Goal: Find specific page/section: Find specific page/section

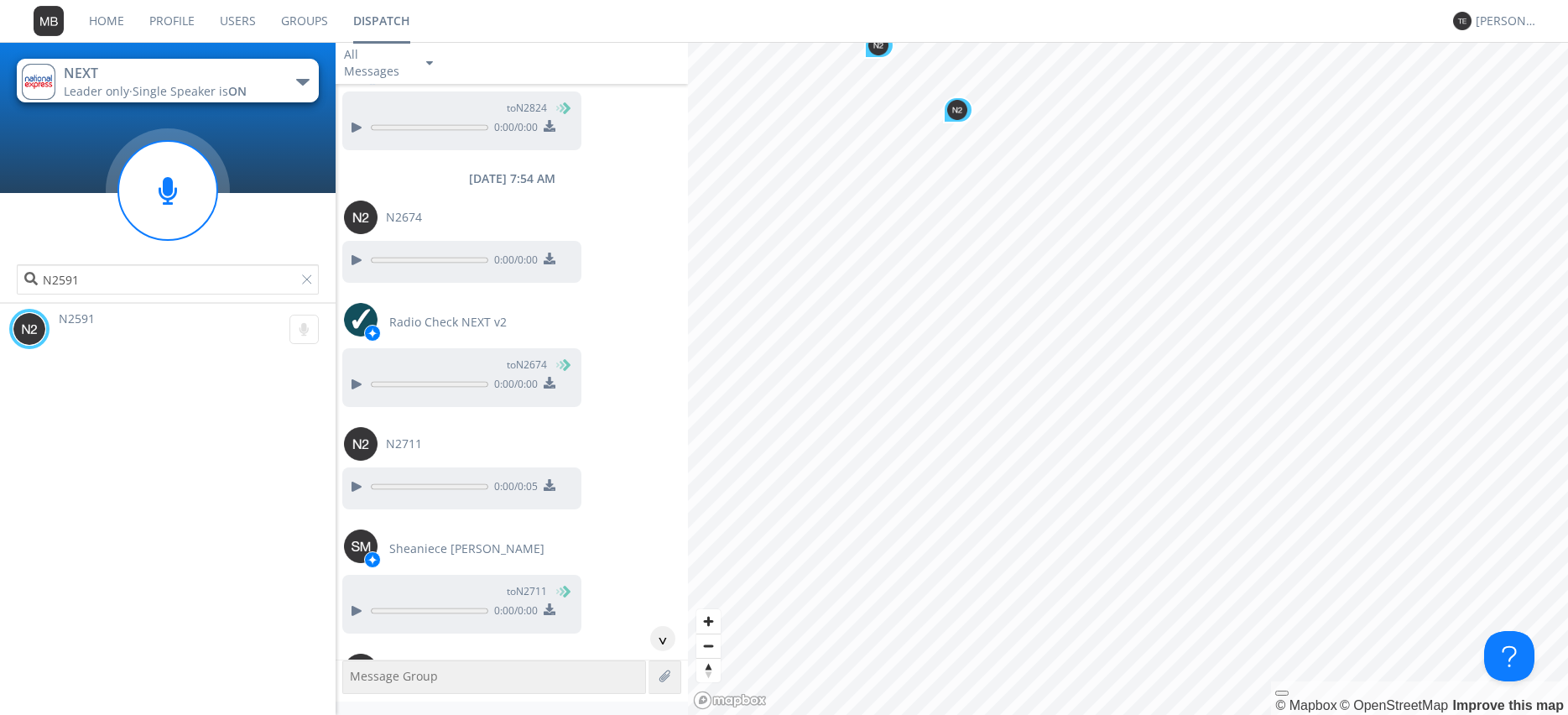
scroll to position [47415, 0]
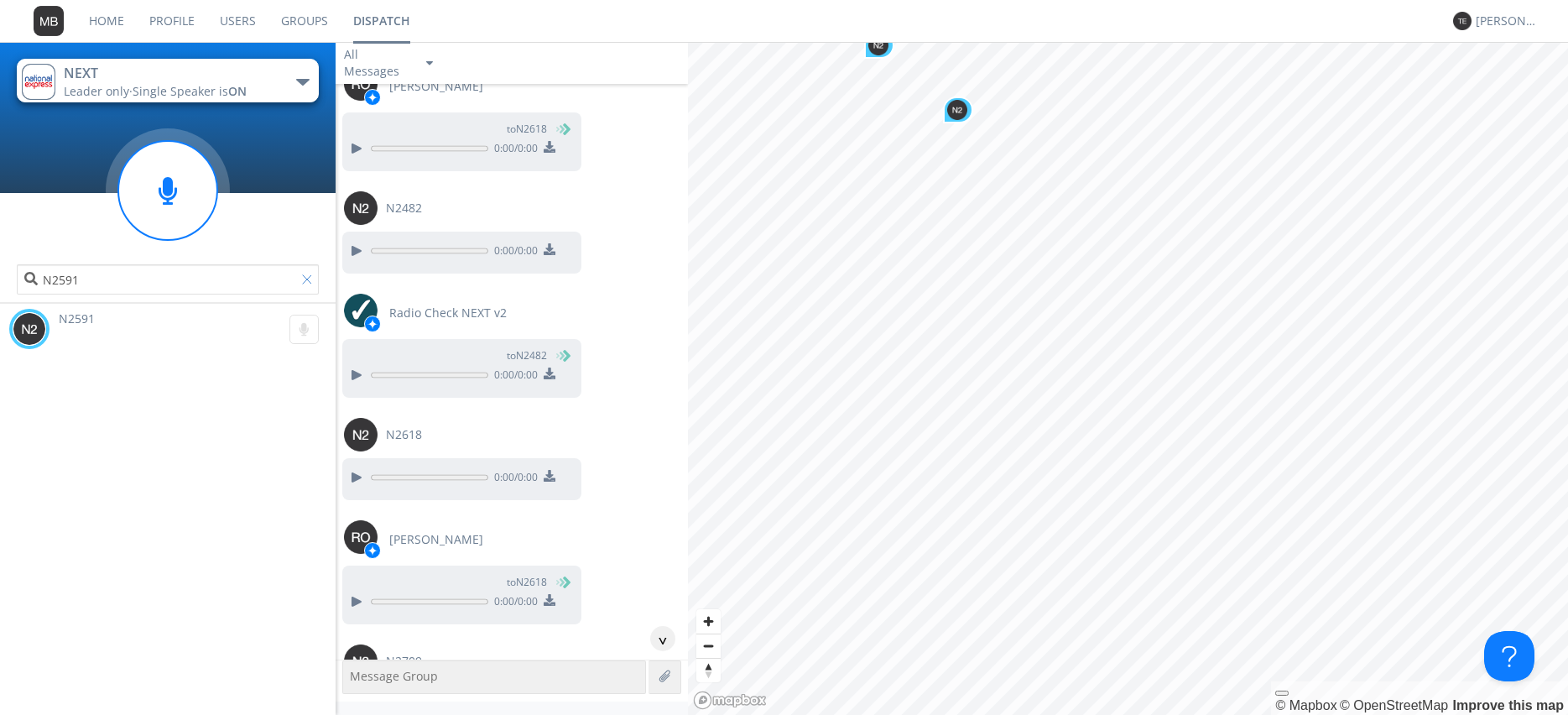
click at [308, 278] on div at bounding box center [310, 283] width 16 height 16
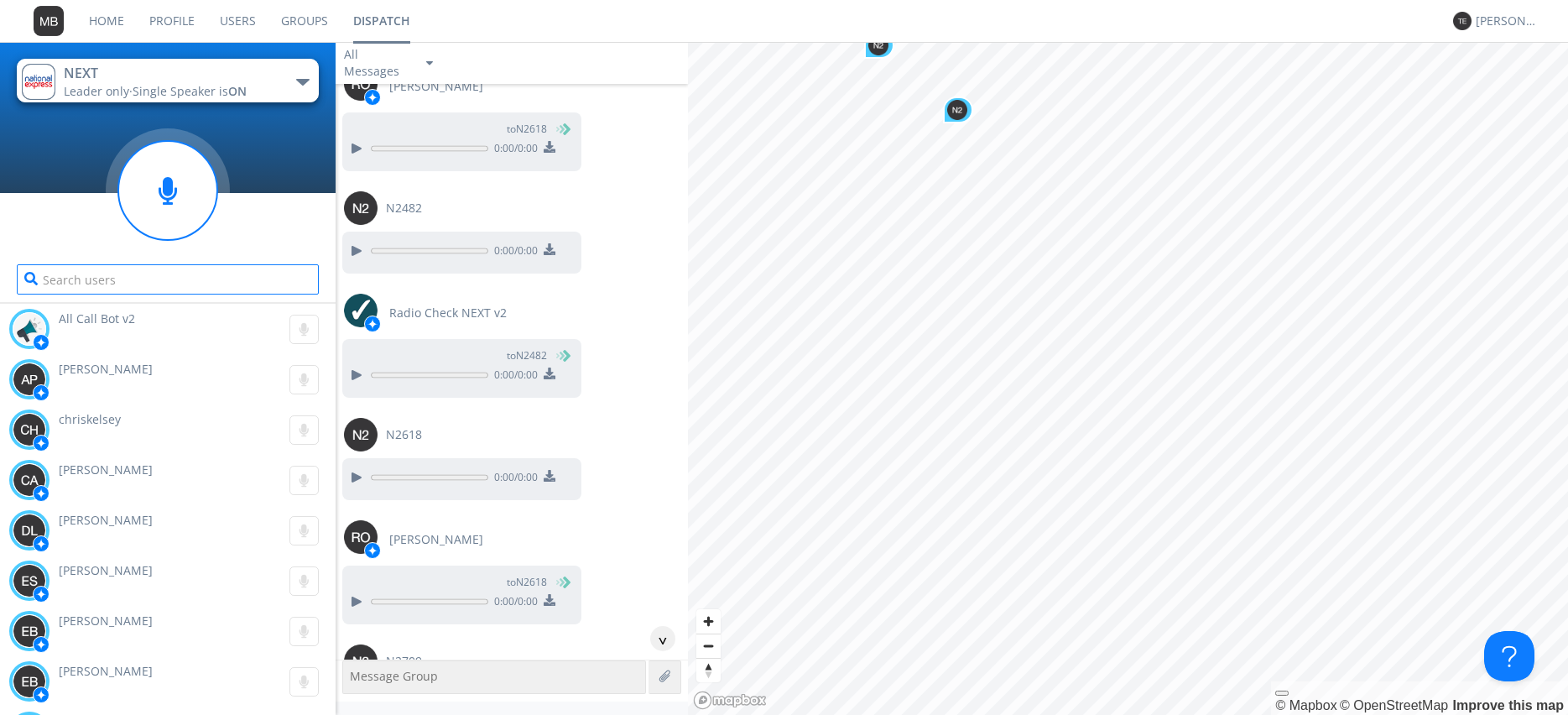
click at [308, 278] on input "text" at bounding box center [168, 279] width 302 height 30
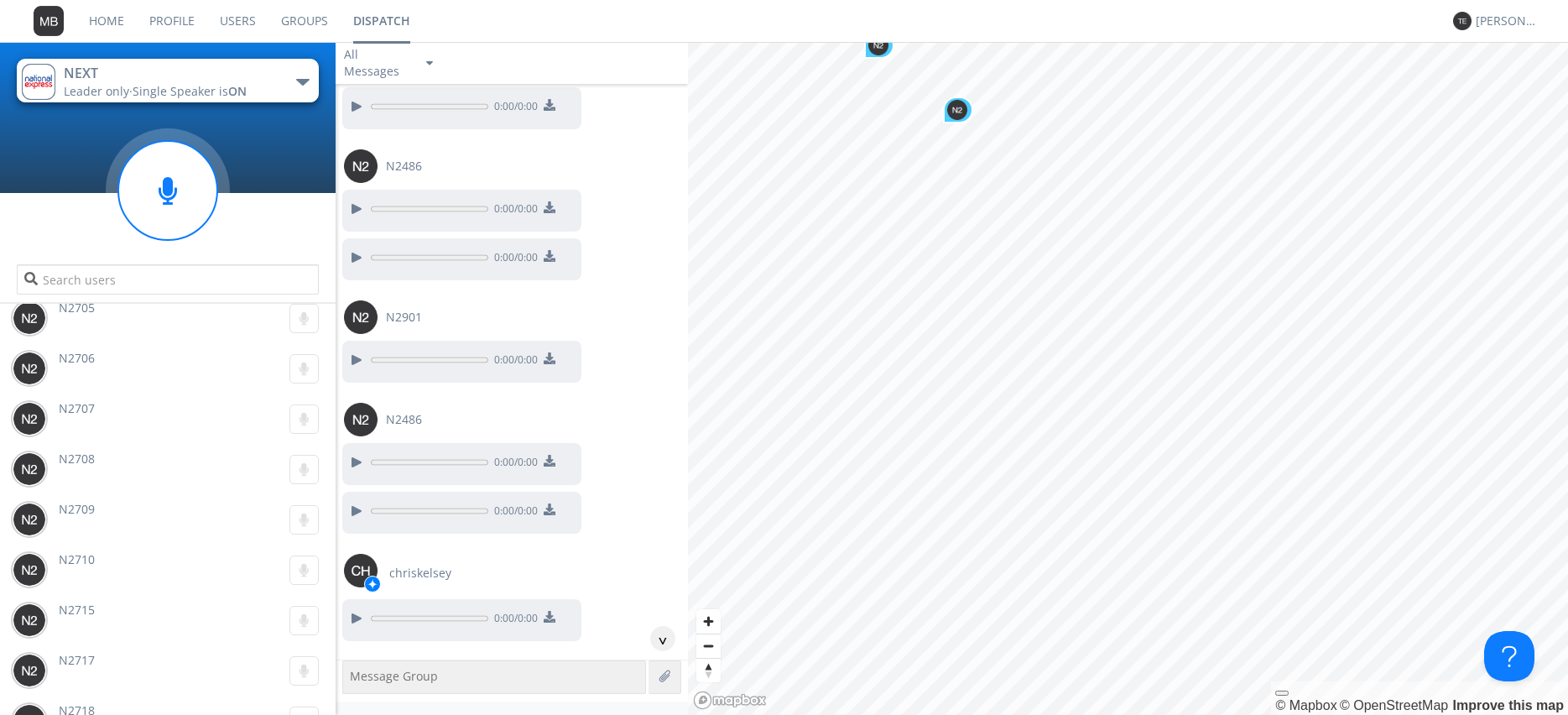
scroll to position [47414, 0]
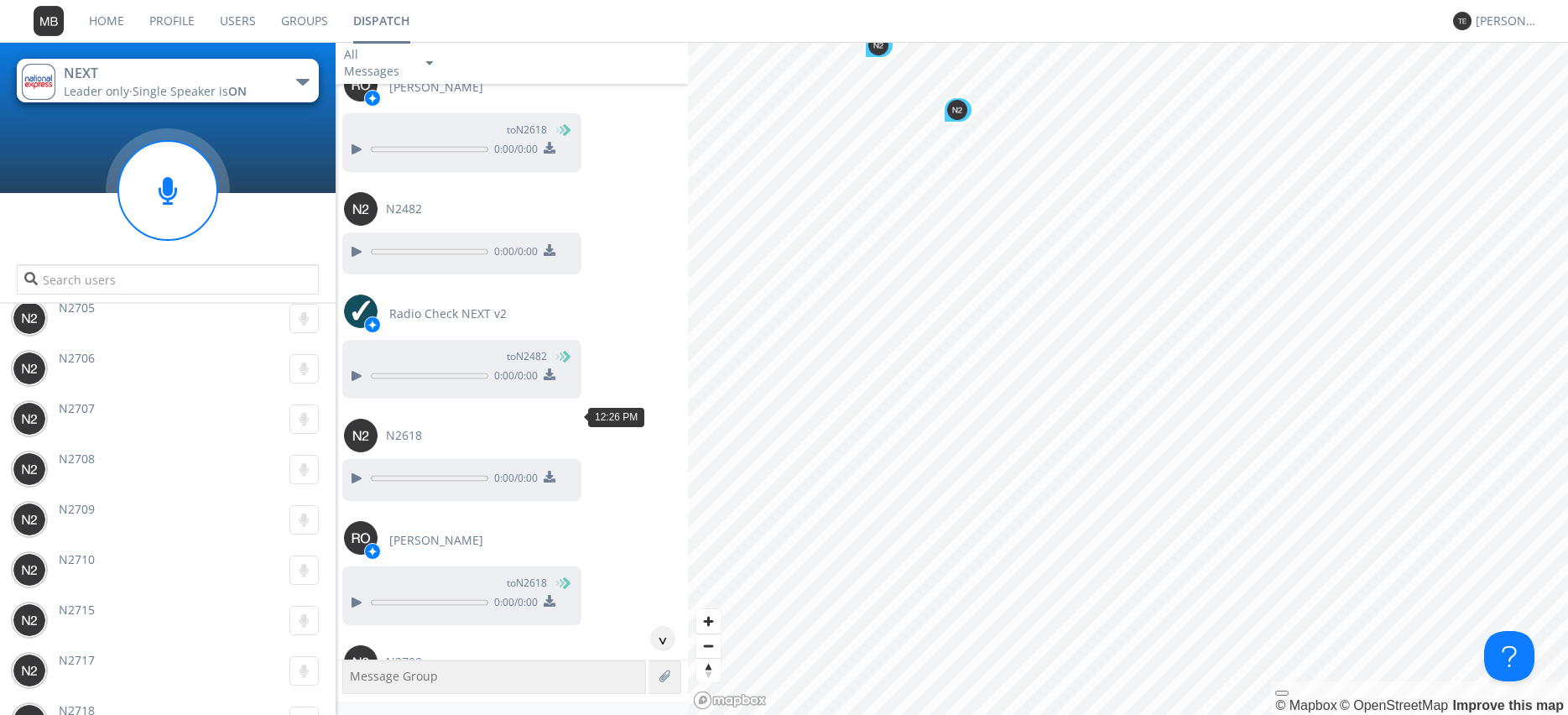
click at [356, 695] on div at bounding box center [356, 705] width 20 height 20
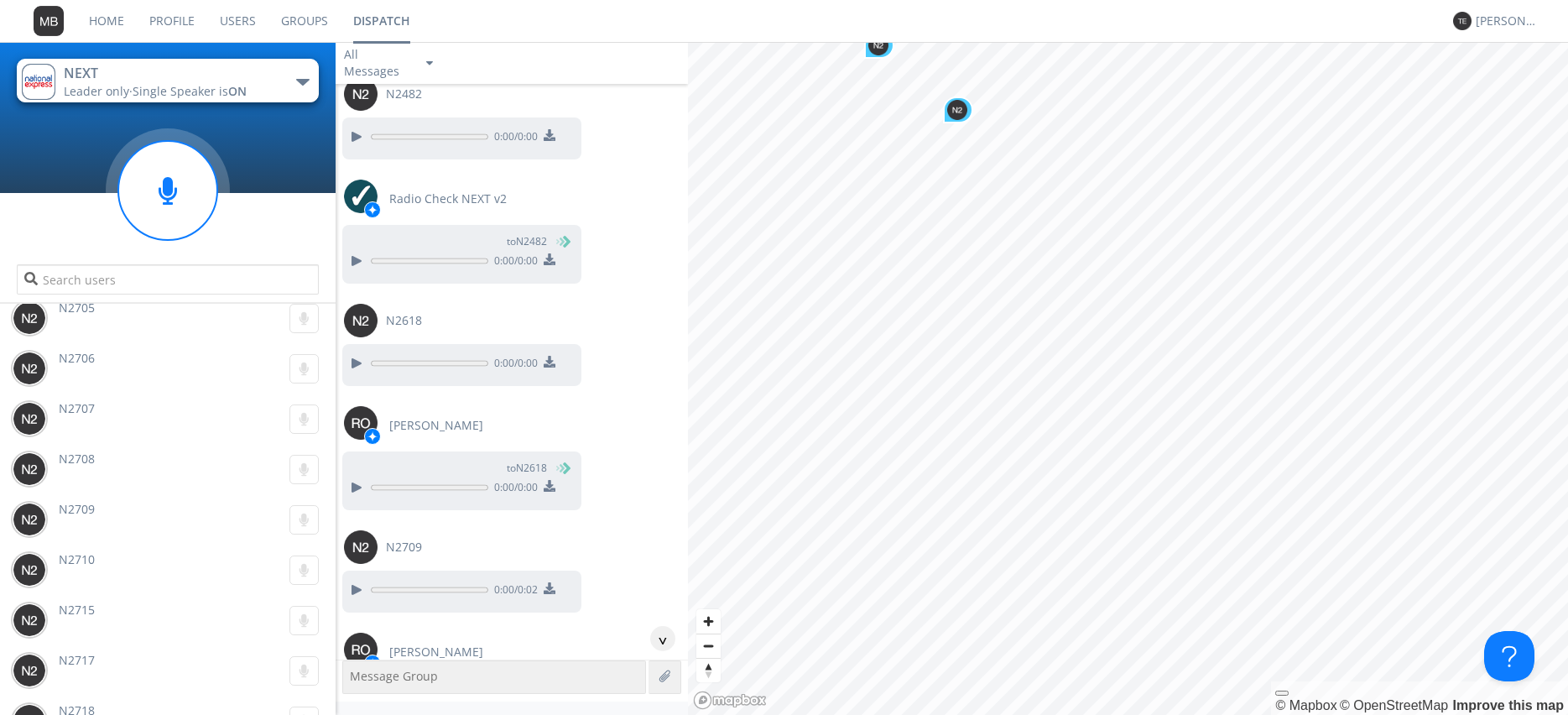
scroll to position [47606, 0]
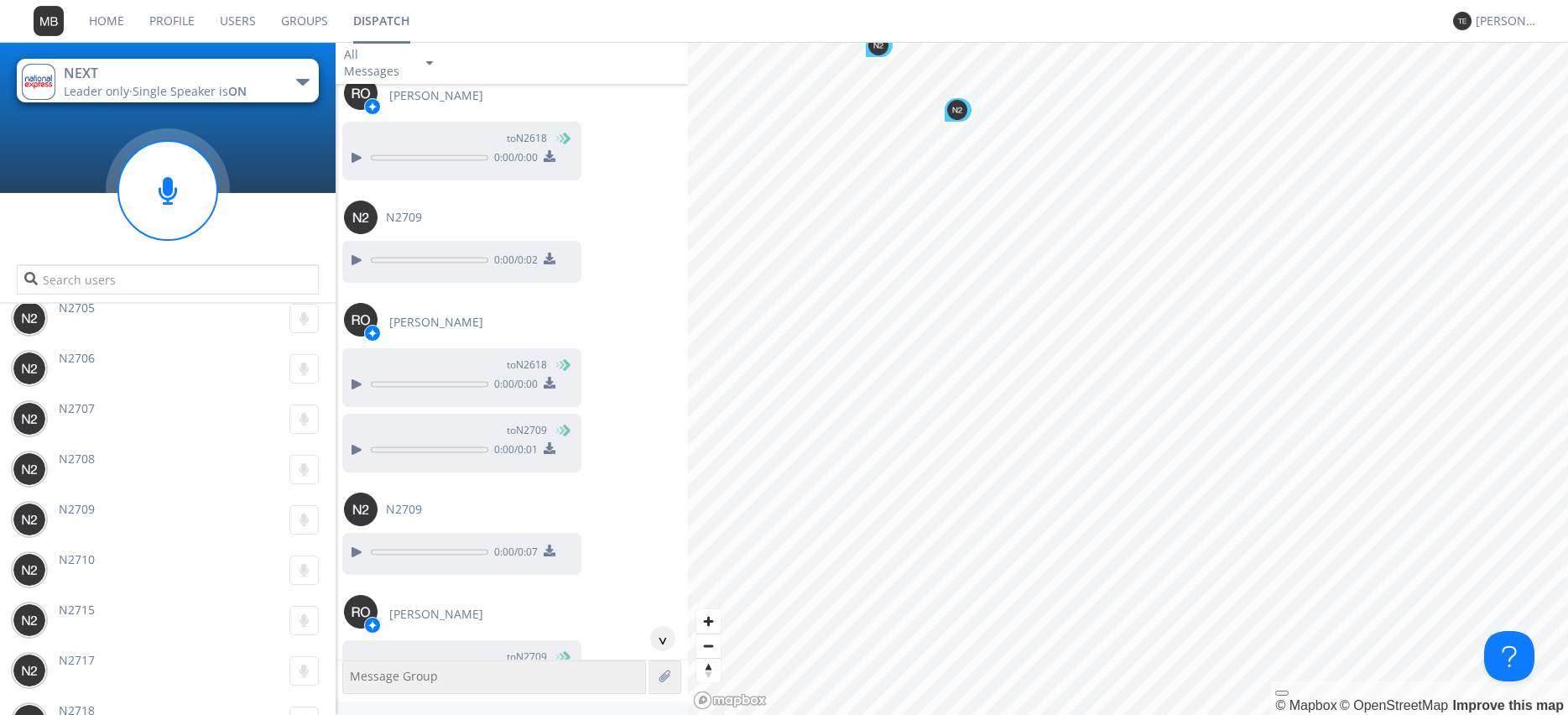
scroll to position [47892, 0]
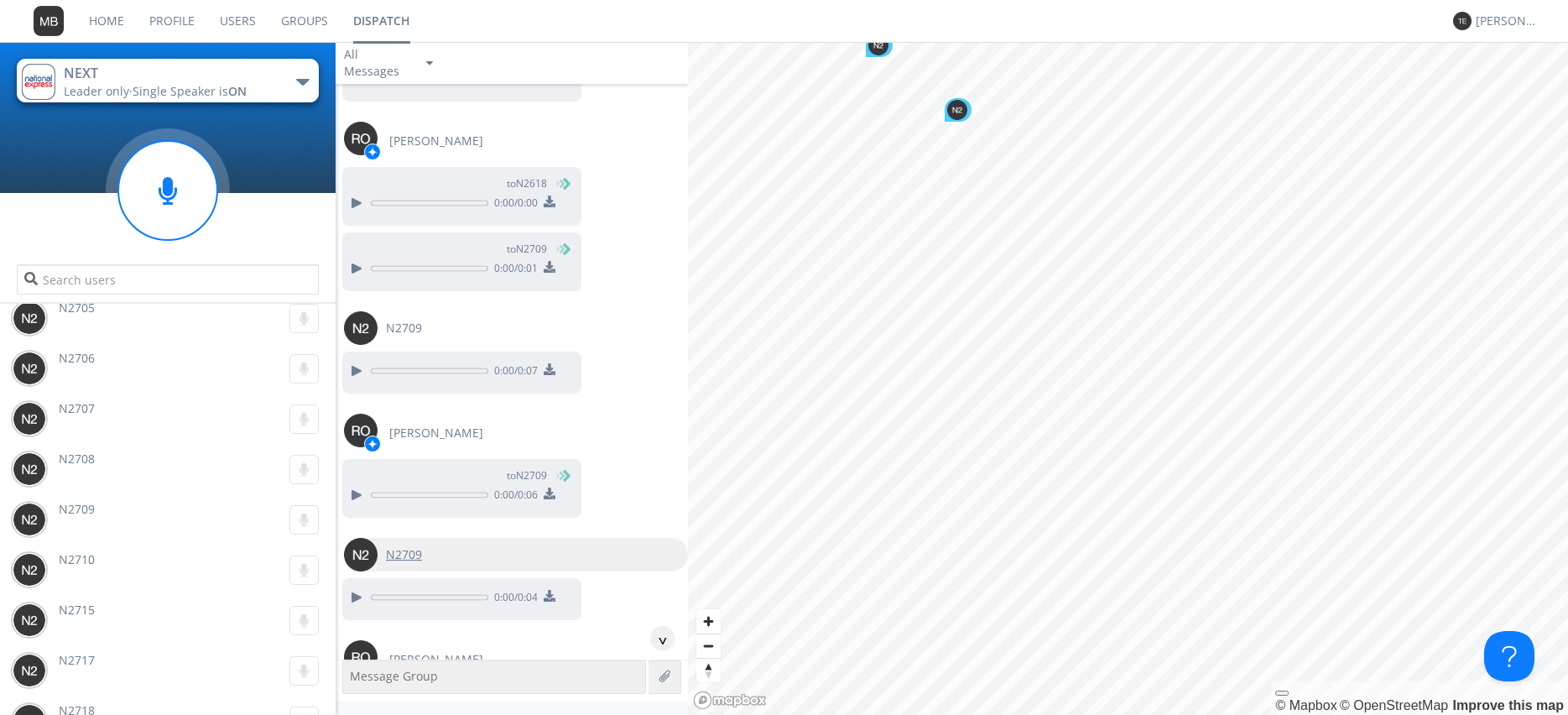
scroll to position [48084, 0]
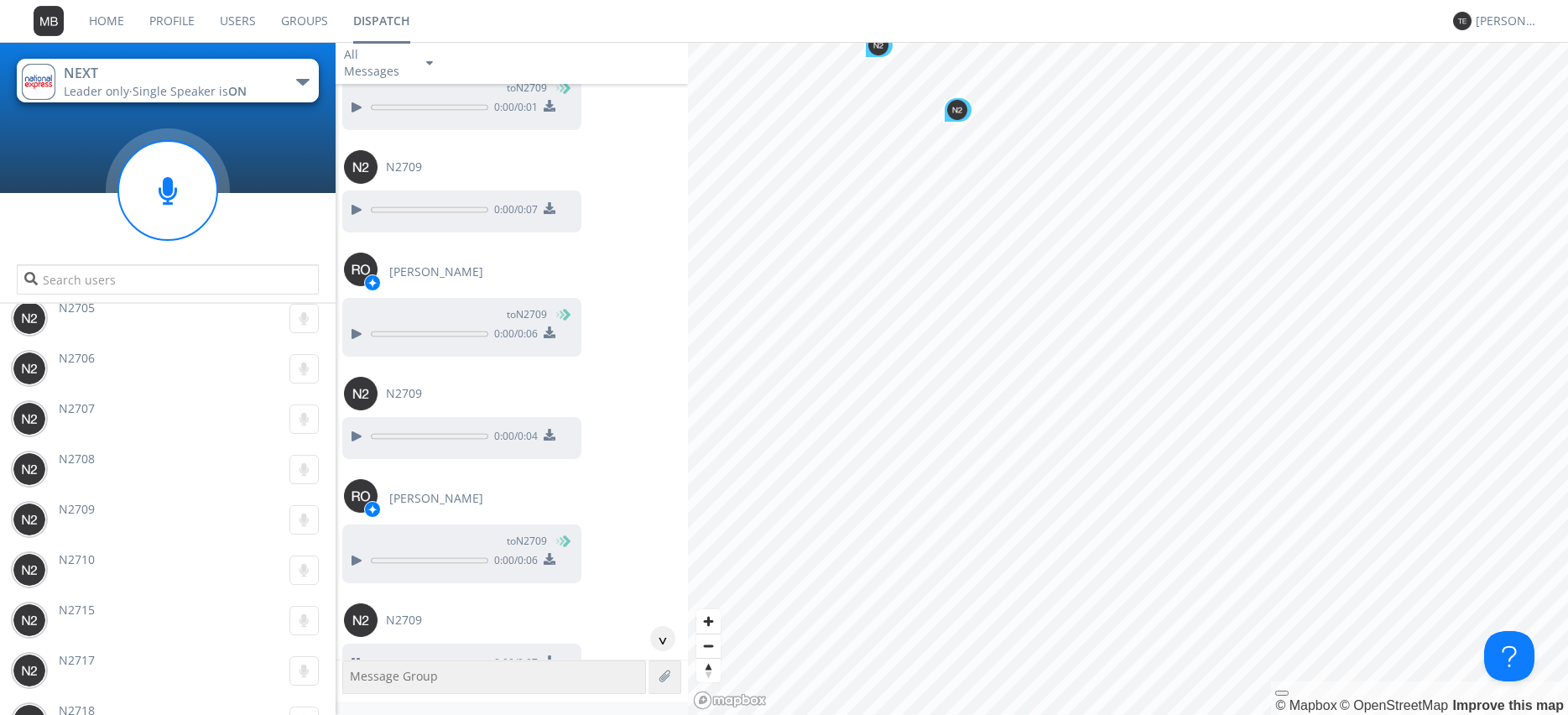
scroll to position [48275, 0]
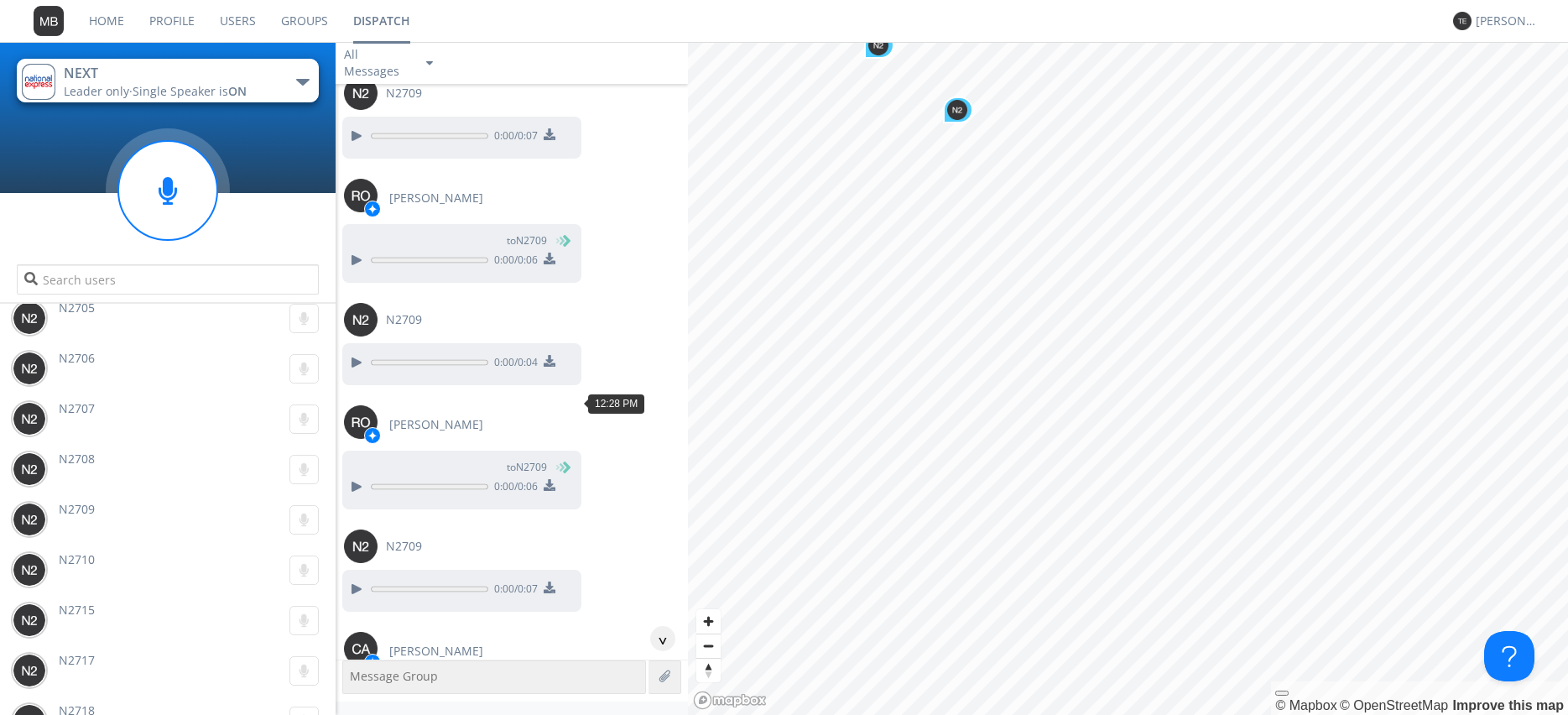
click at [352, 687] on div at bounding box center [356, 697] width 20 height 20
click at [351, 687] on div at bounding box center [356, 697] width 20 height 20
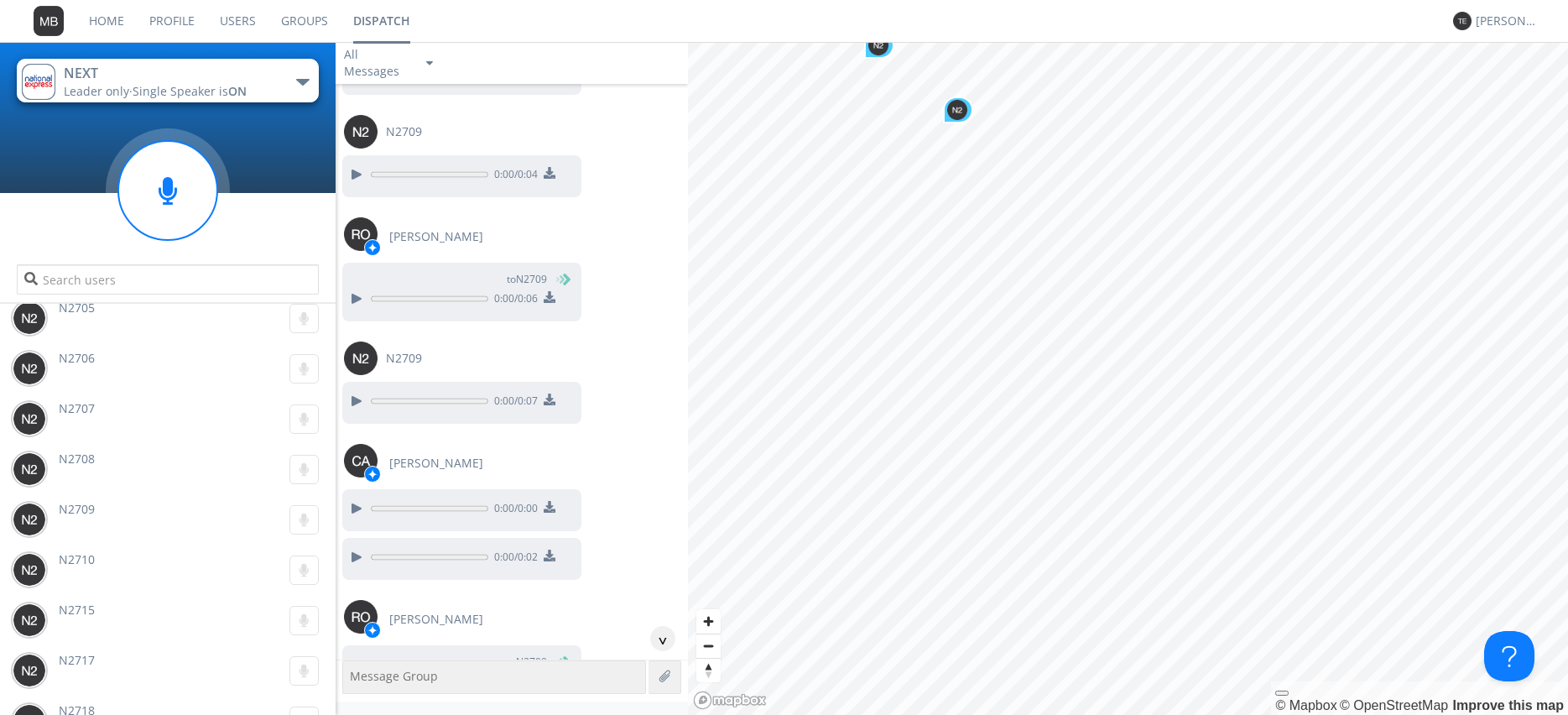
scroll to position [48466, 0]
click at [358, 668] on div at bounding box center [356, 678] width 20 height 20
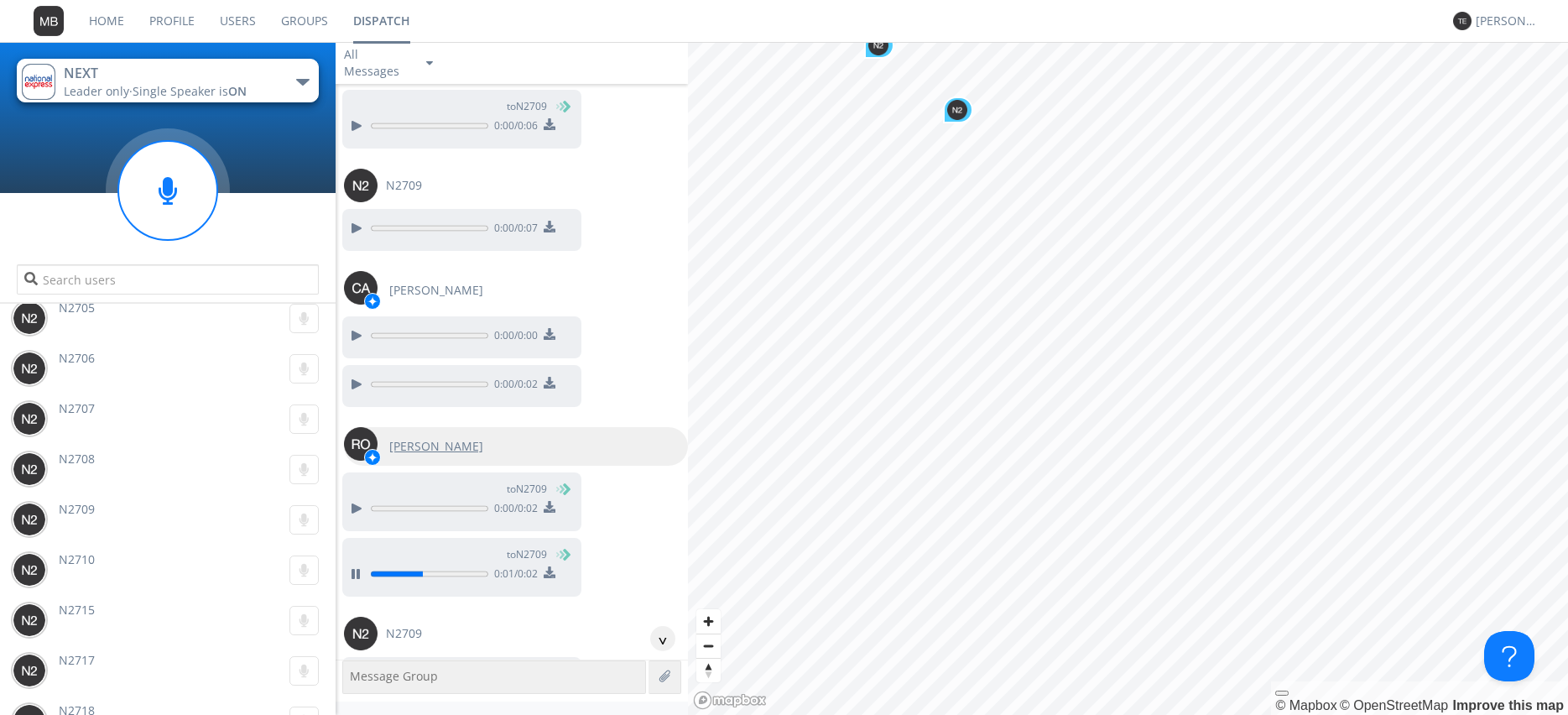
scroll to position [48658, 0]
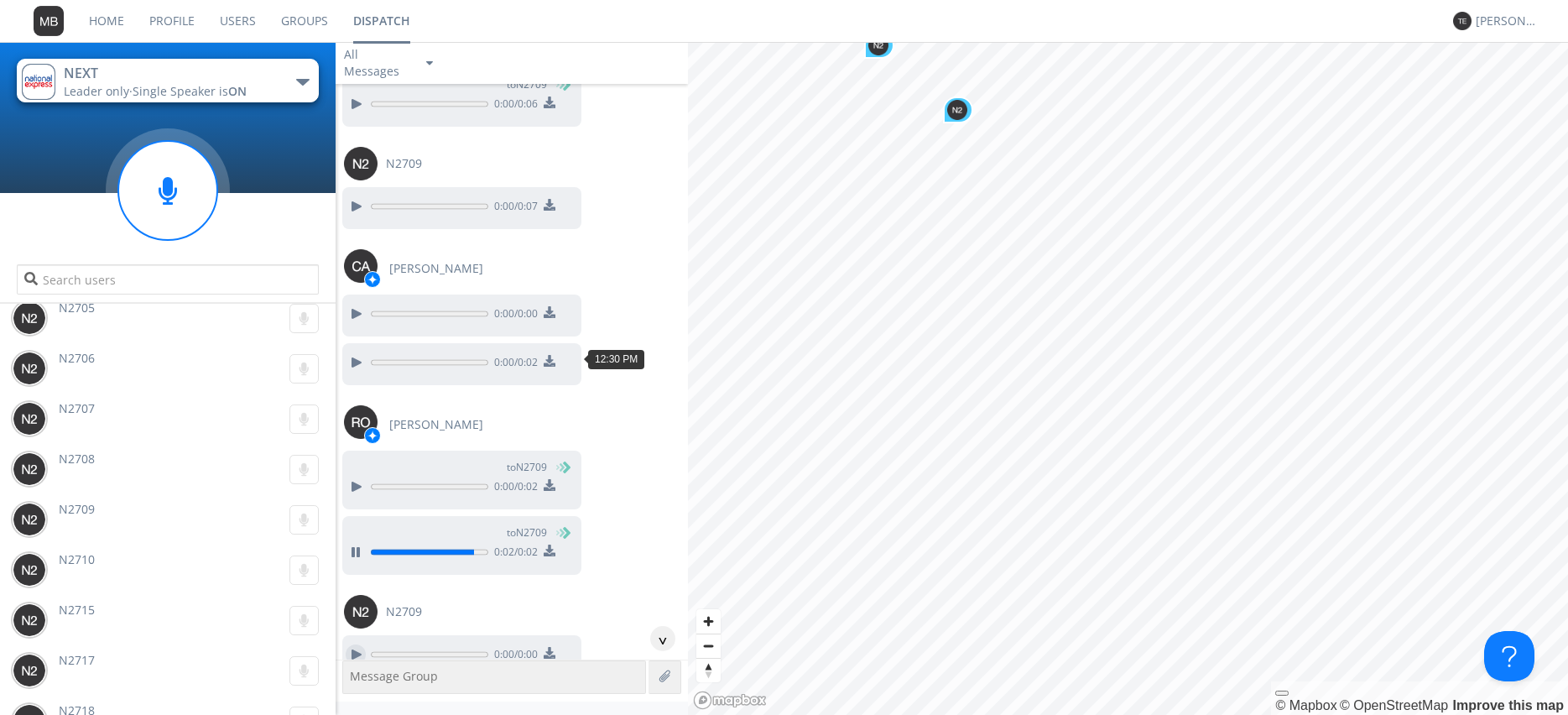
click at [350, 645] on div at bounding box center [356, 655] width 20 height 20
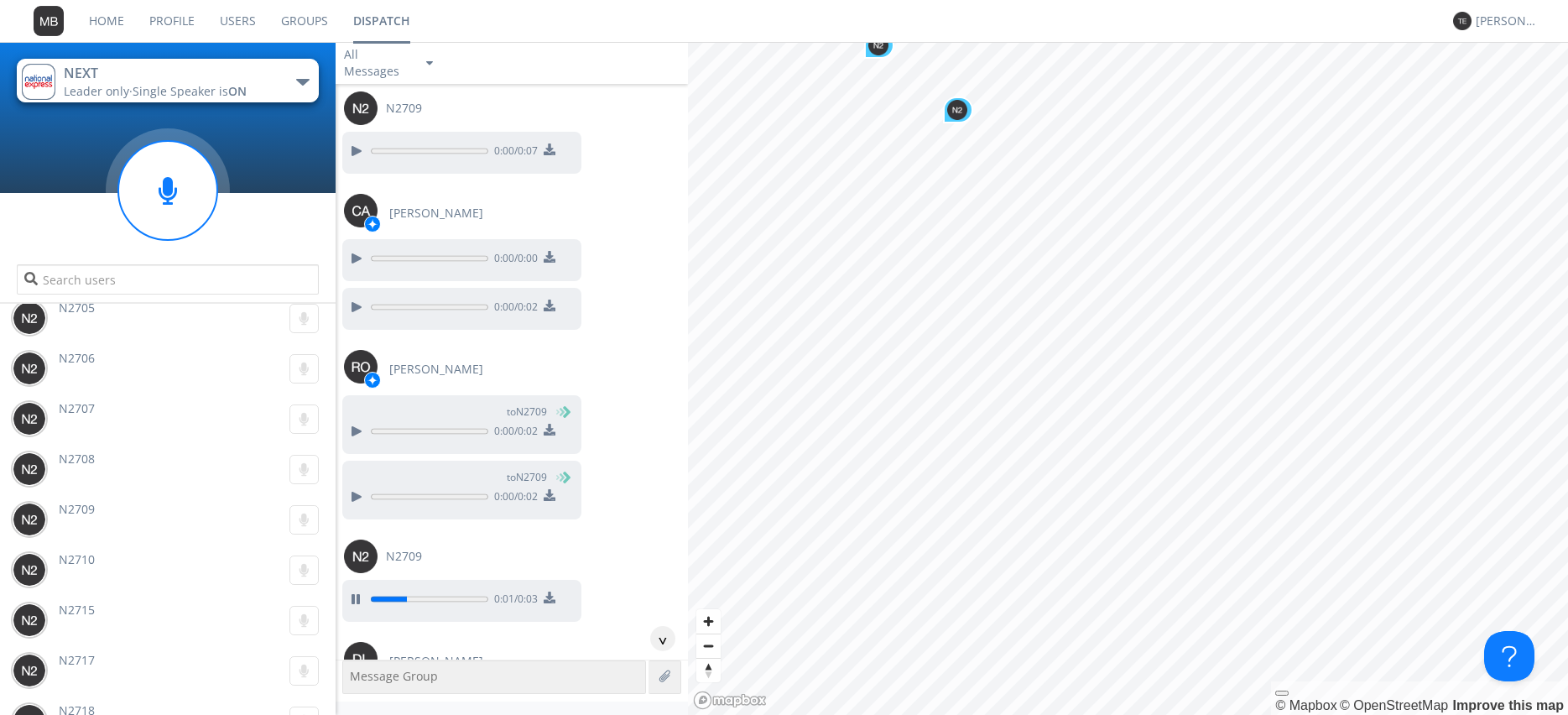
scroll to position [48754, 0]
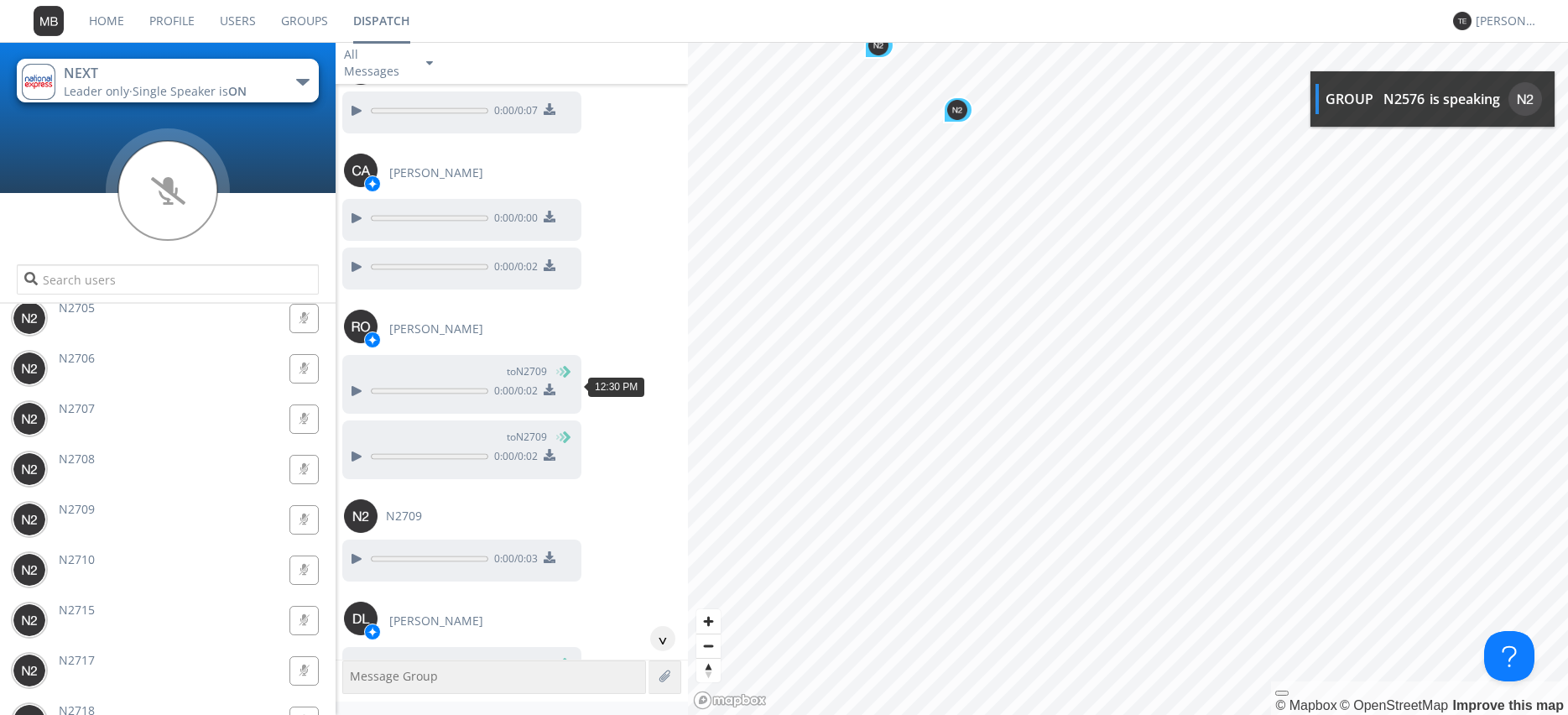
click at [347, 673] on div at bounding box center [356, 683] width 20 height 20
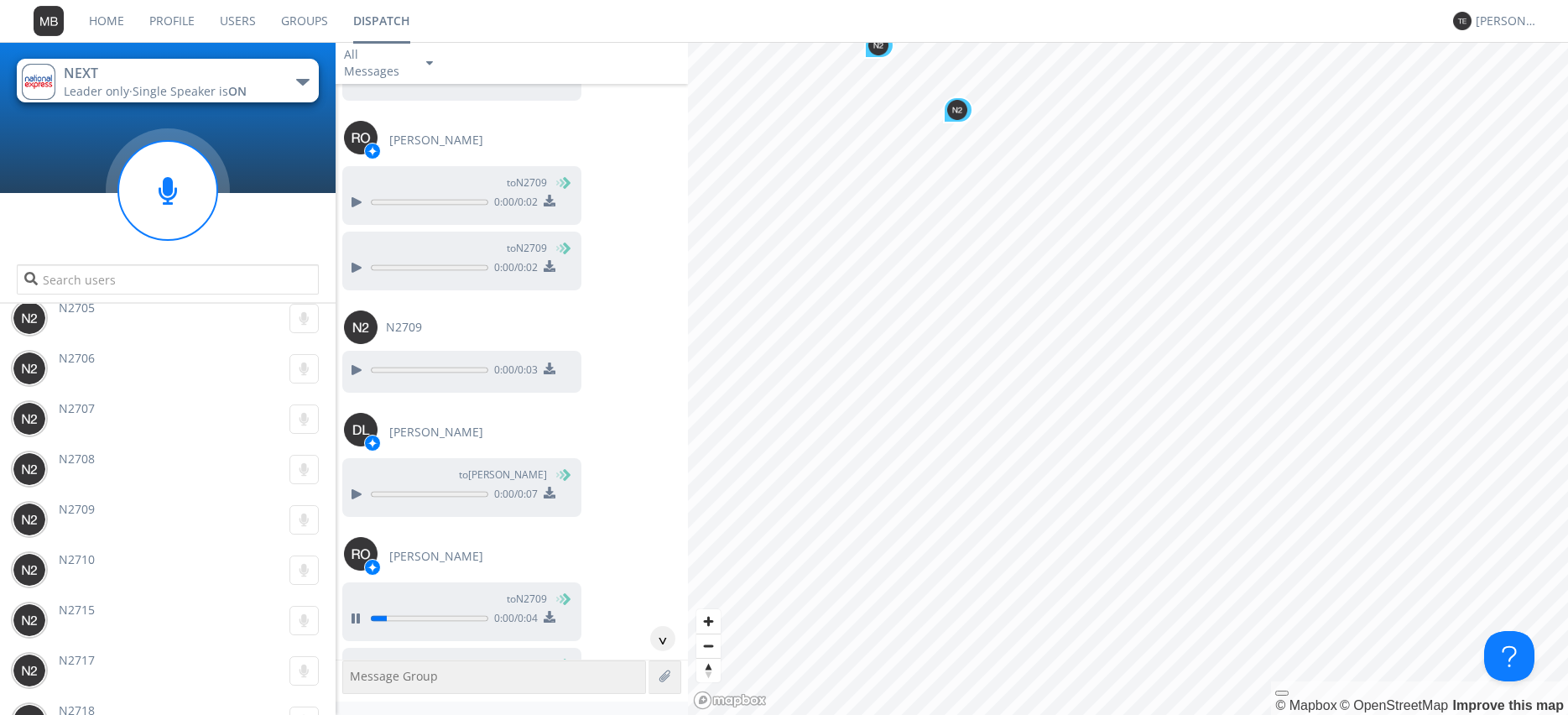
scroll to position [48945, 0]
click at [355, 671] on div at bounding box center [356, 681] width 20 height 20
click at [360, 671] on div at bounding box center [356, 681] width 20 height 20
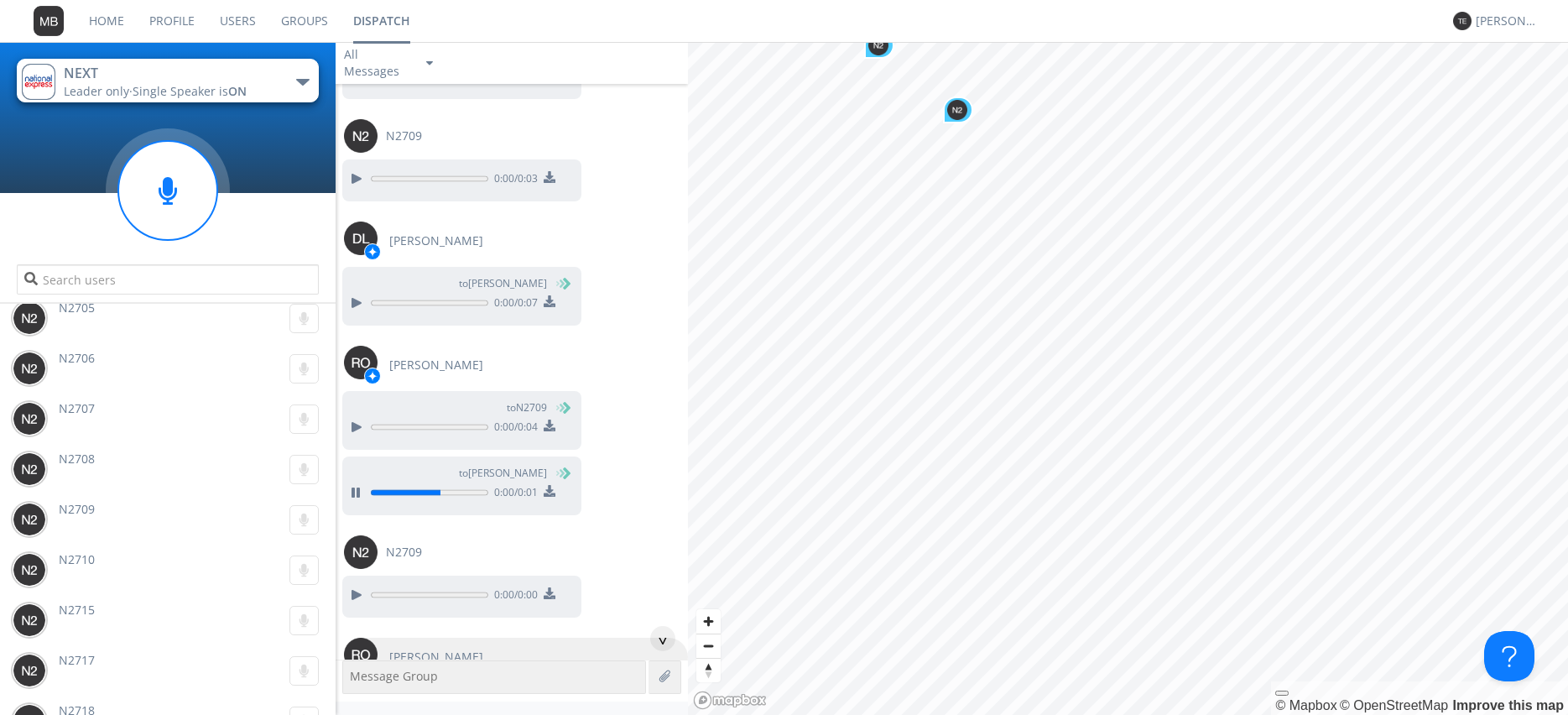
scroll to position [49136, 0]
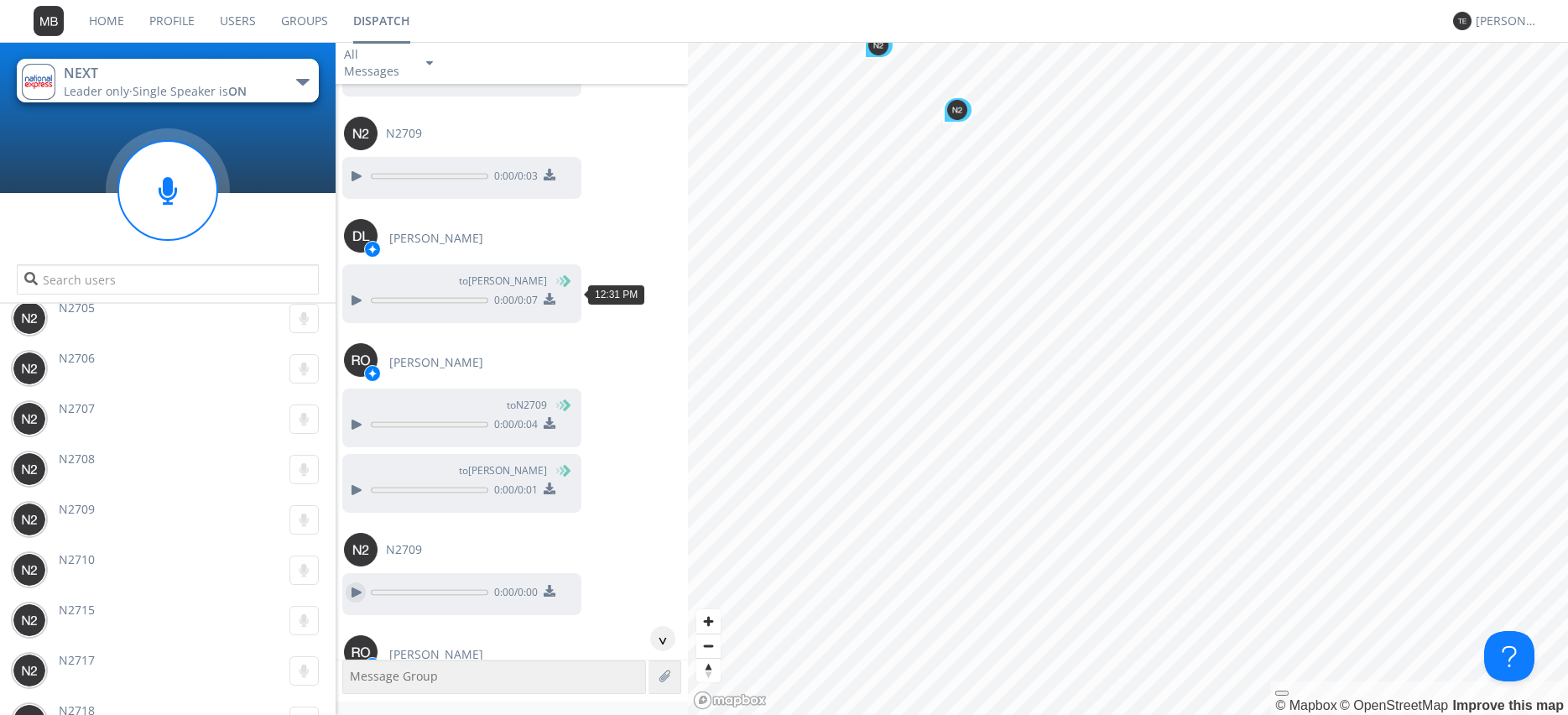
click at [351, 582] on div at bounding box center [356, 592] width 20 height 20
click at [357, 707] on div at bounding box center [356, 717] width 20 height 20
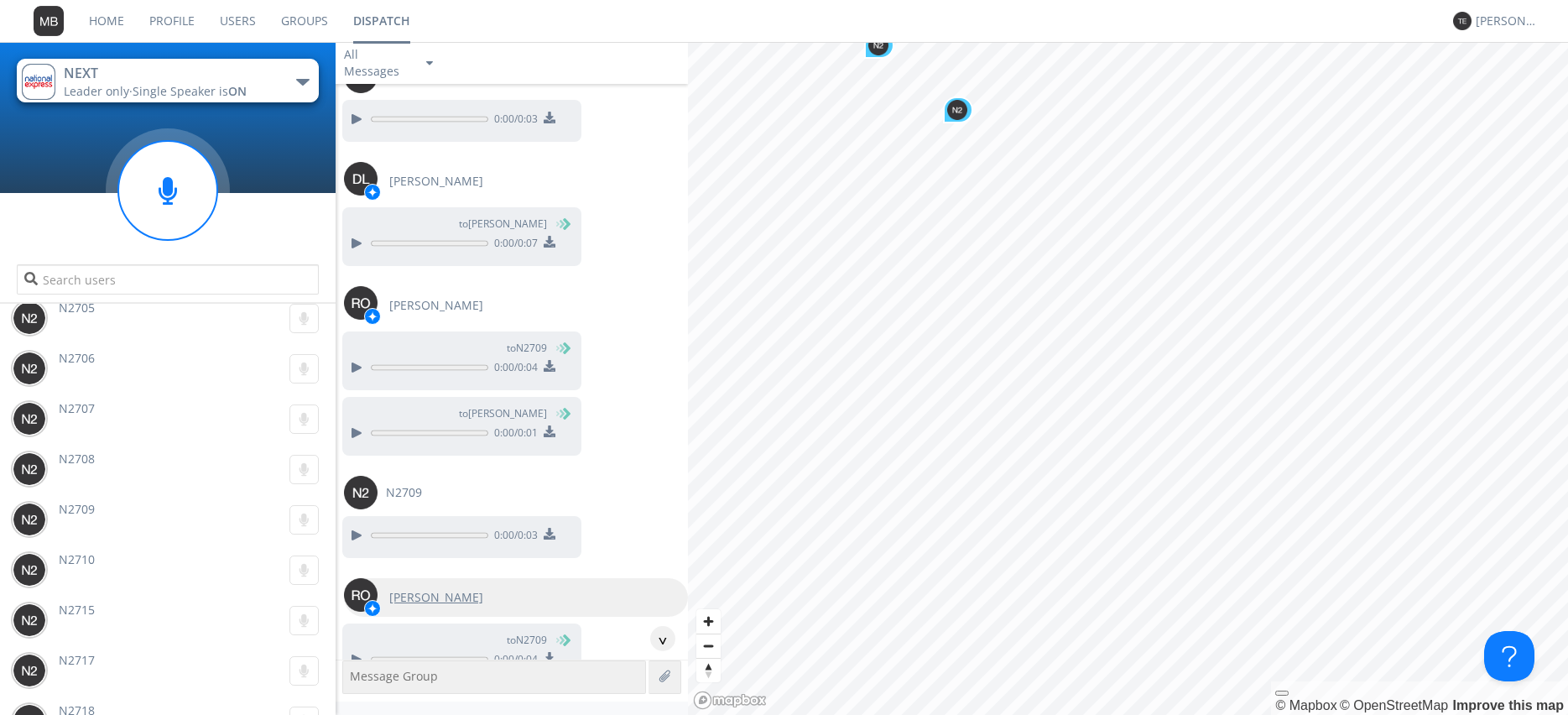
scroll to position [49232, 0]
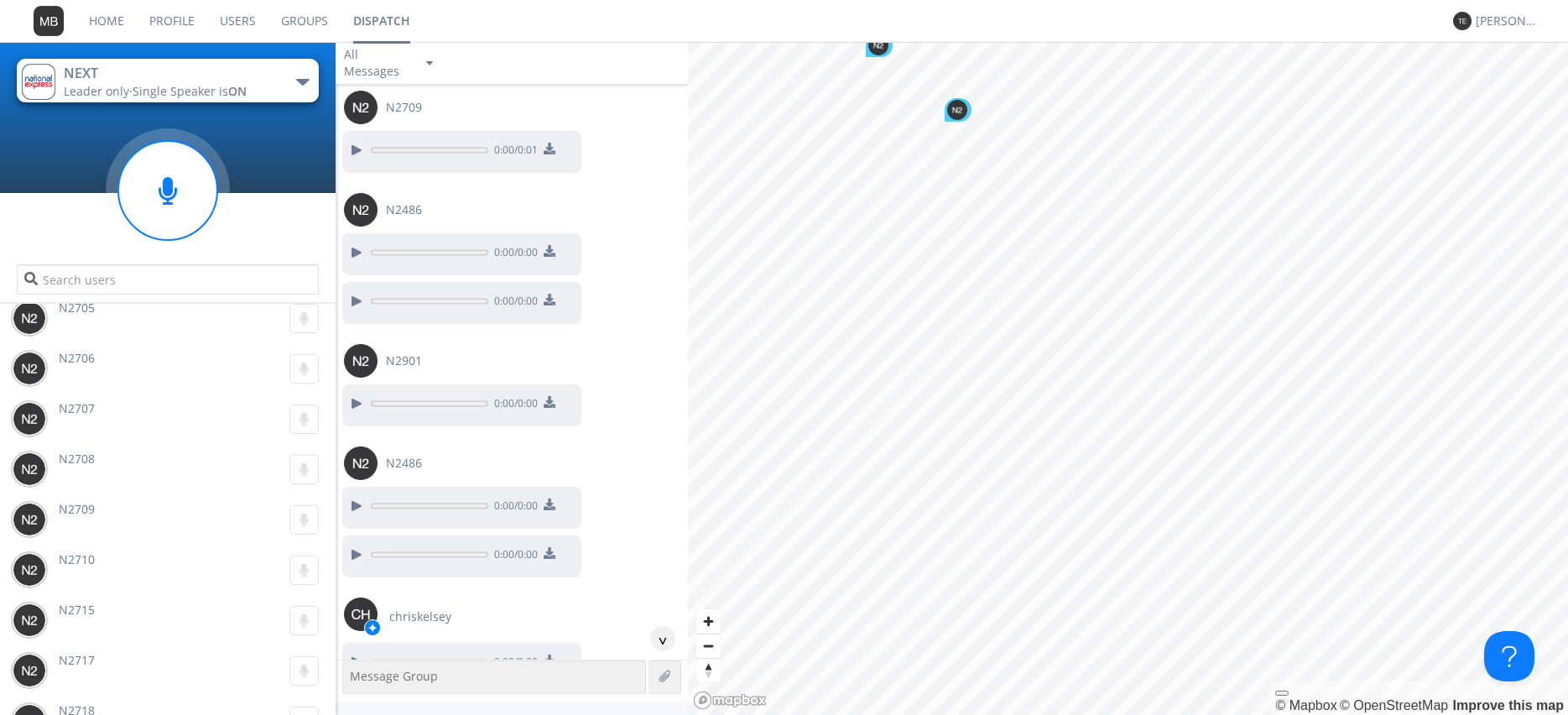
scroll to position [49902, 0]
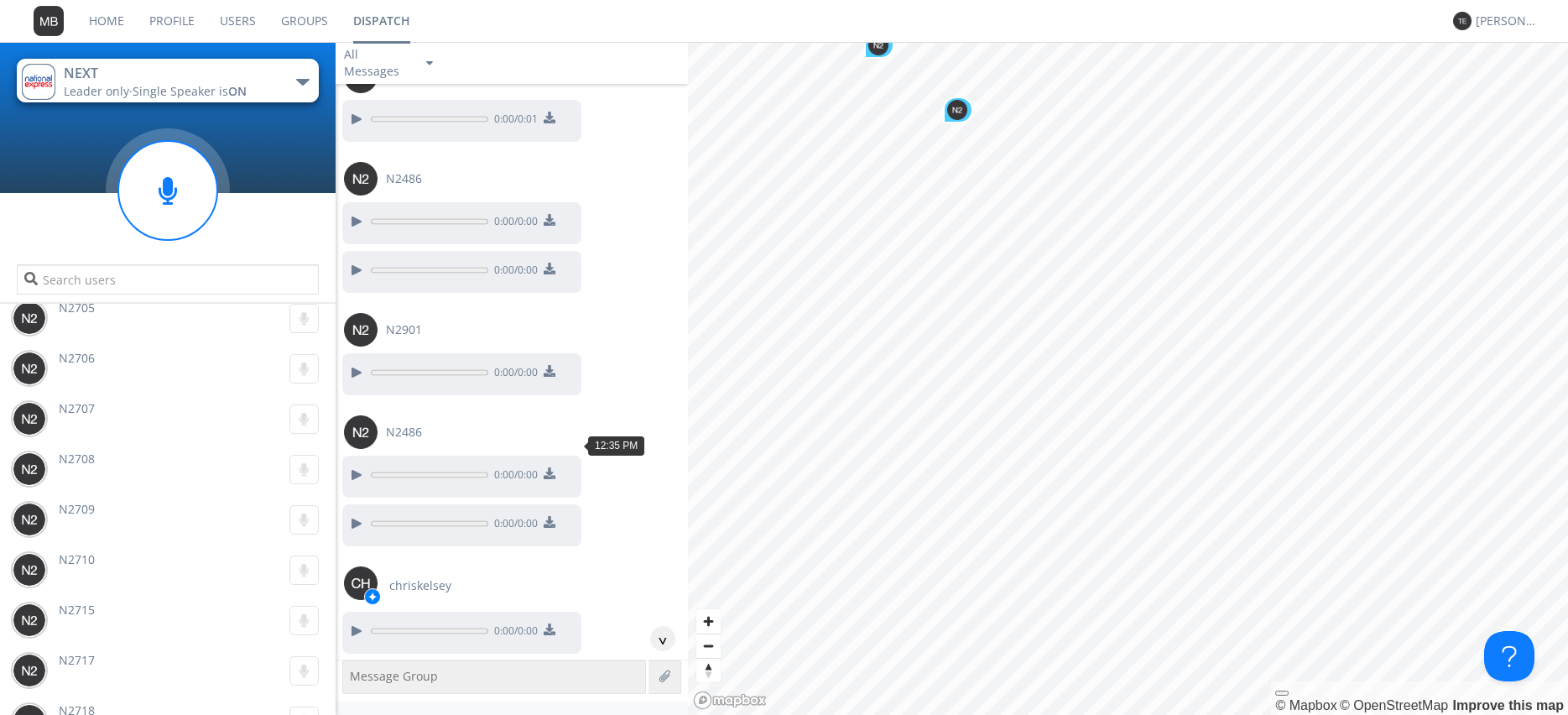
click at [354, 621] on div at bounding box center [356, 631] width 20 height 20
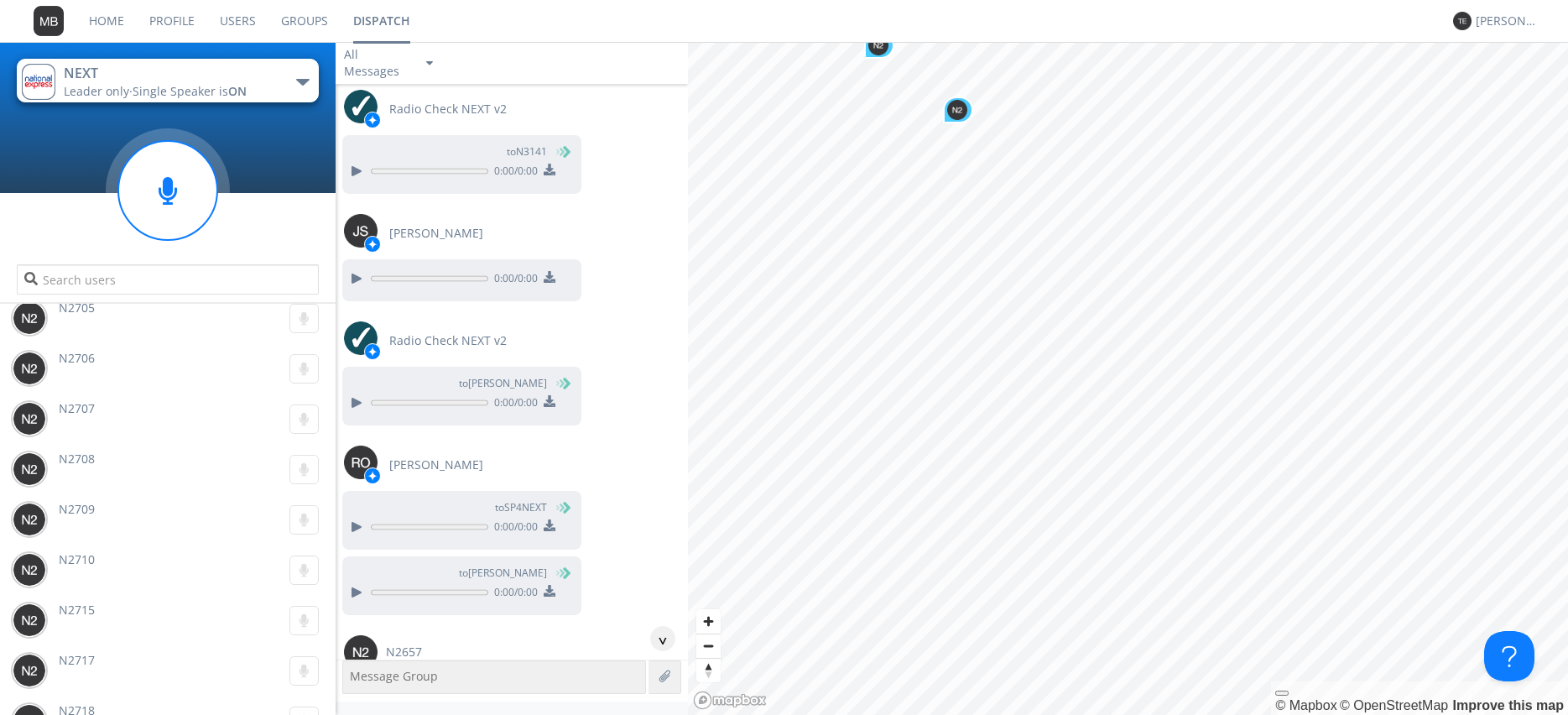
scroll to position [51336, 0]
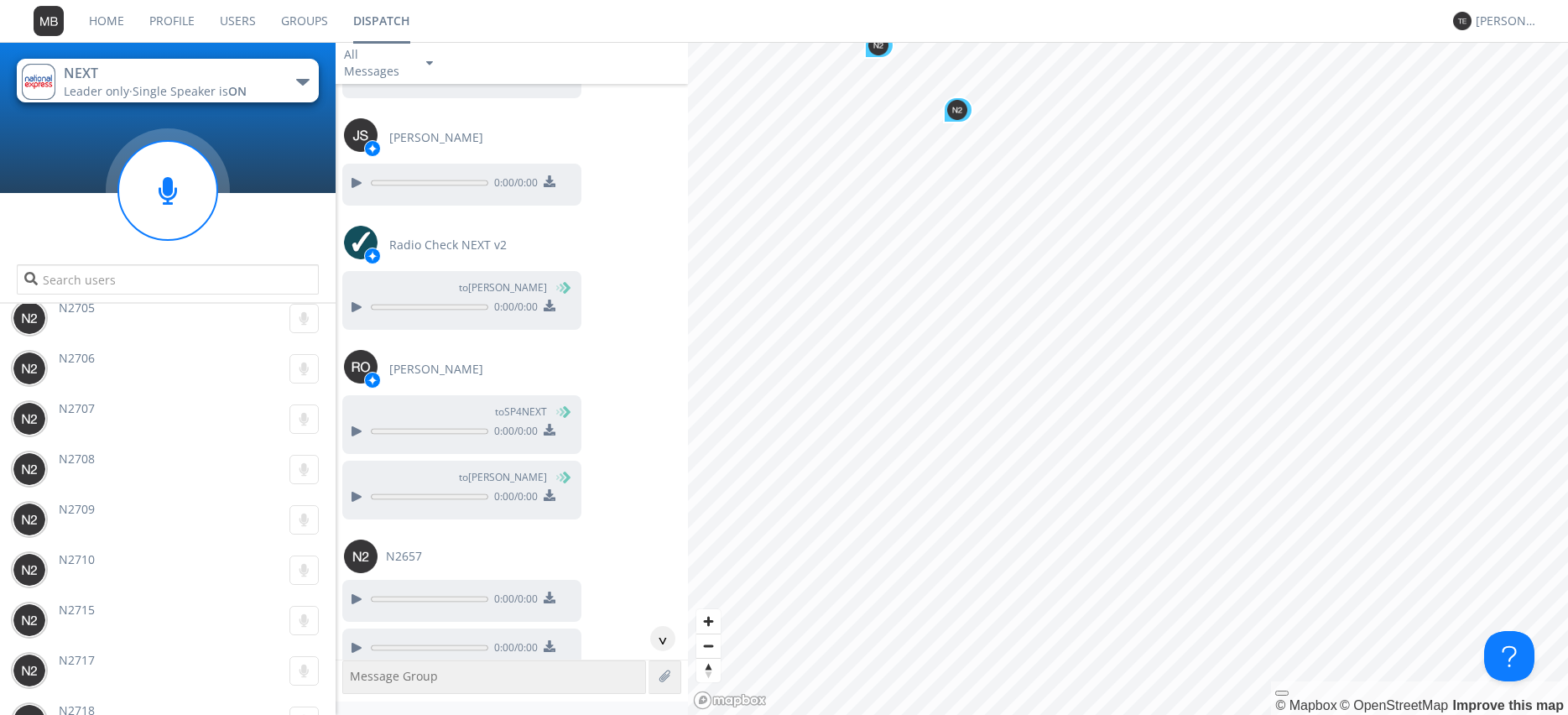
click at [88, 512] on span "N2709" at bounding box center [76, 508] width 36 height 16
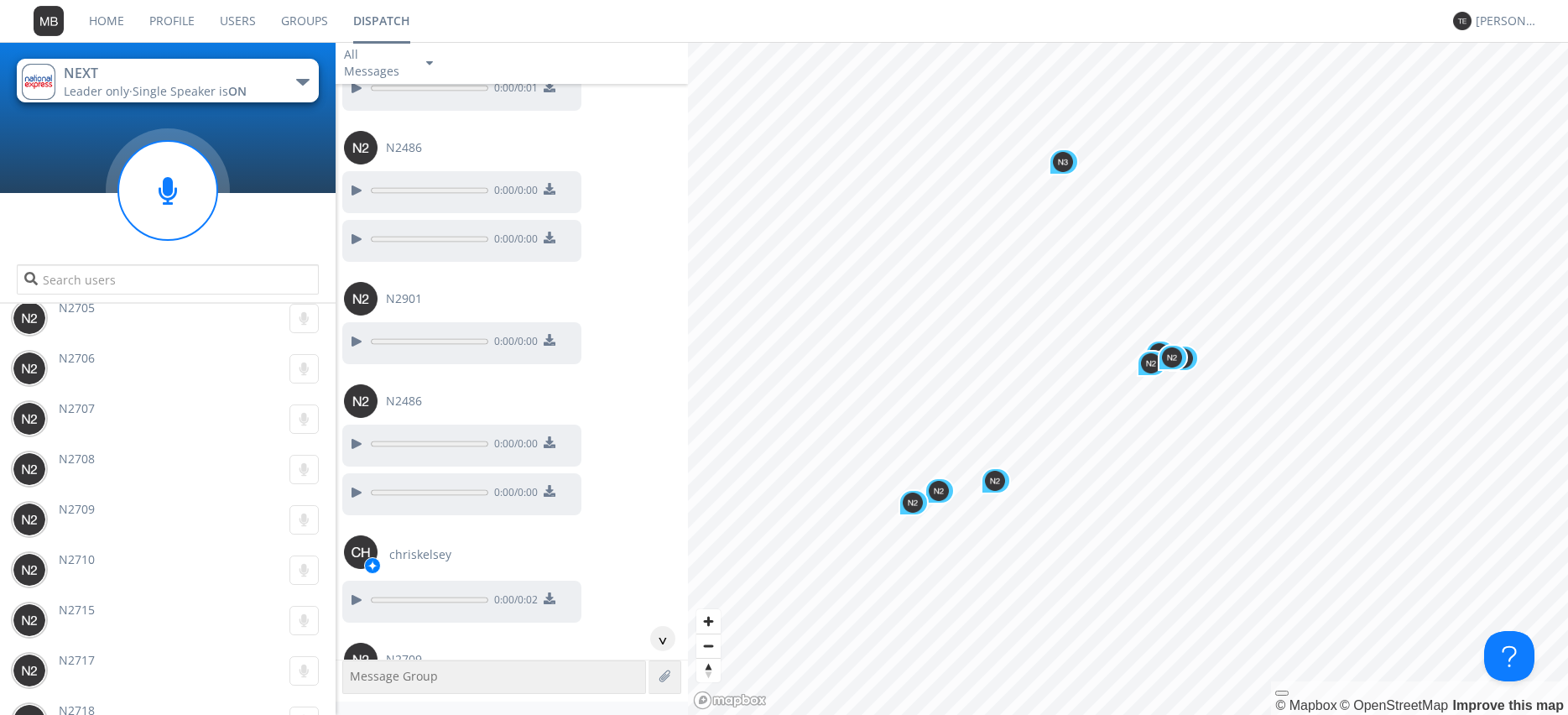
scroll to position [49914, 0]
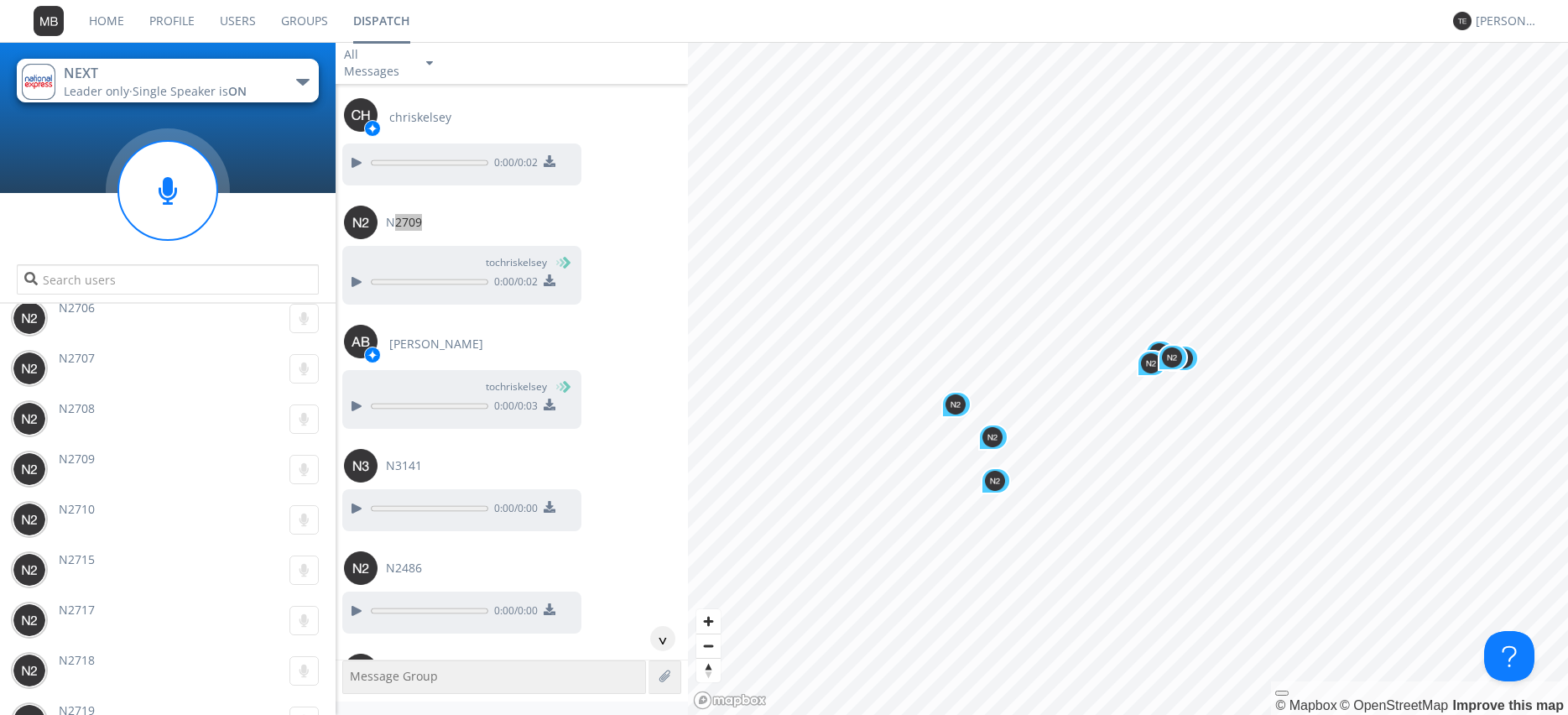
scroll to position [50392, 0]
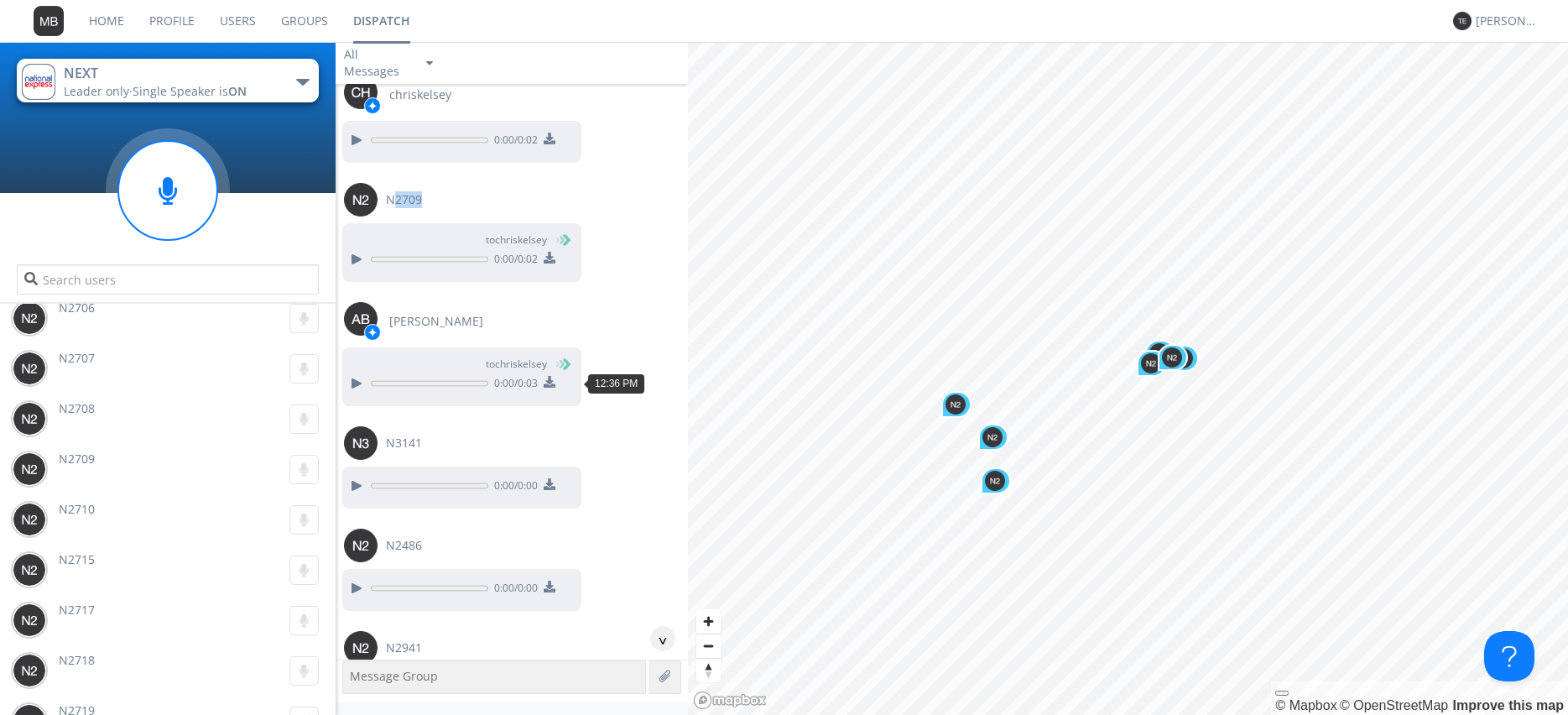
click at [358, 680] on div at bounding box center [356, 690] width 20 height 20
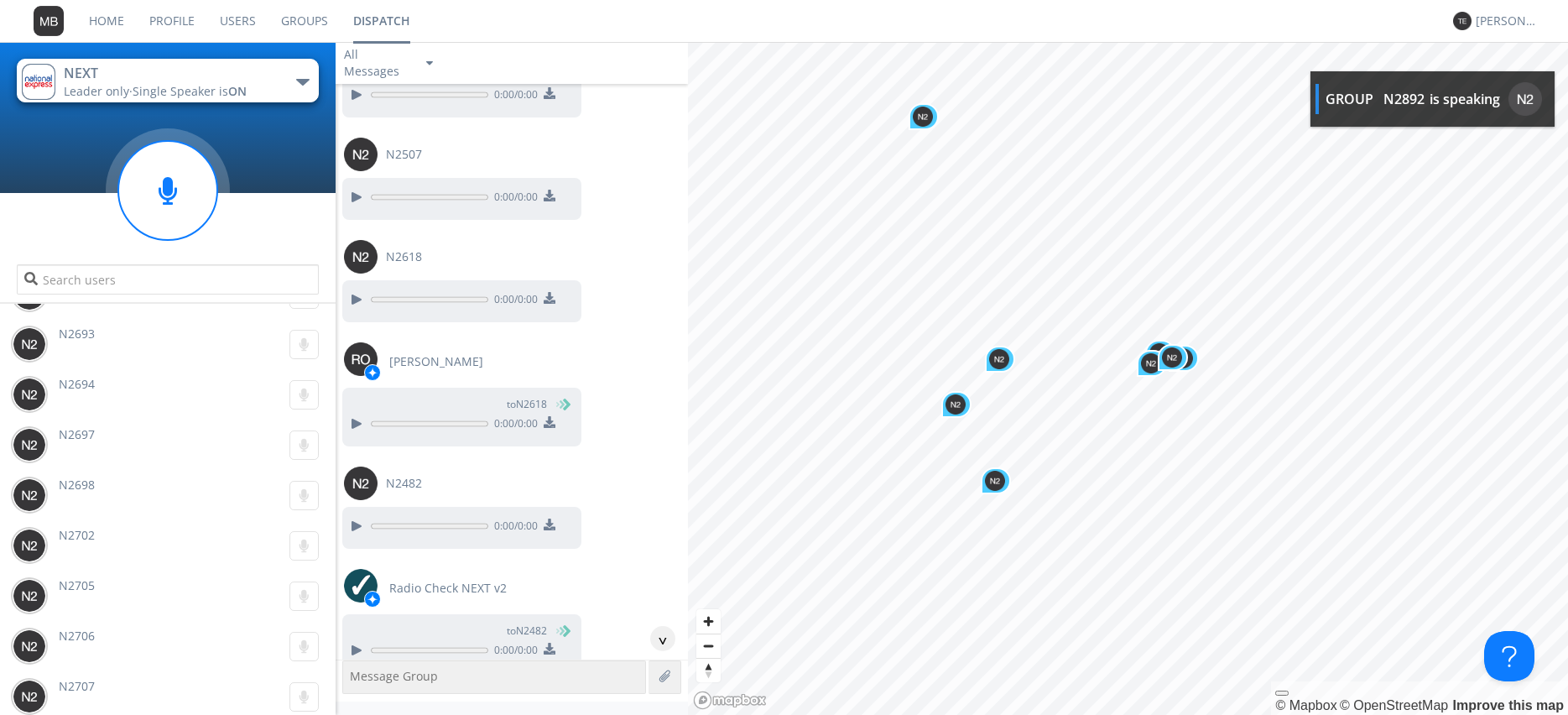
scroll to position [18662, 0]
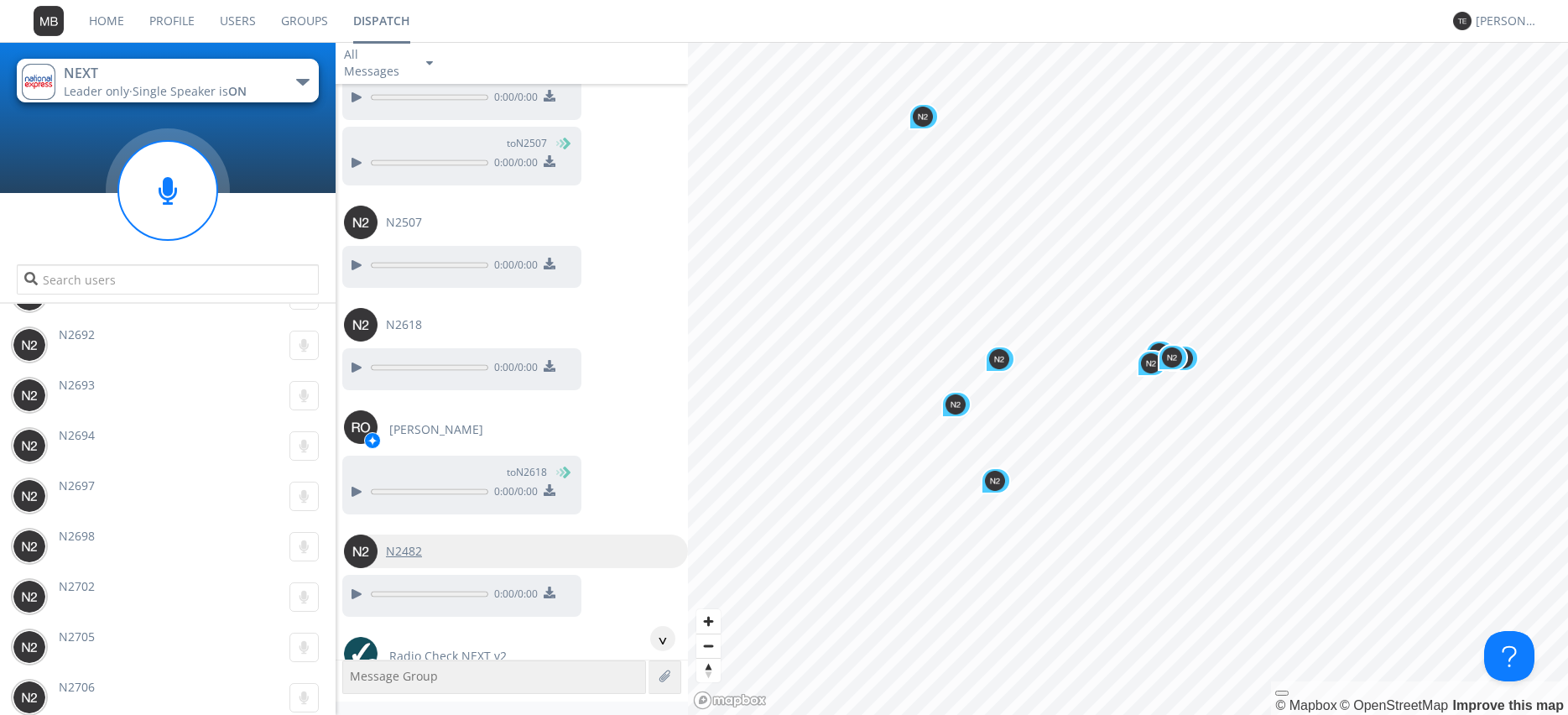
scroll to position [47044, 0]
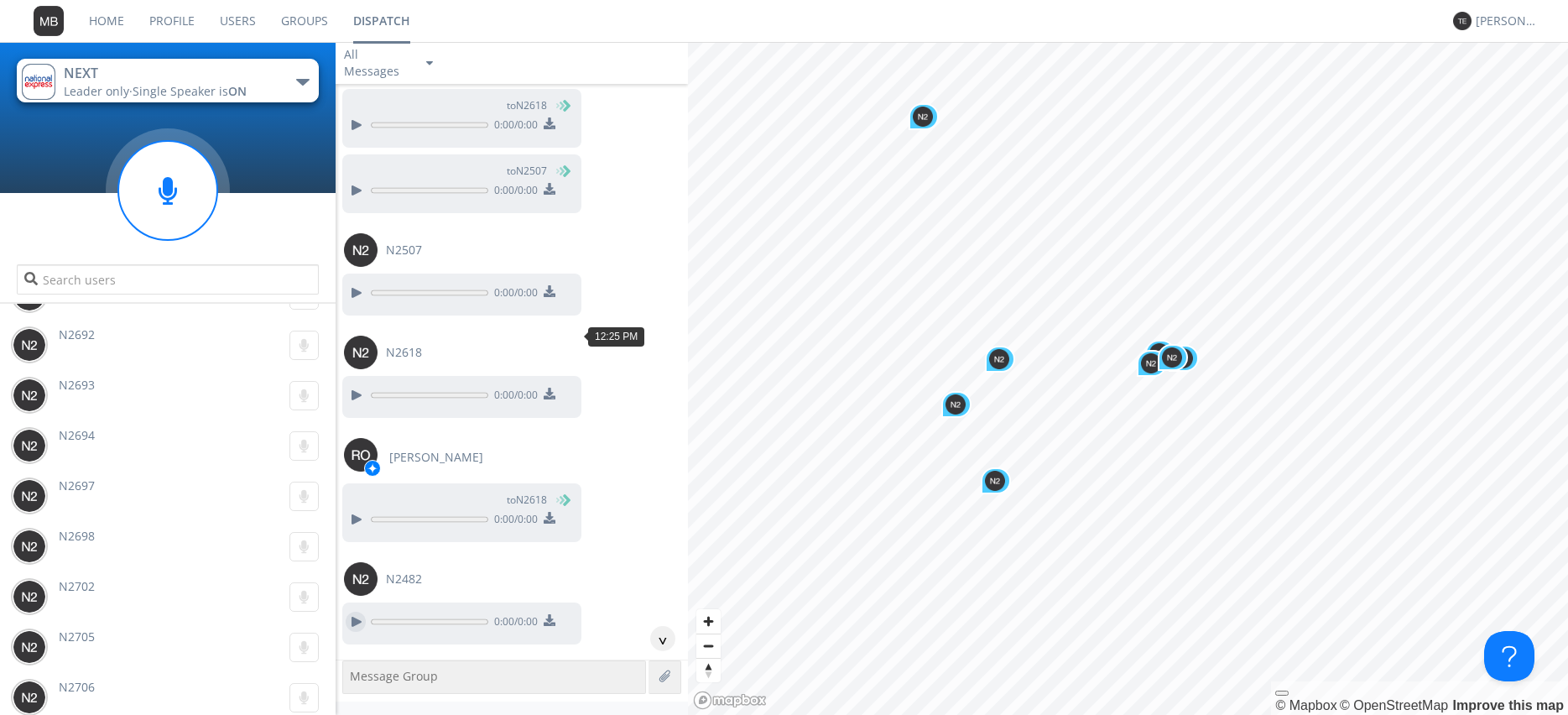
click at [351, 612] on div at bounding box center [356, 622] width 20 height 20
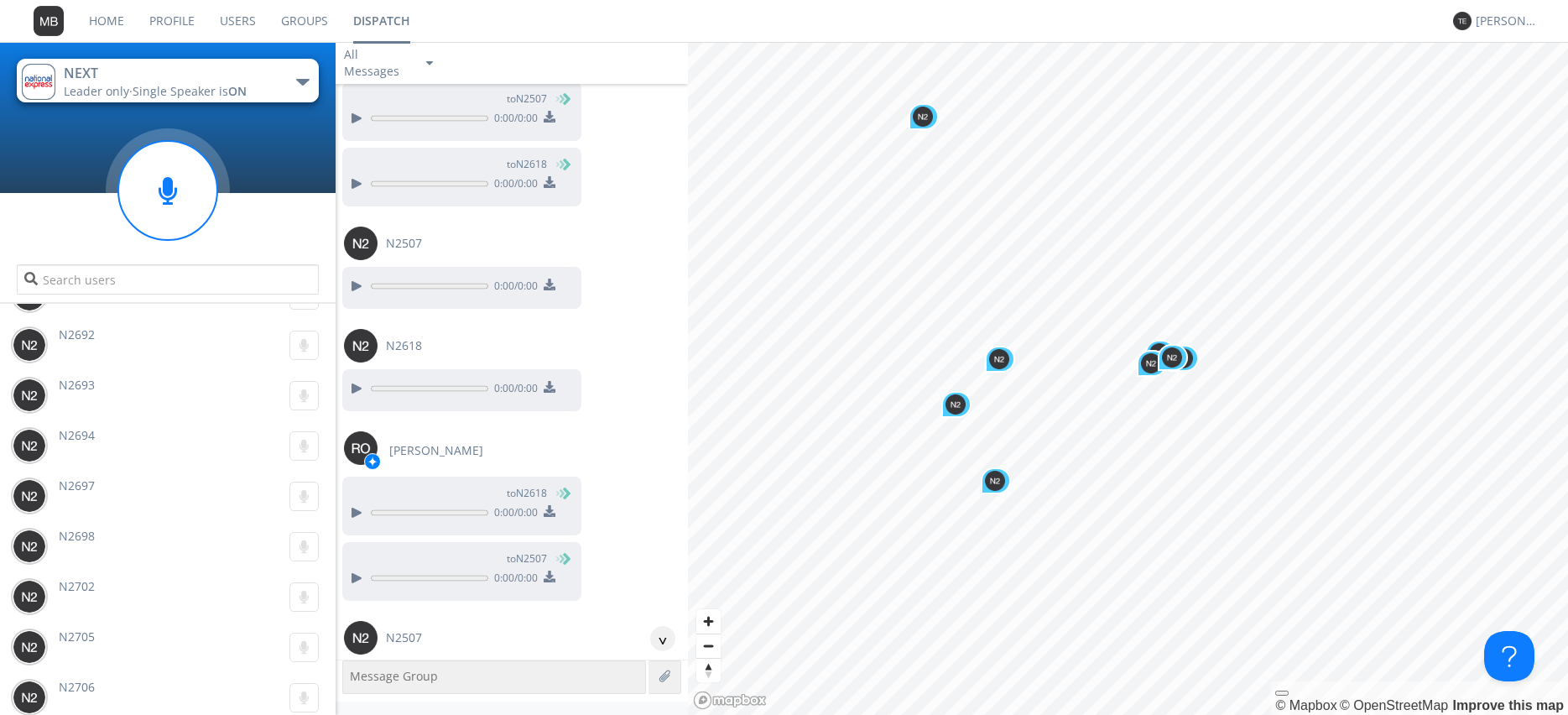
scroll to position [46566, 0]
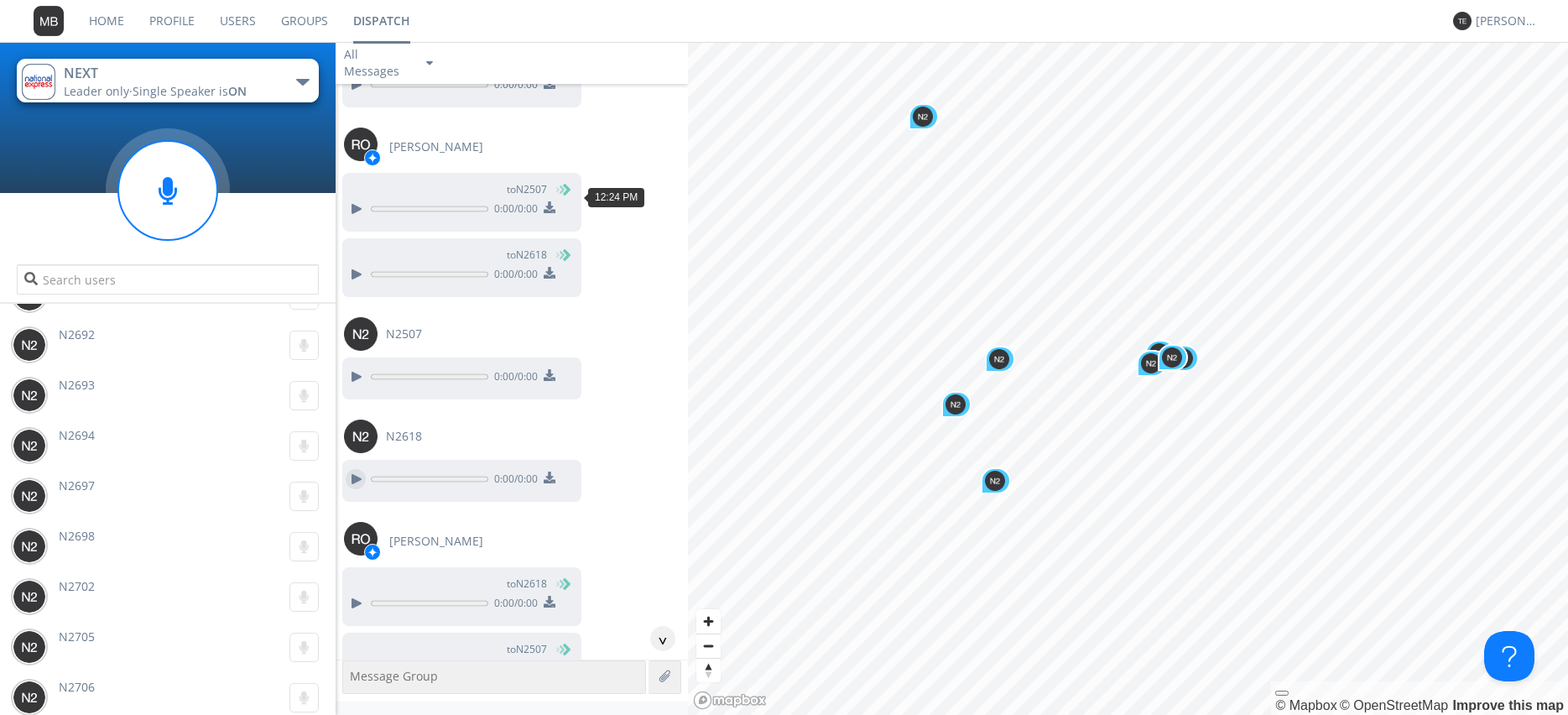
click at [349, 469] on div at bounding box center [356, 479] width 20 height 20
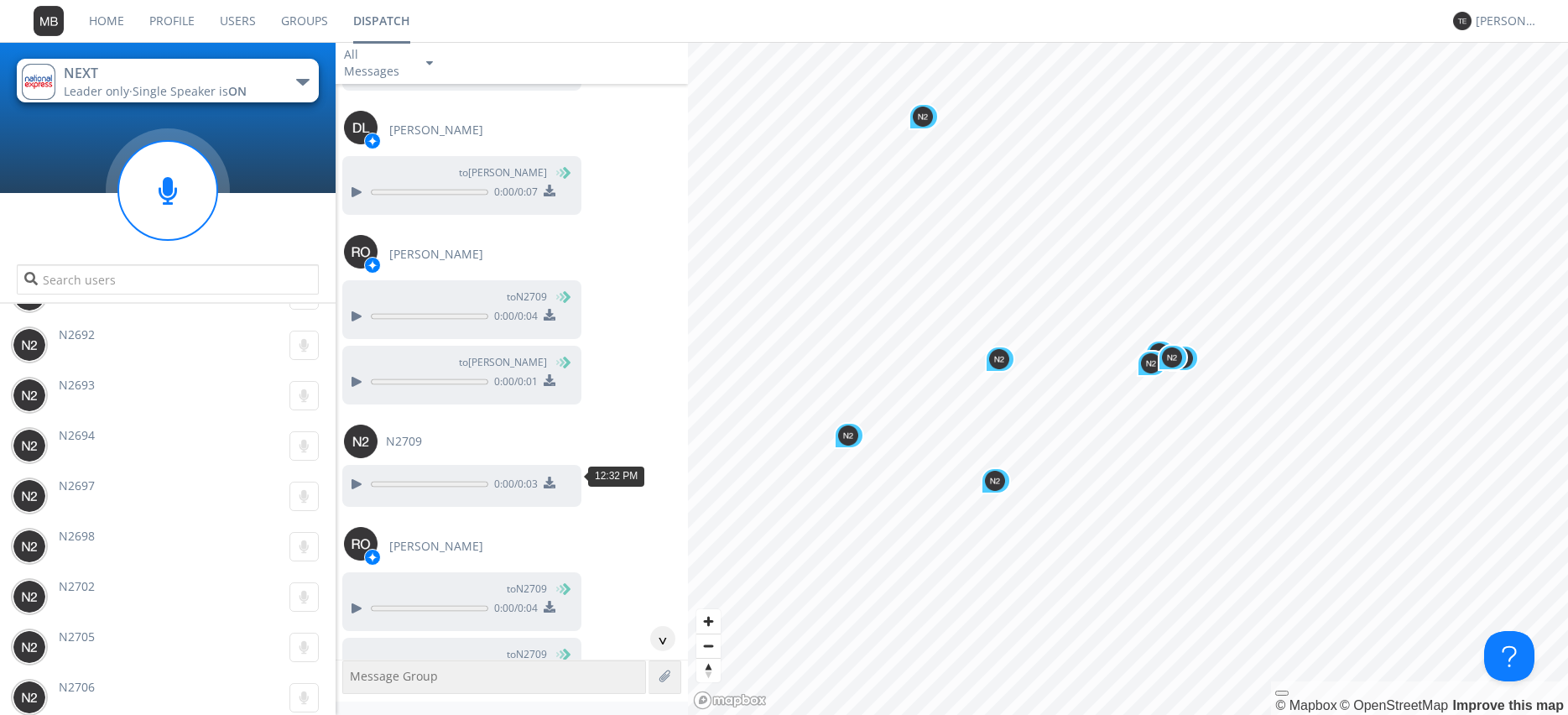
scroll to position [49340, 0]
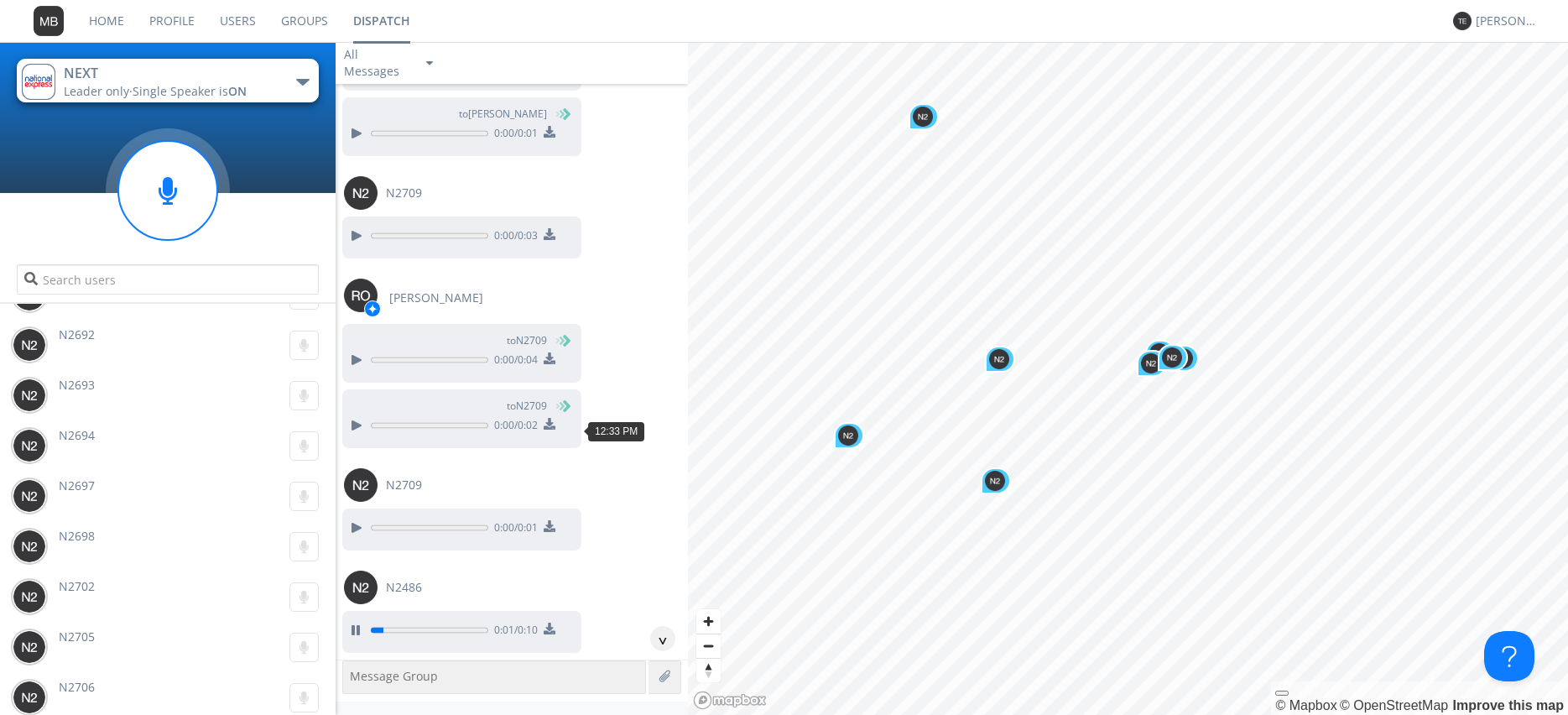
scroll to position [49531, 0]
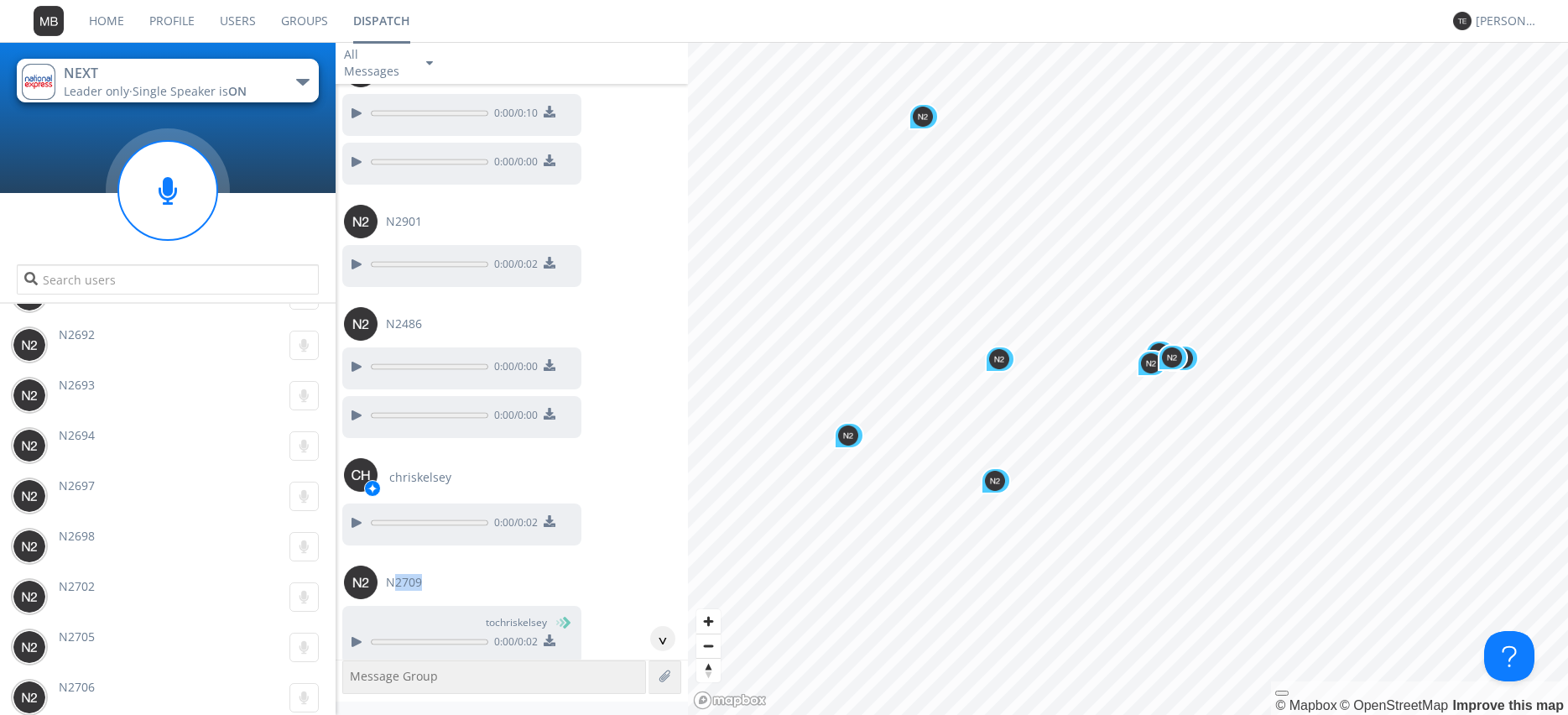
scroll to position [50105, 0]
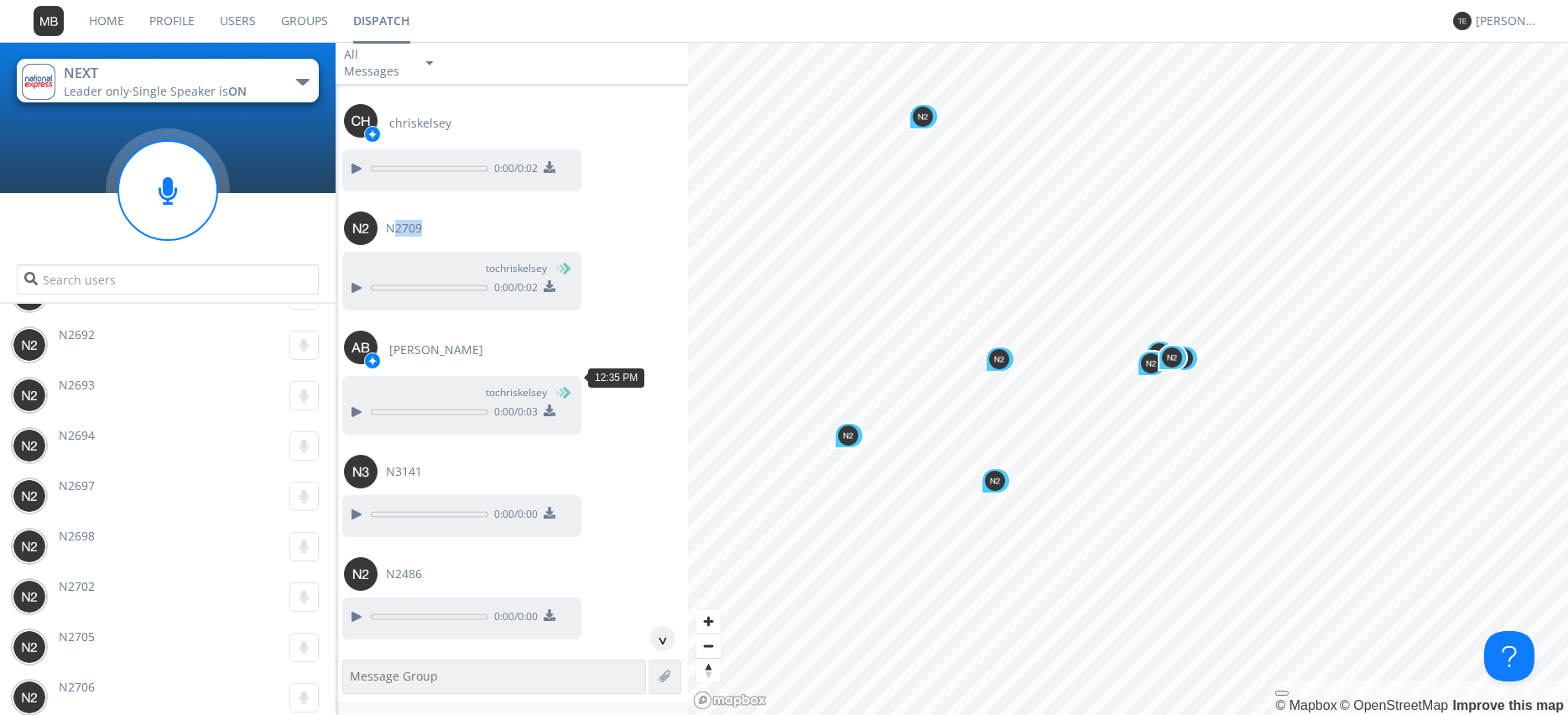
scroll to position [50392, 0]
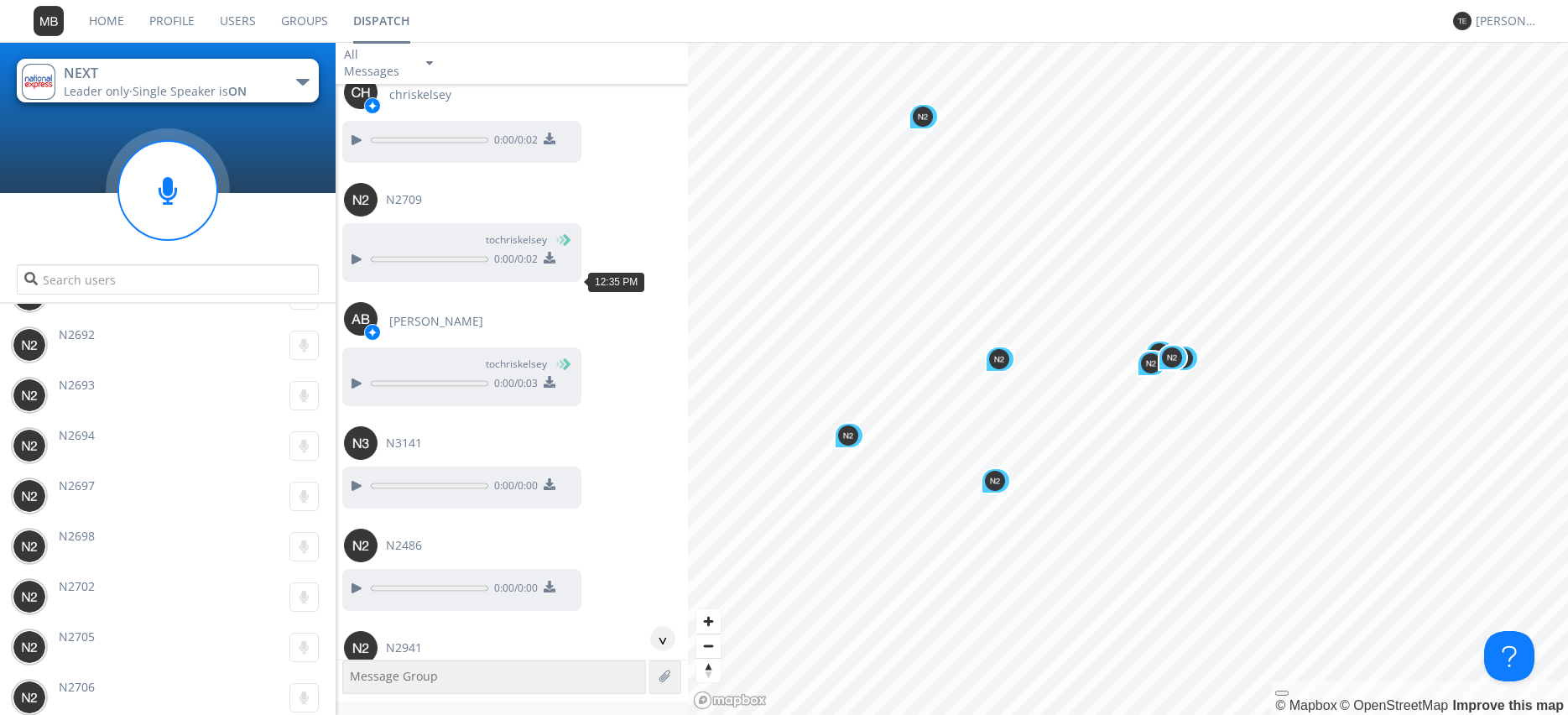
click at [371, 582] on progress at bounding box center [429, 588] width 117 height 12
click at [358, 579] on div at bounding box center [356, 589] width 20 height 20
click at [347, 680] on div at bounding box center [356, 690] width 20 height 20
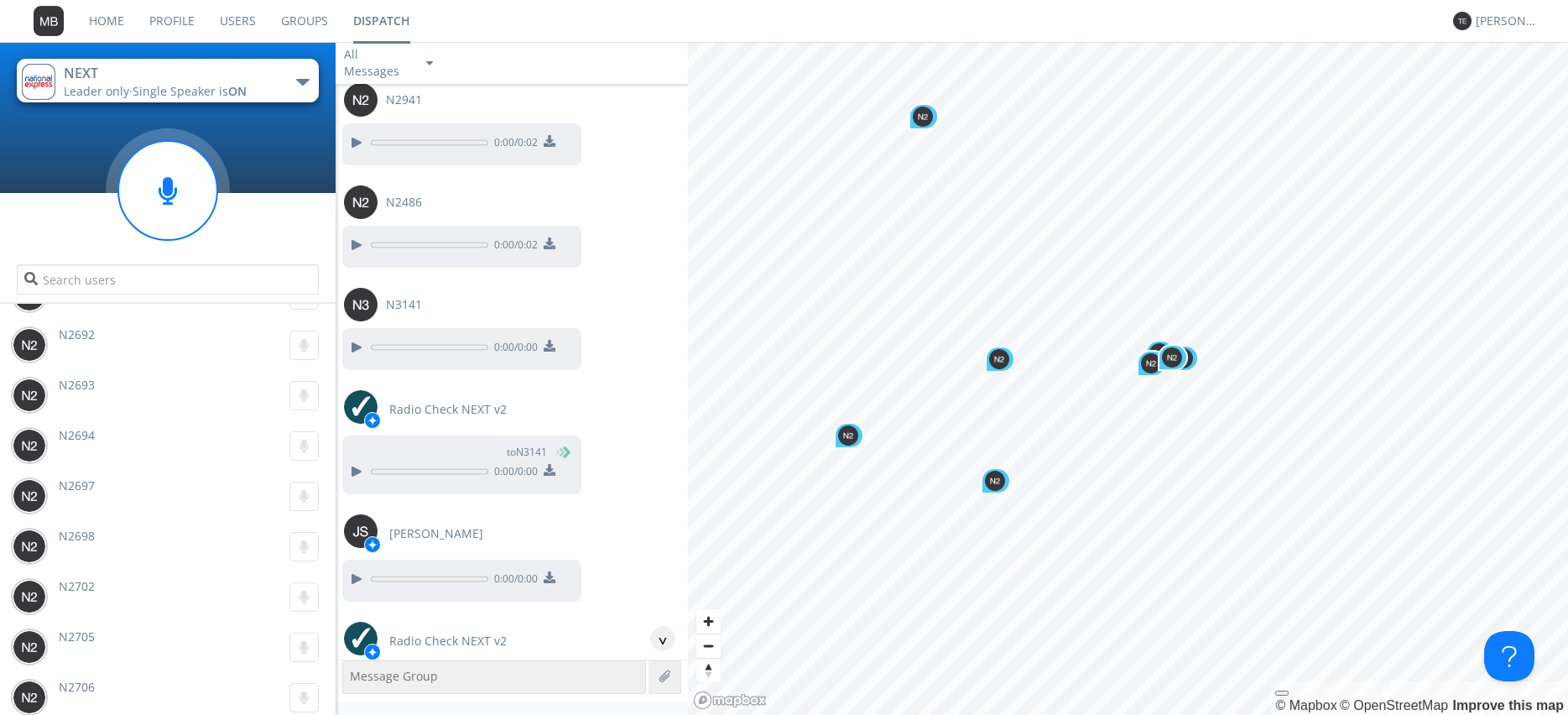
scroll to position [50966, 0]
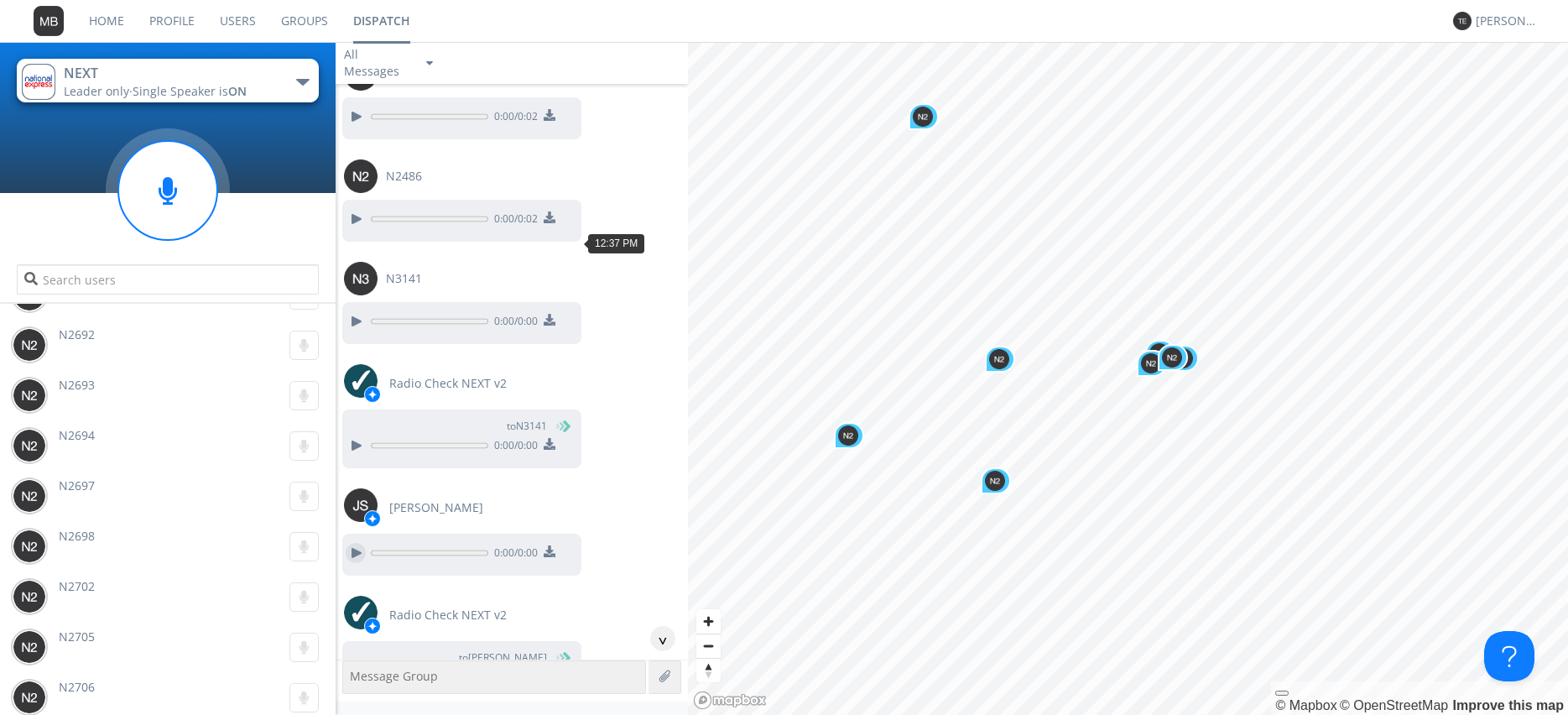
click at [362, 543] on div at bounding box center [356, 553] width 20 height 20
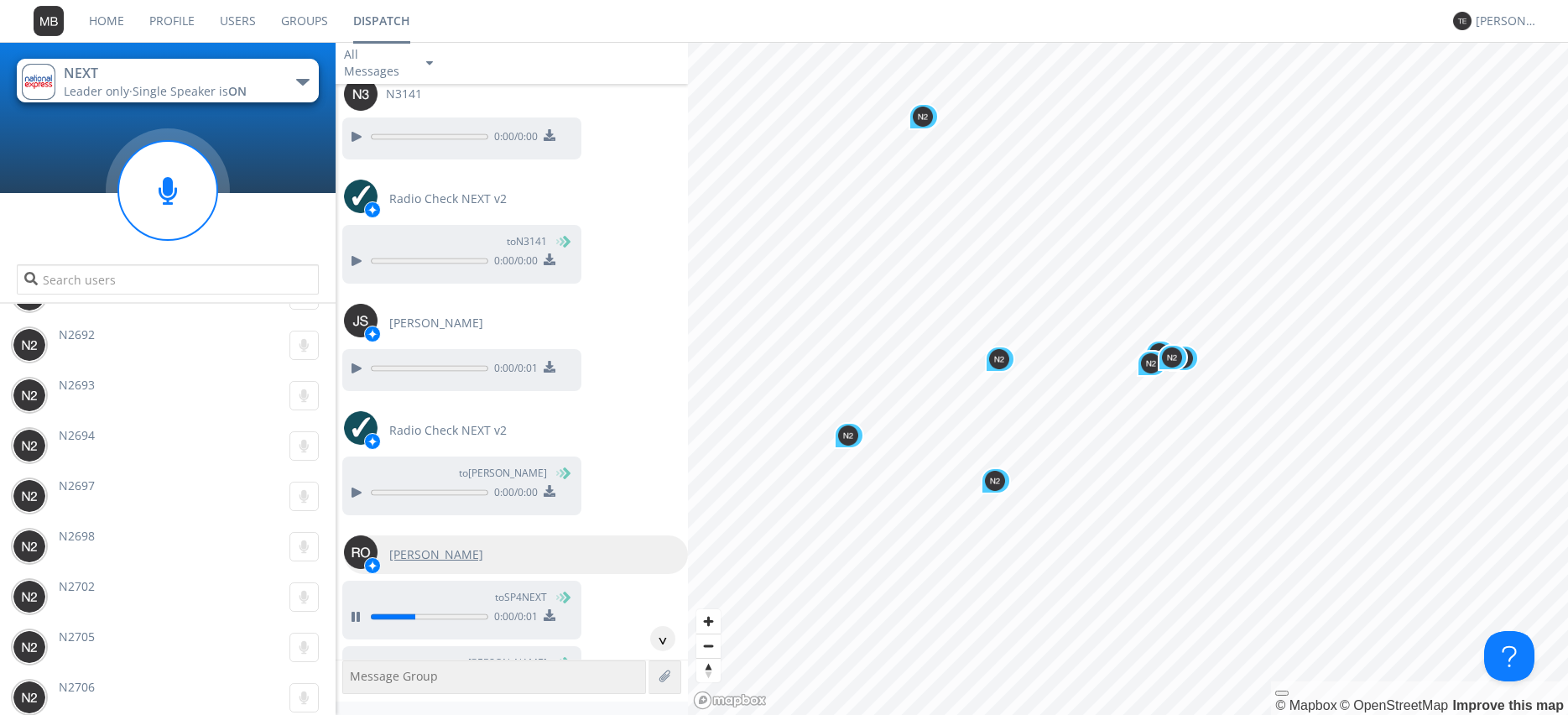
scroll to position [51158, 0]
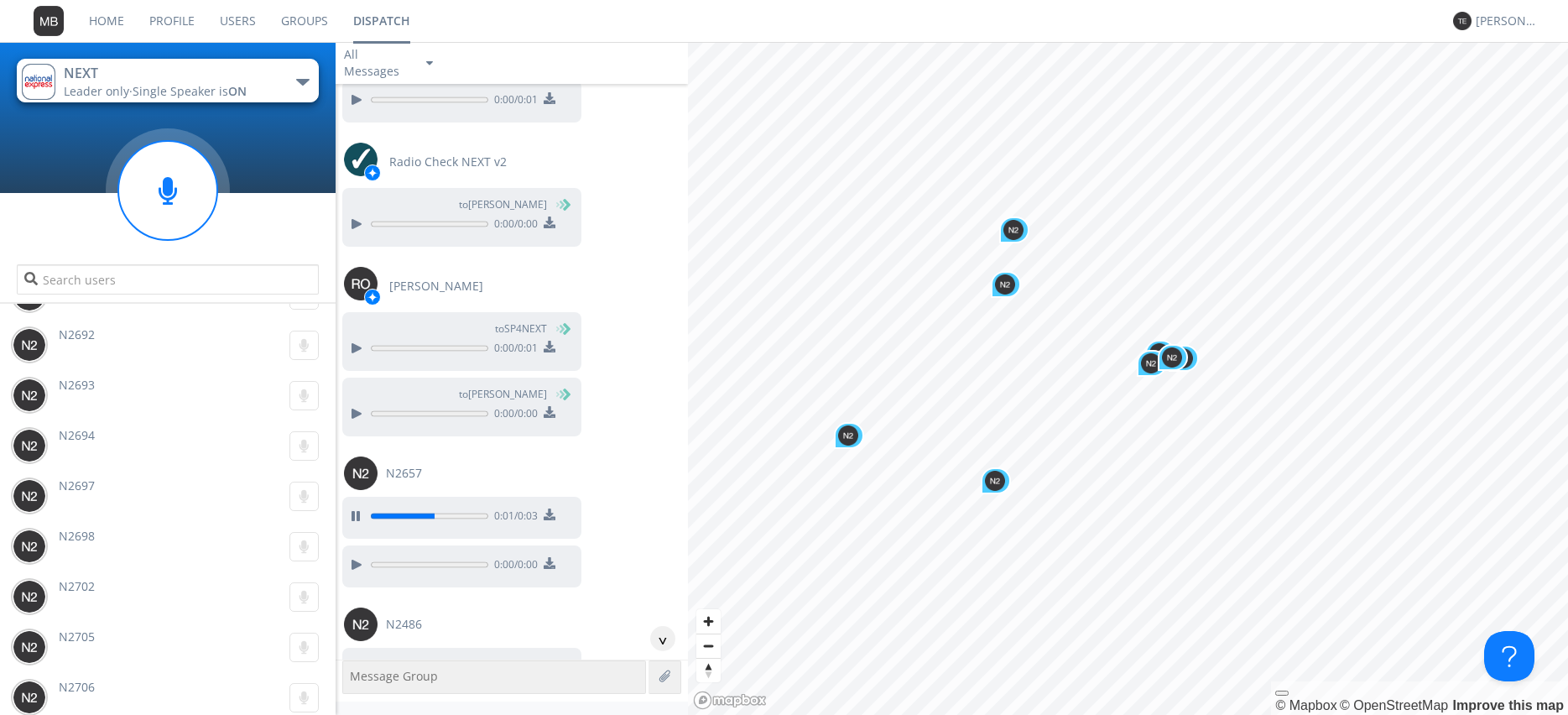
scroll to position [51444, 0]
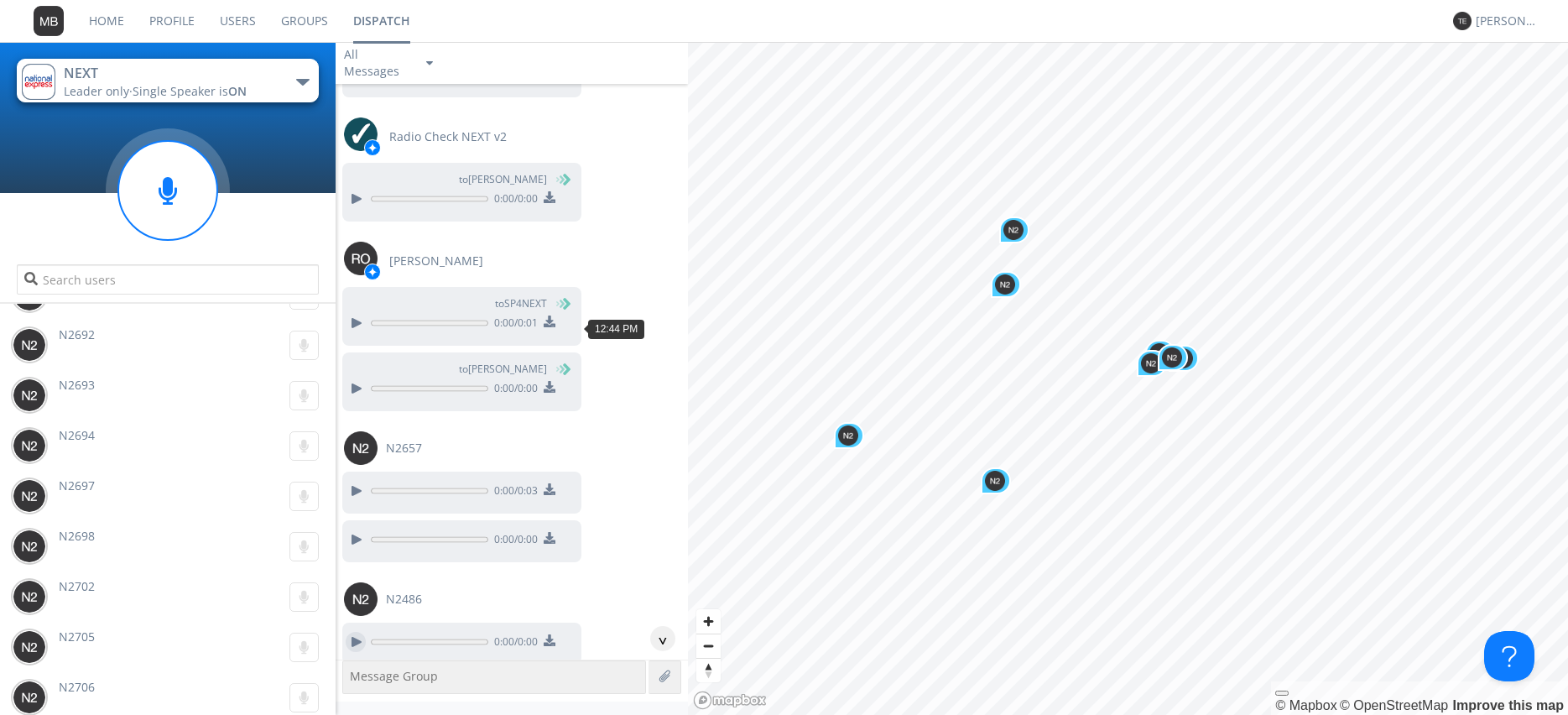
click at [357, 632] on div at bounding box center [356, 642] width 20 height 20
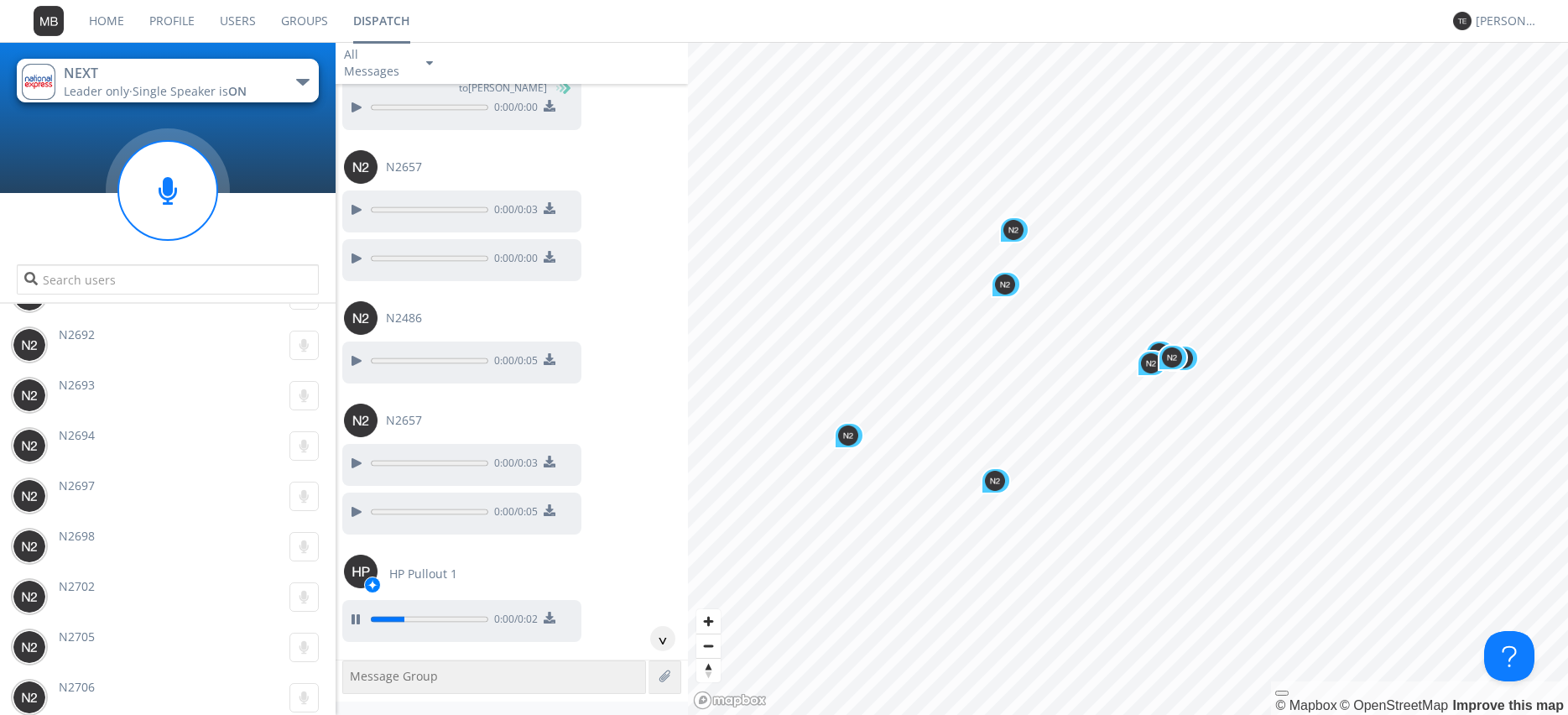
scroll to position [51732, 0]
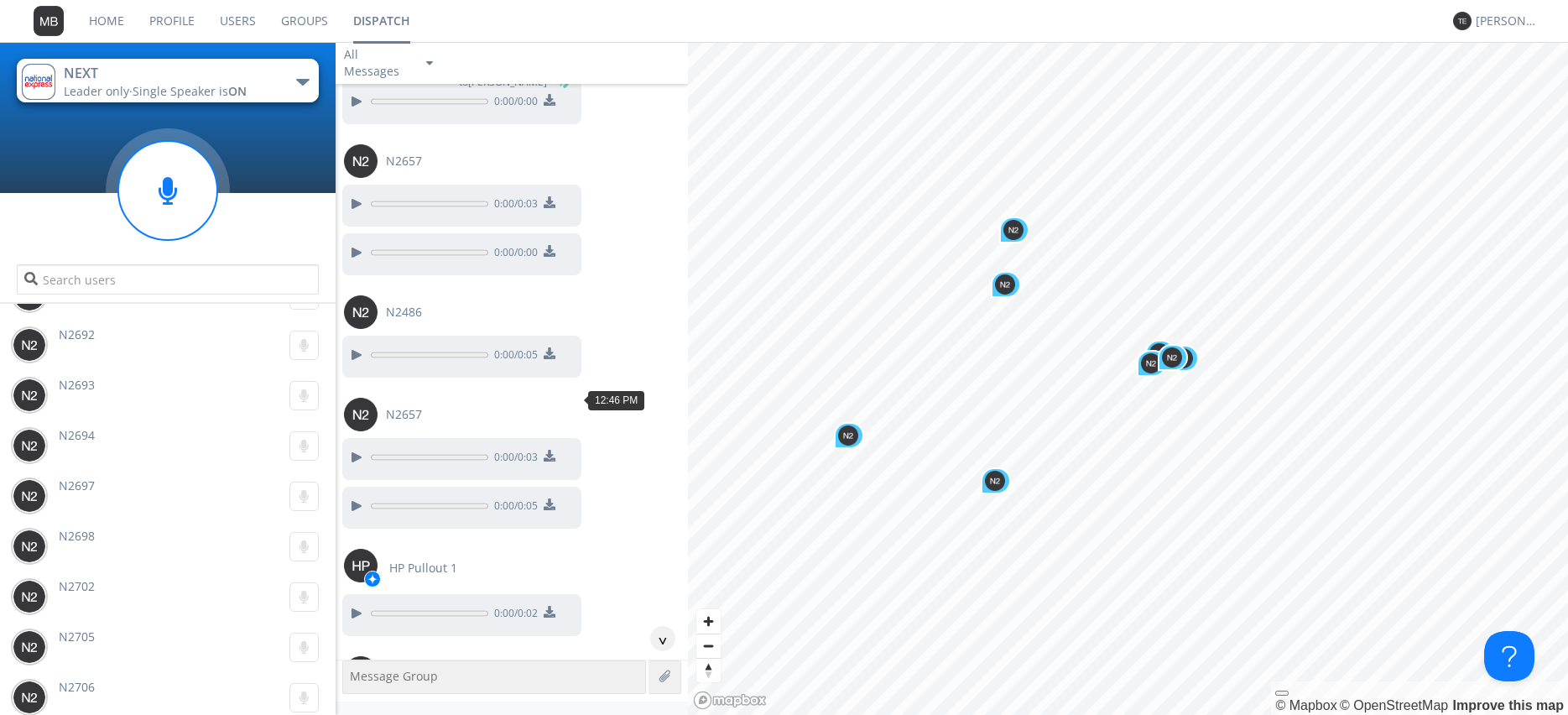
click at [354, 706] on div at bounding box center [356, 716] width 20 height 20
drag, startPoint x: 419, startPoint y: 332, endPoint x: 414, endPoint y: 417, distance: 85.1
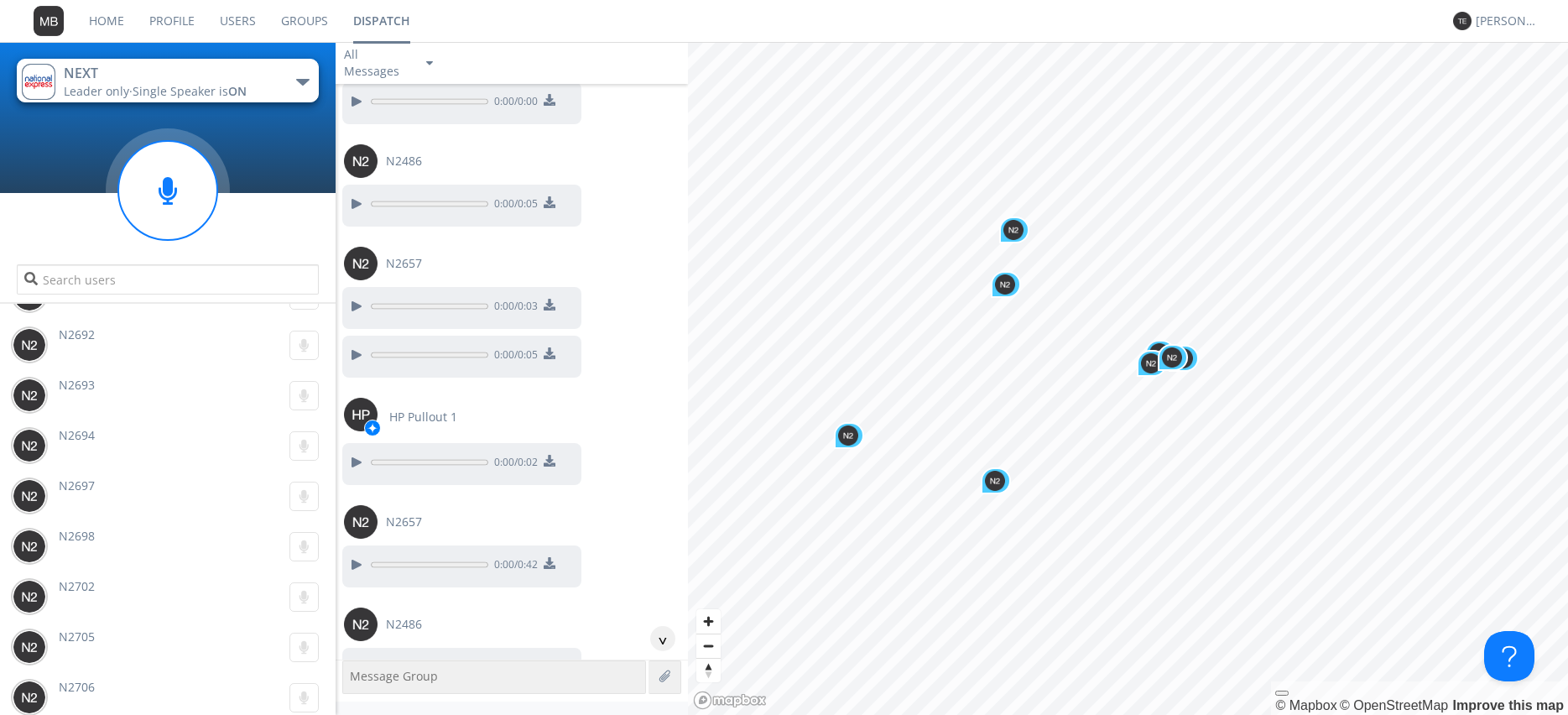
scroll to position [51923, 0]
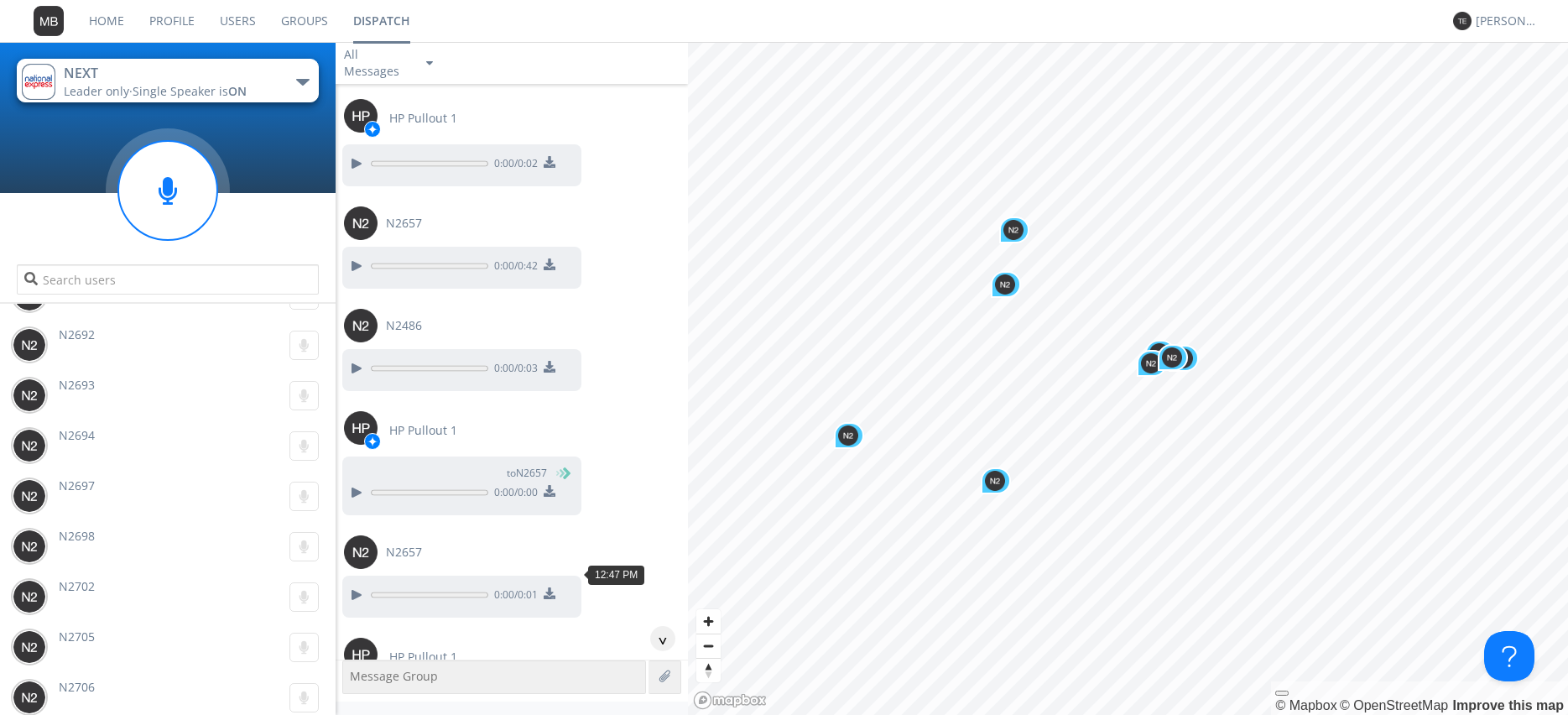
scroll to position [52210, 0]
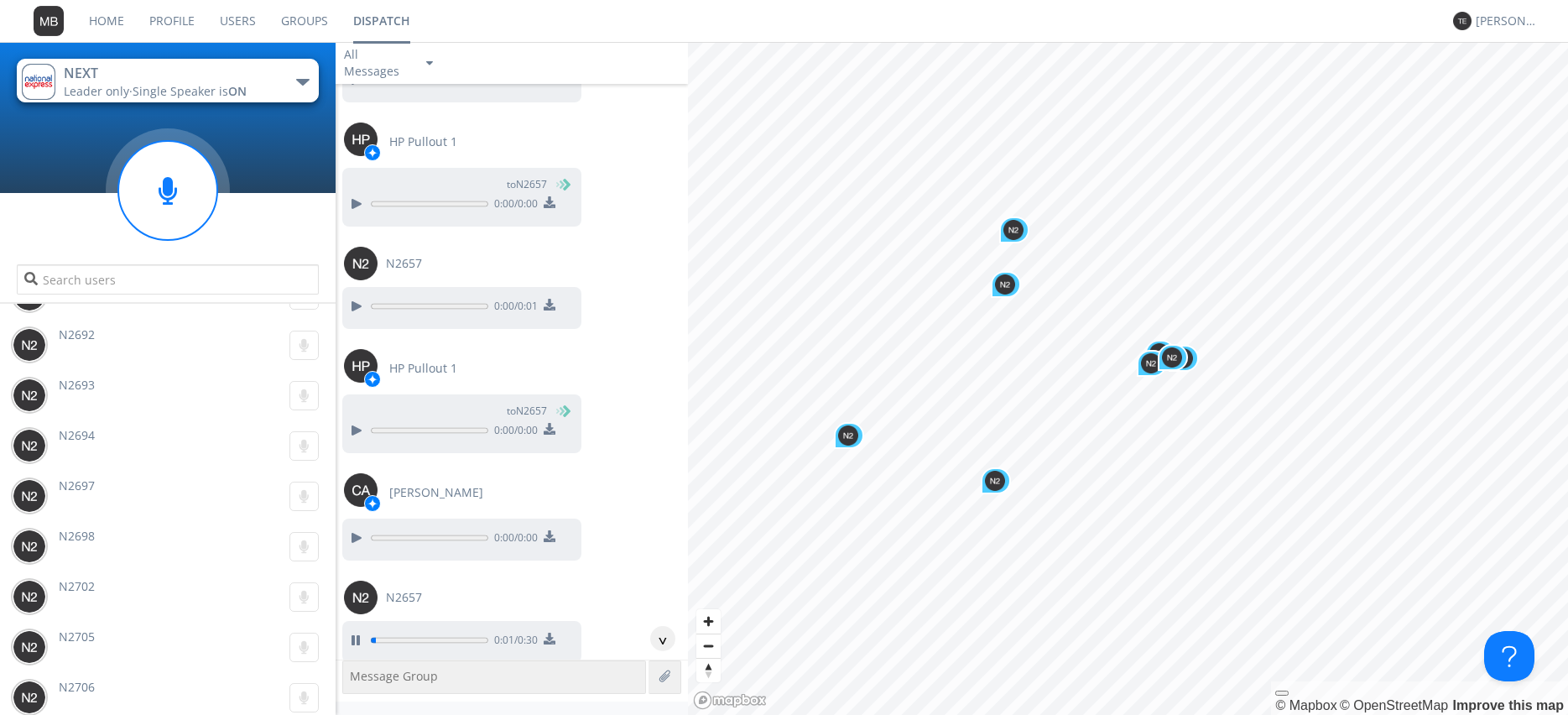
scroll to position [52497, 0]
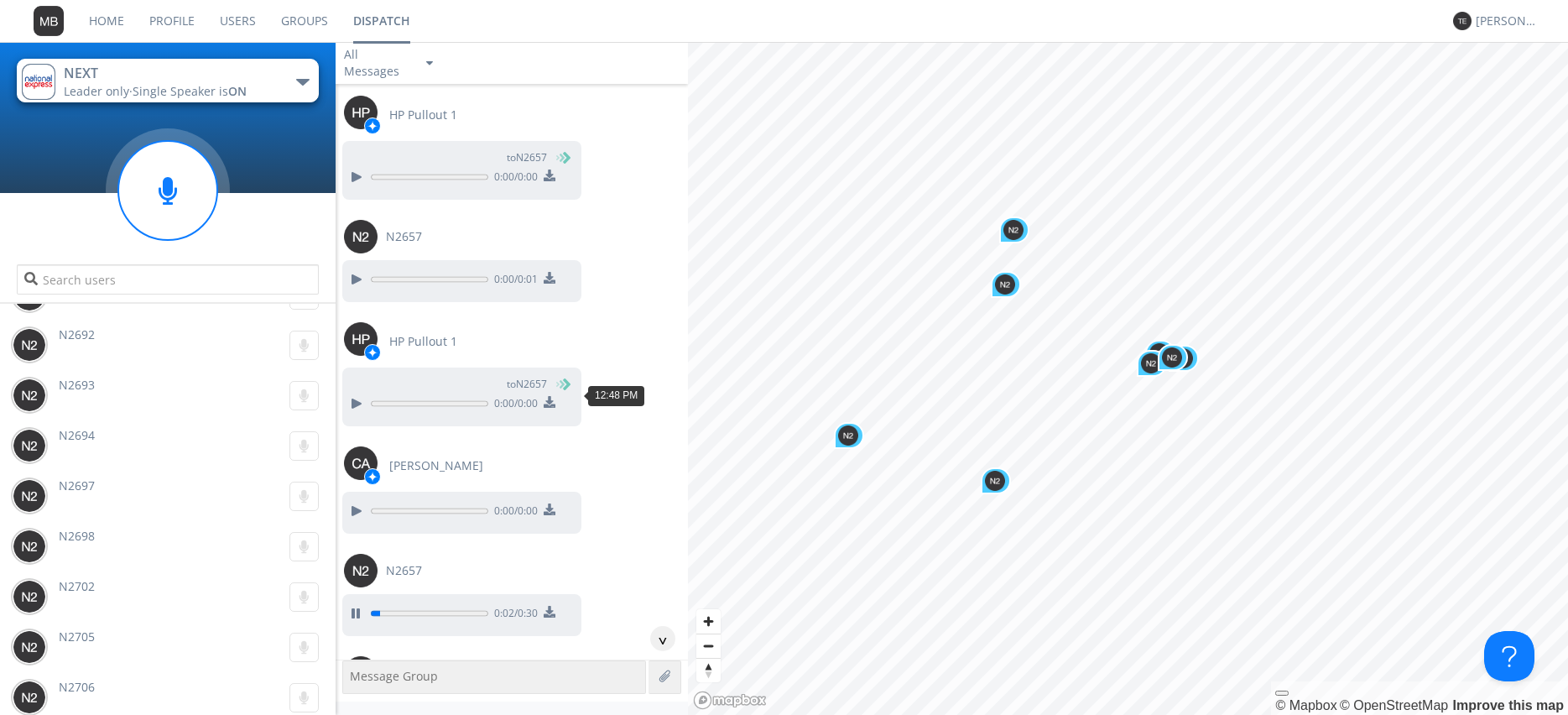
click at [362, 706] on div at bounding box center [356, 716] width 20 height 20
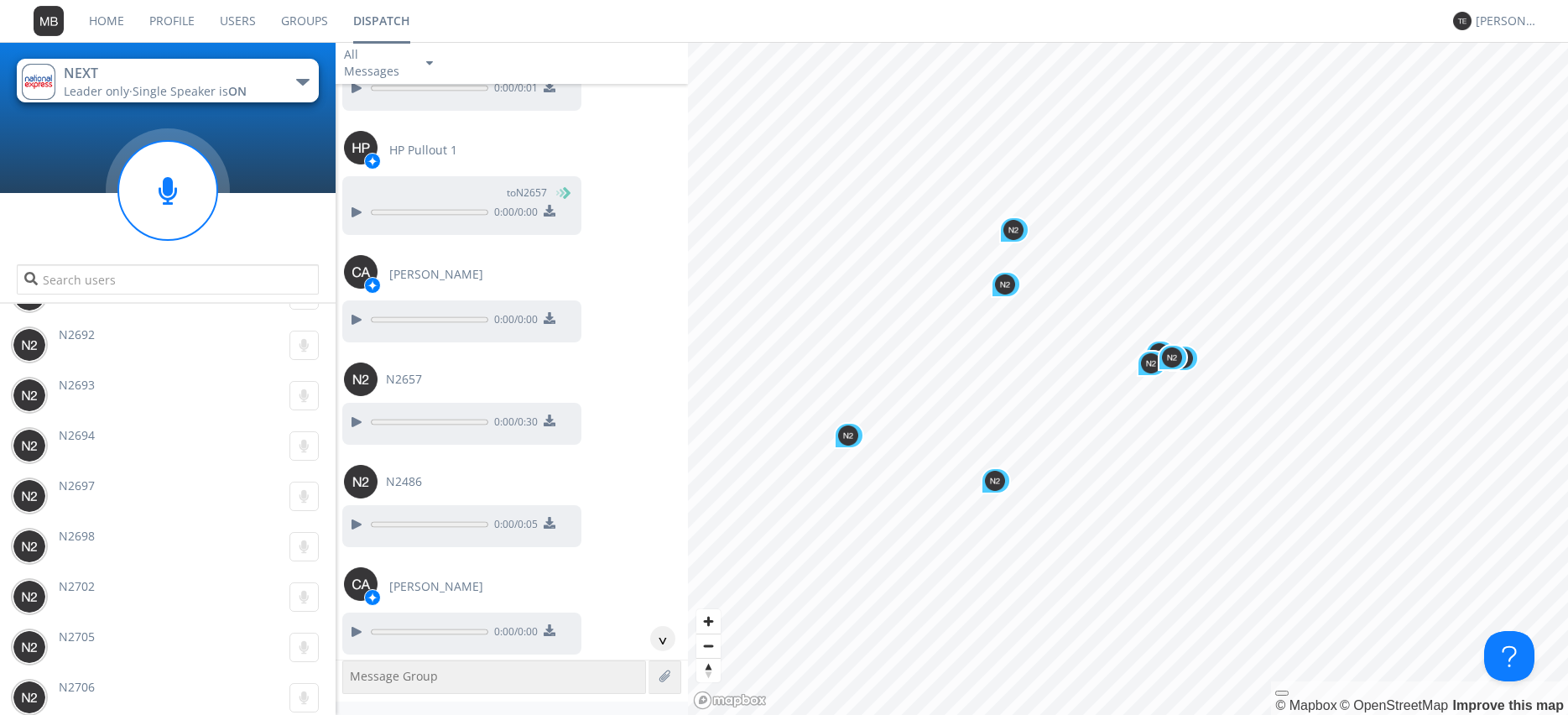
scroll to position [52784, 0]
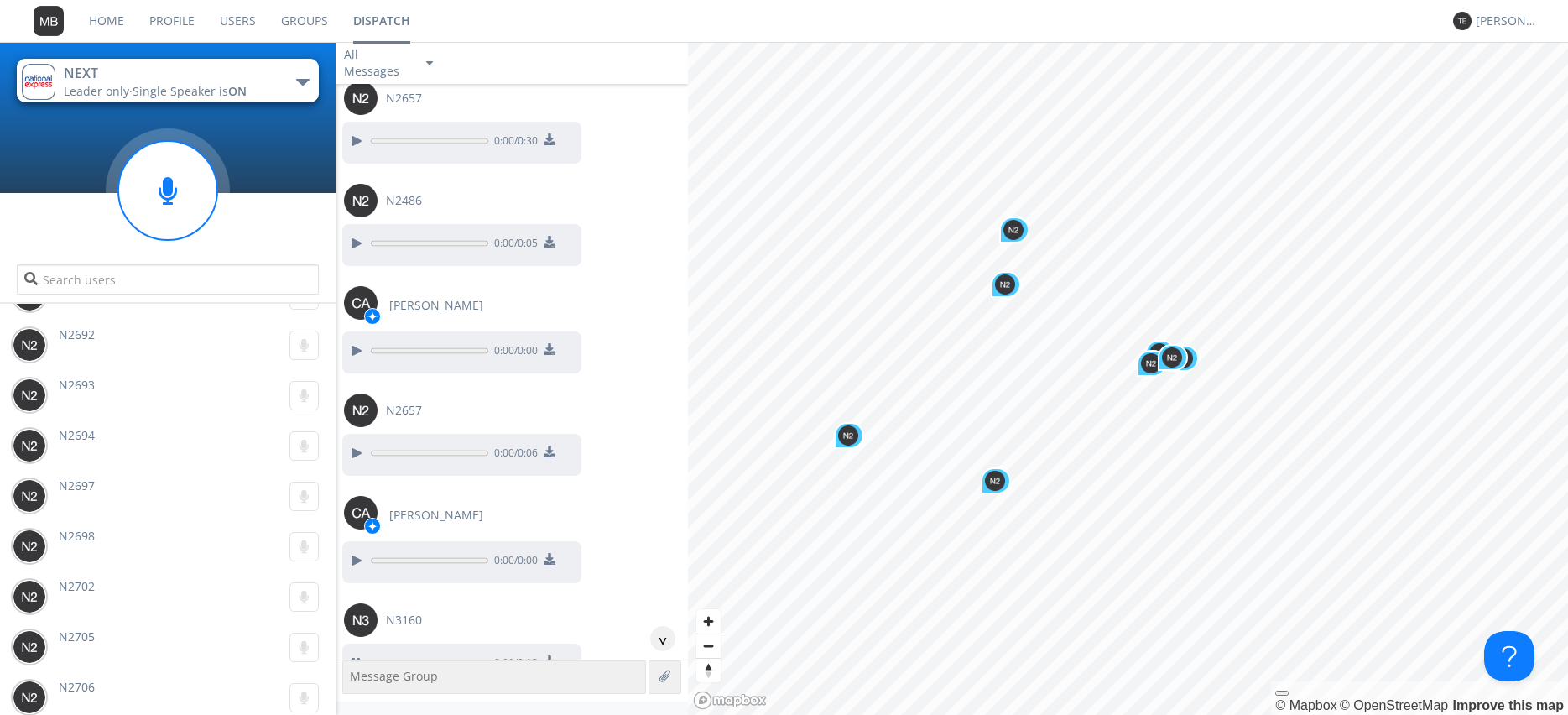
scroll to position [52975, 0]
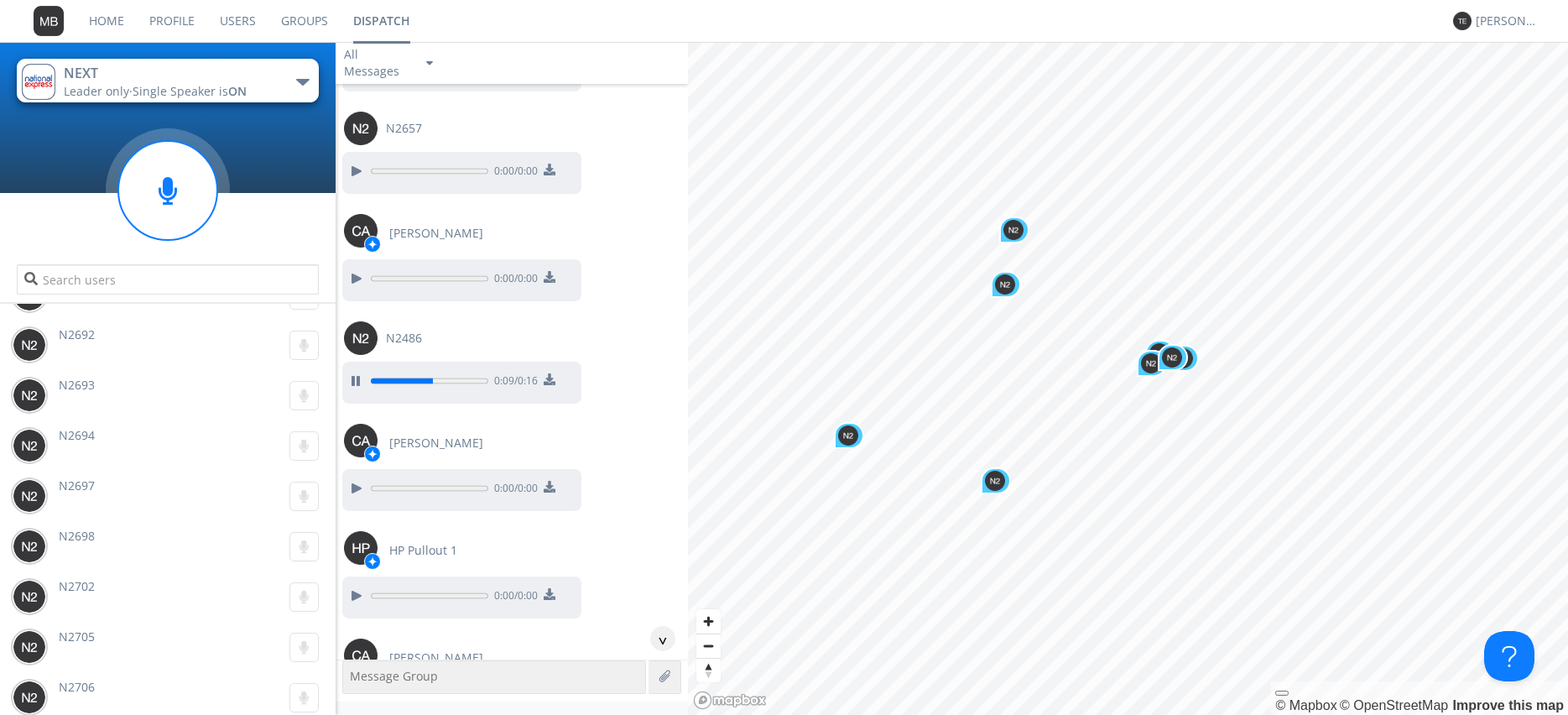
scroll to position [53644, 0]
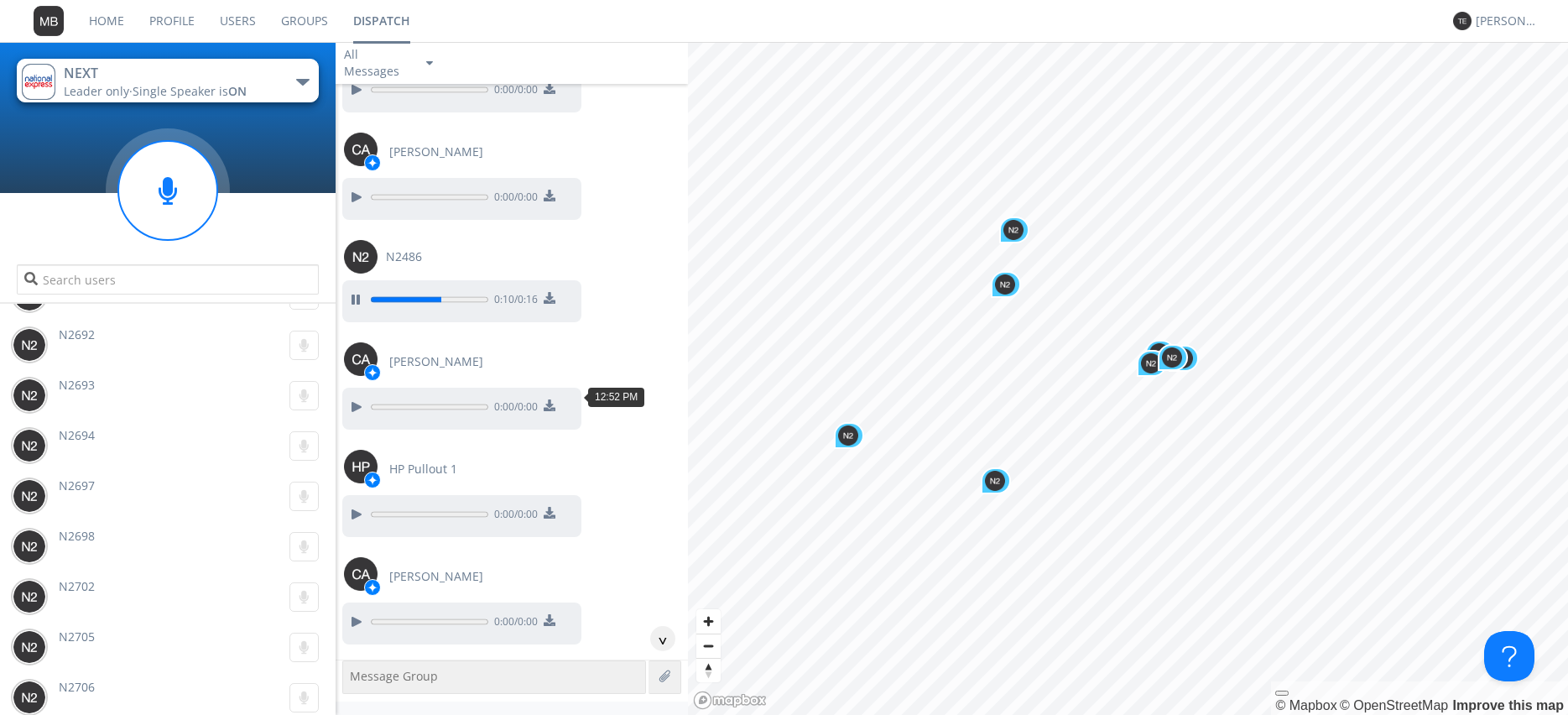
click at [357, 714] on div at bounding box center [356, 724] width 20 height 20
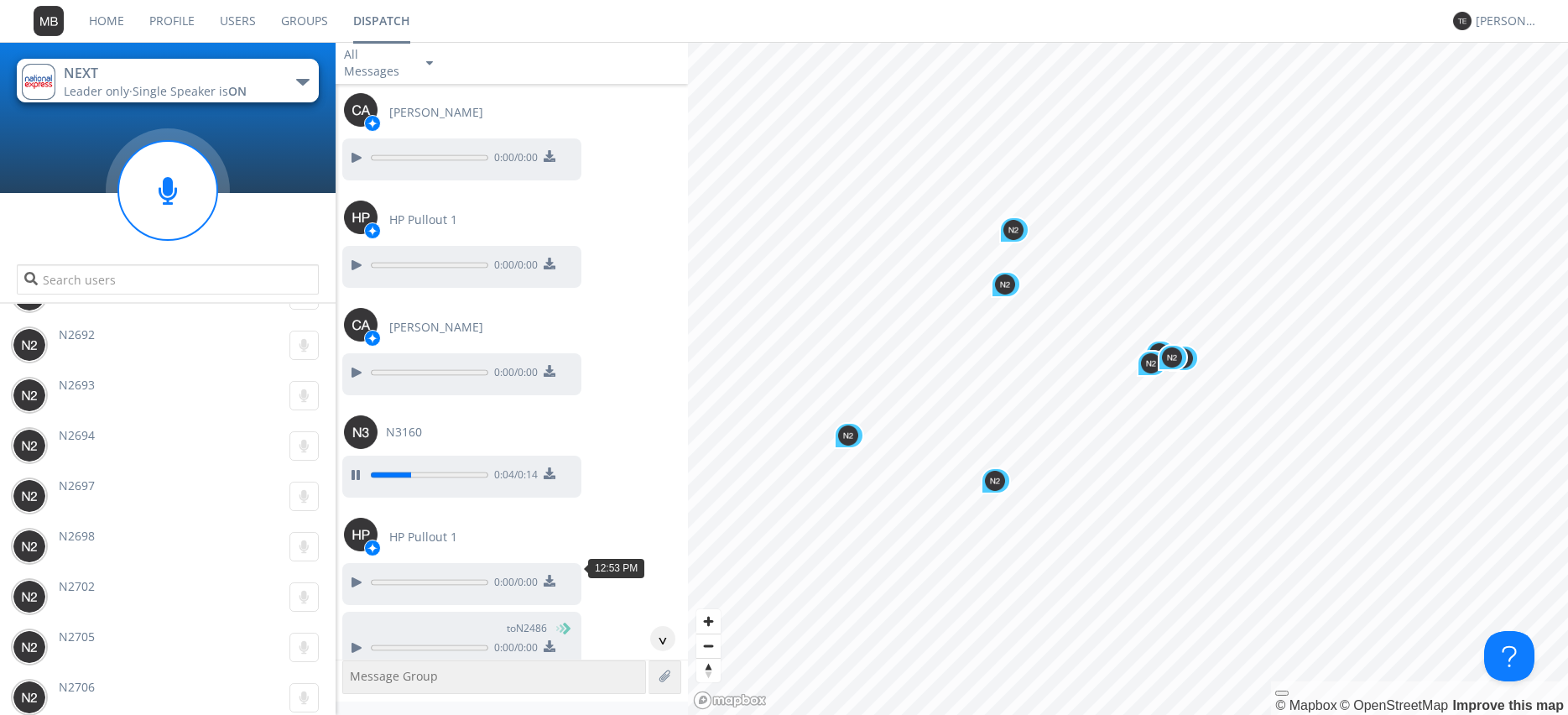
scroll to position [53932, 0]
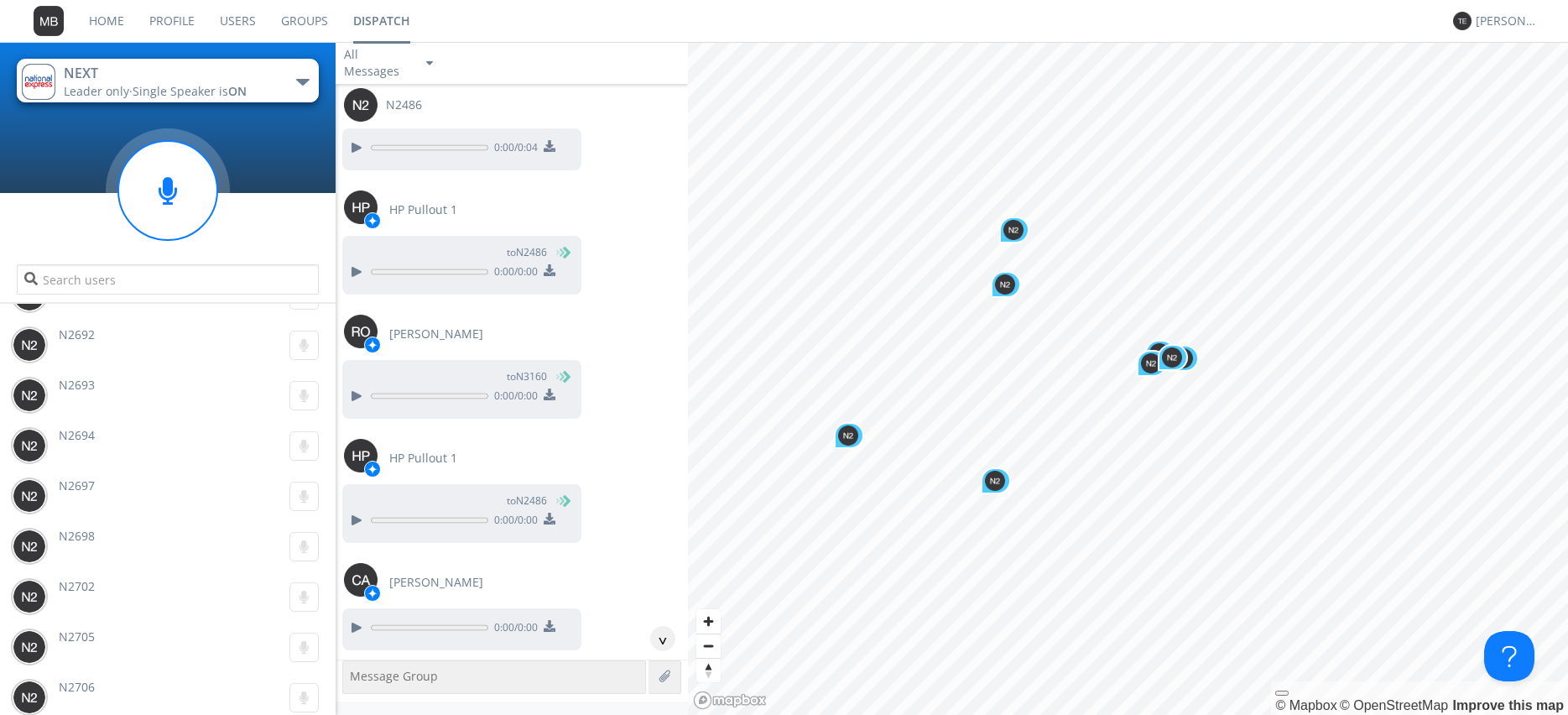
scroll to position [54601, 0]
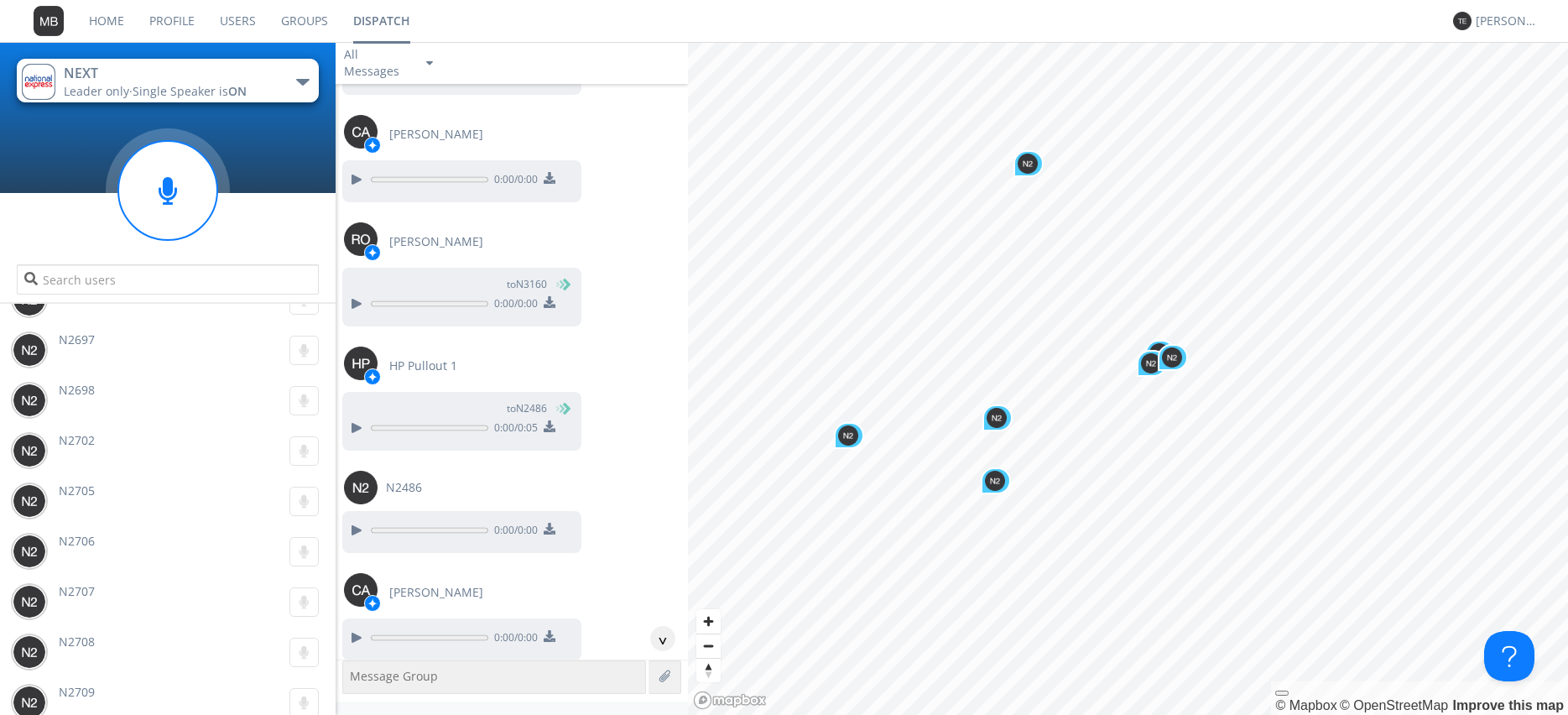
scroll to position [55080, 0]
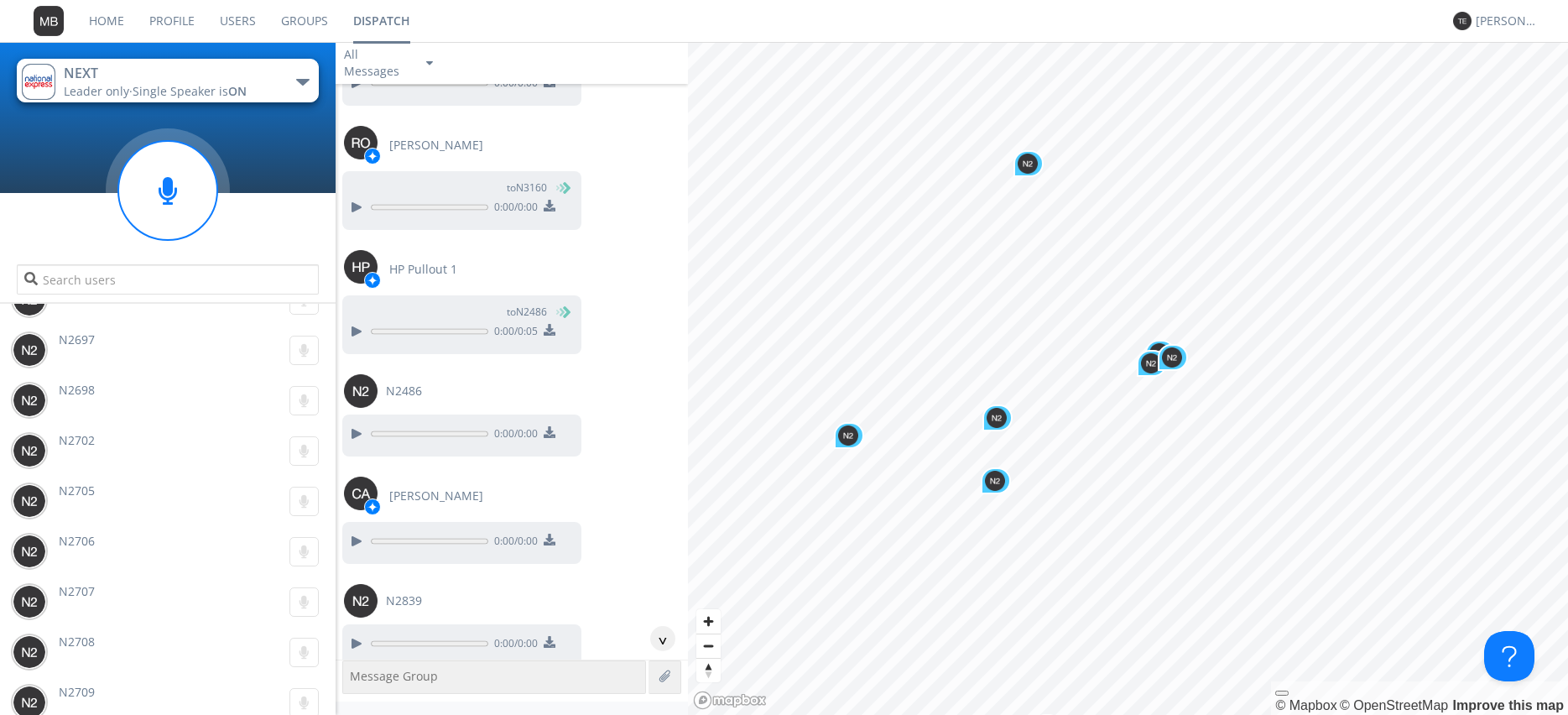
scroll to position [55175, 0]
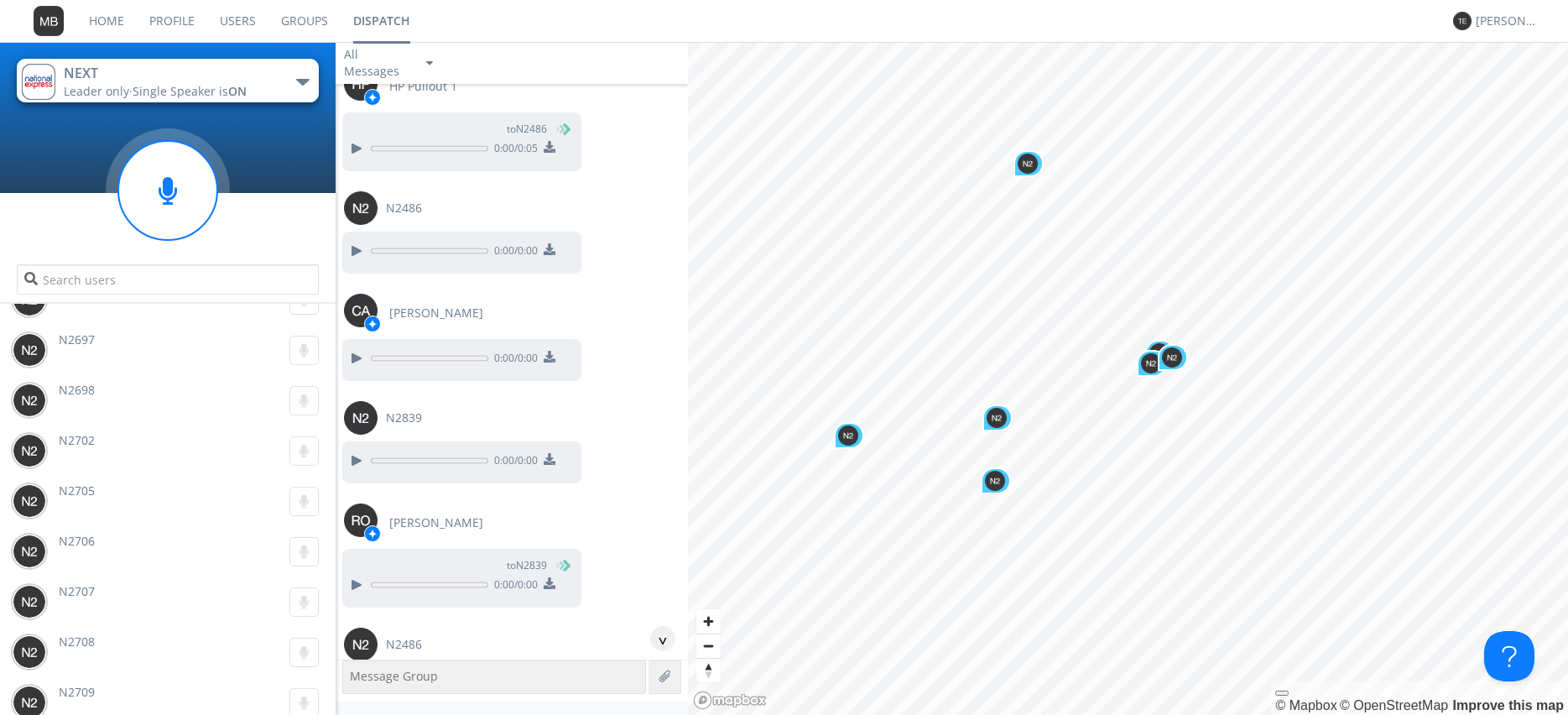
scroll to position [55366, 0]
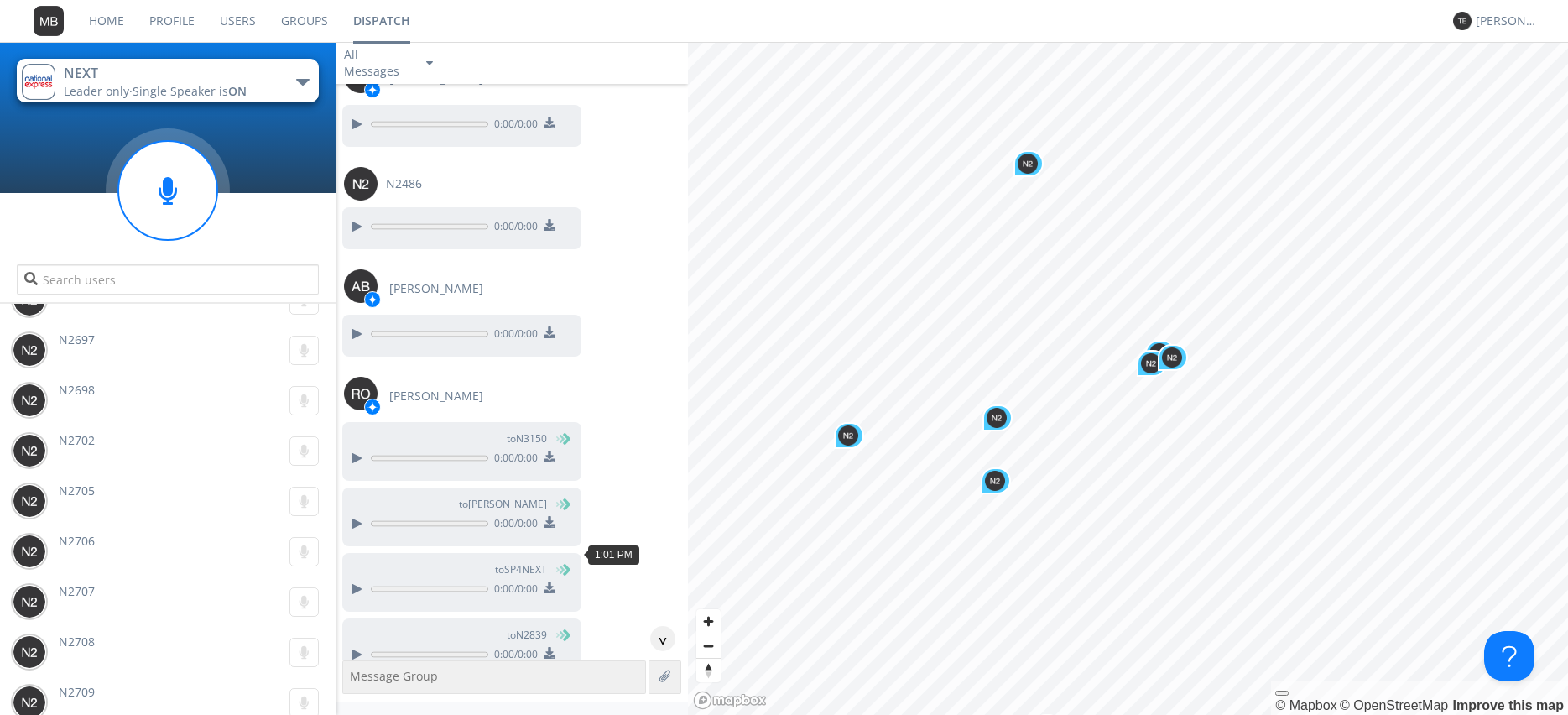
scroll to position [56228, 0]
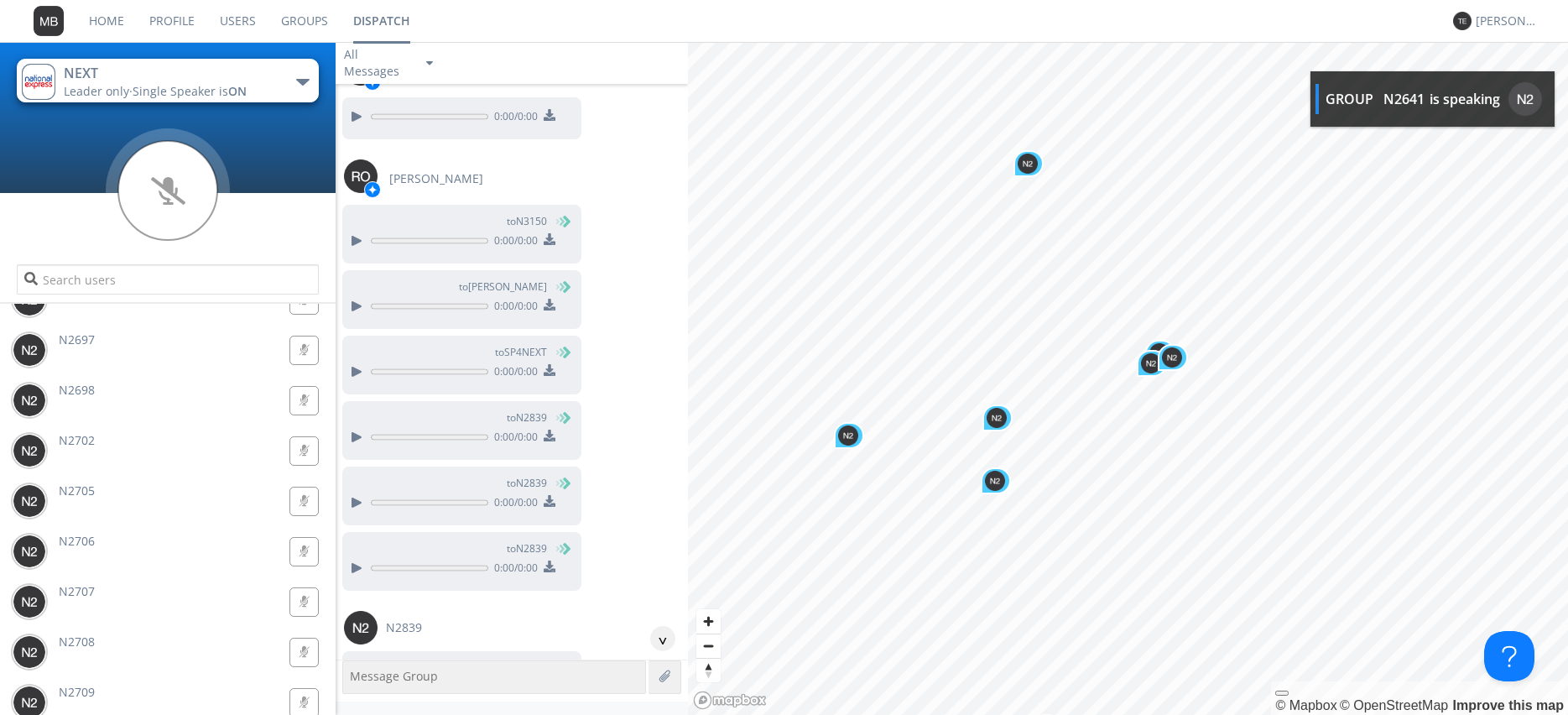
scroll to position [56514, 0]
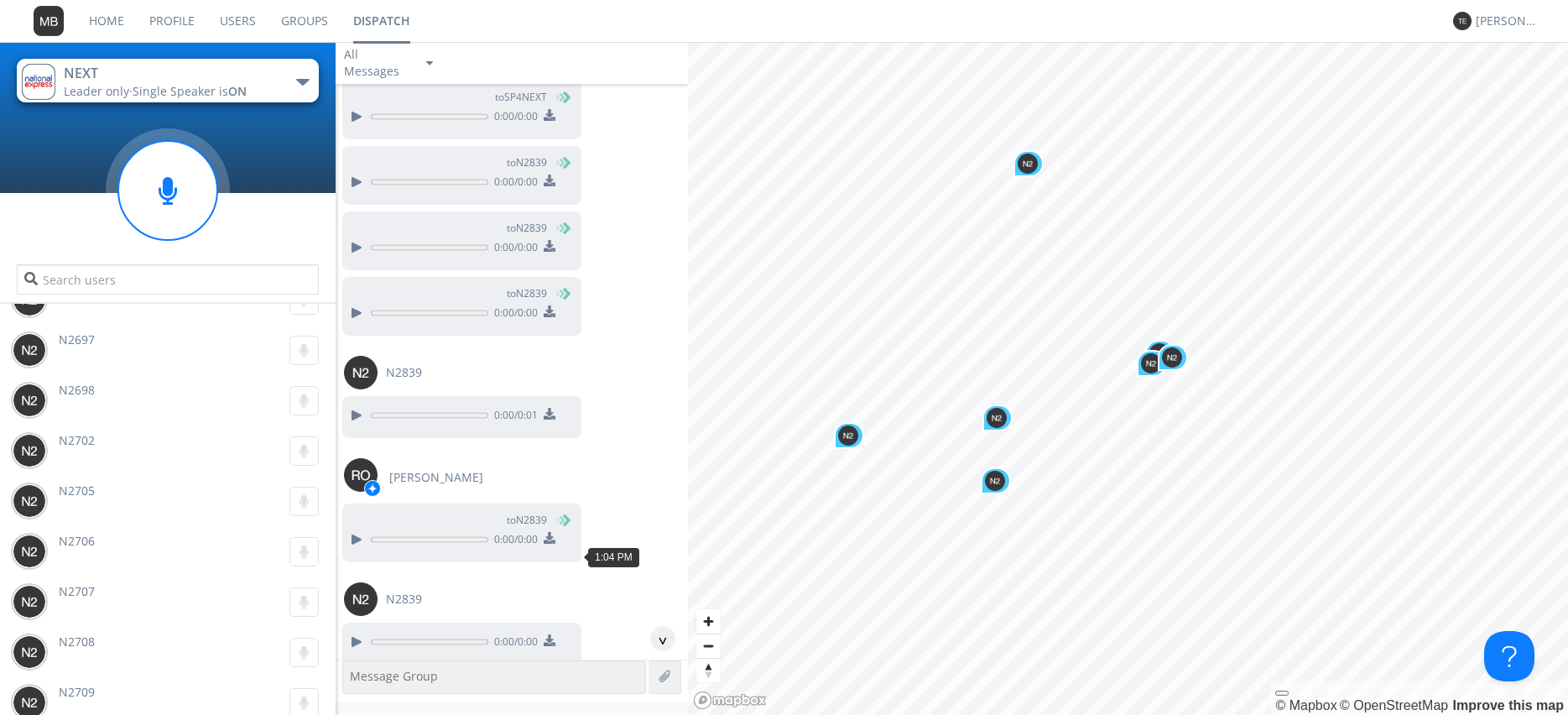
scroll to position [56706, 0]
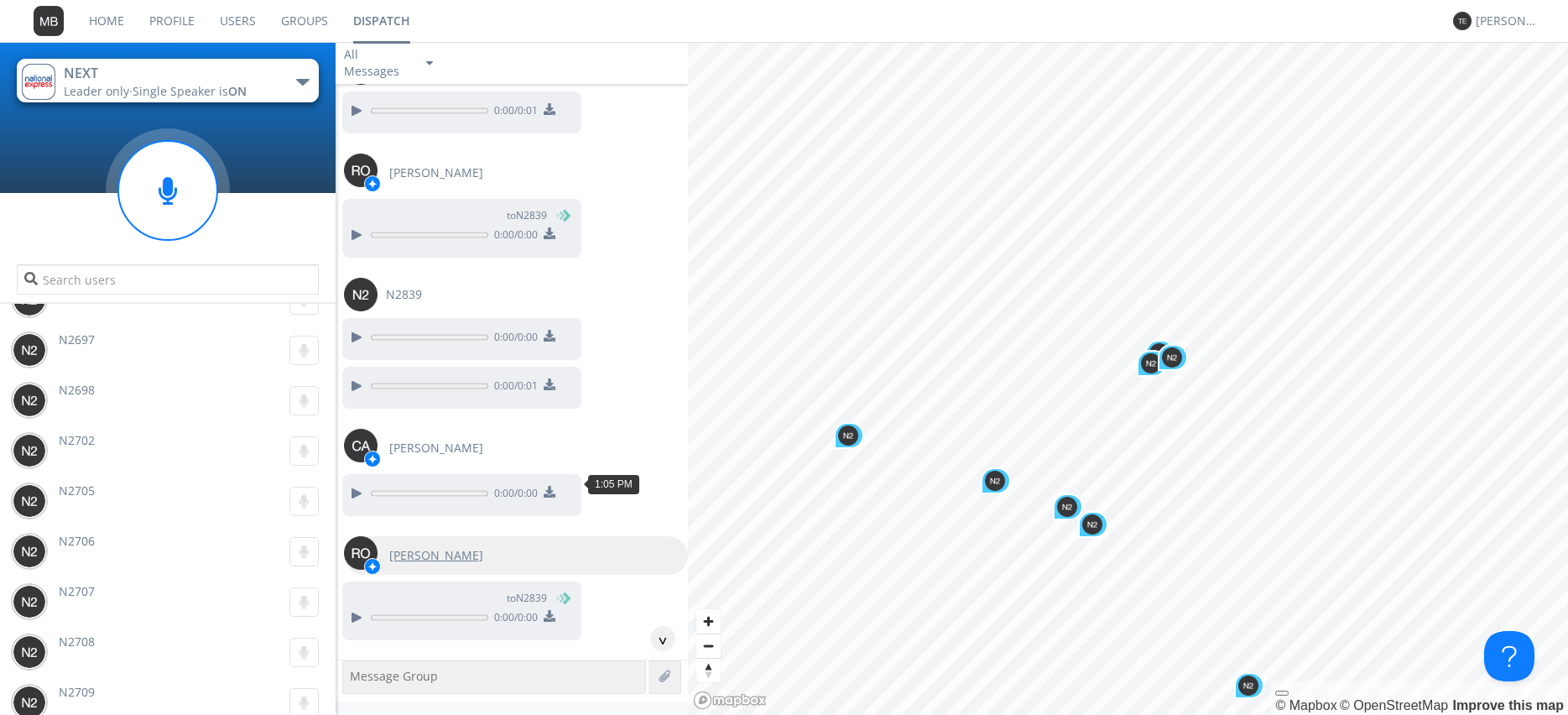
scroll to position [56993, 0]
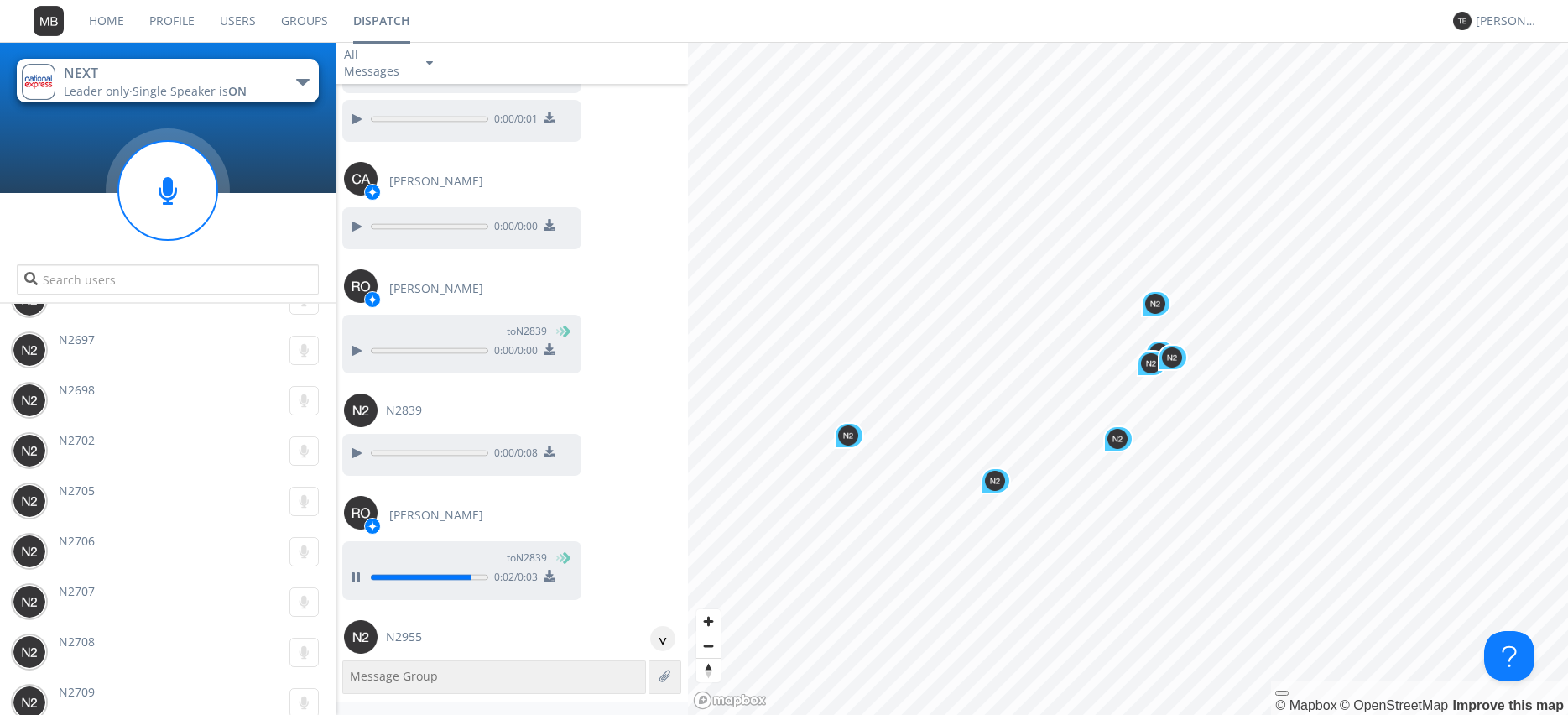
scroll to position [57280, 0]
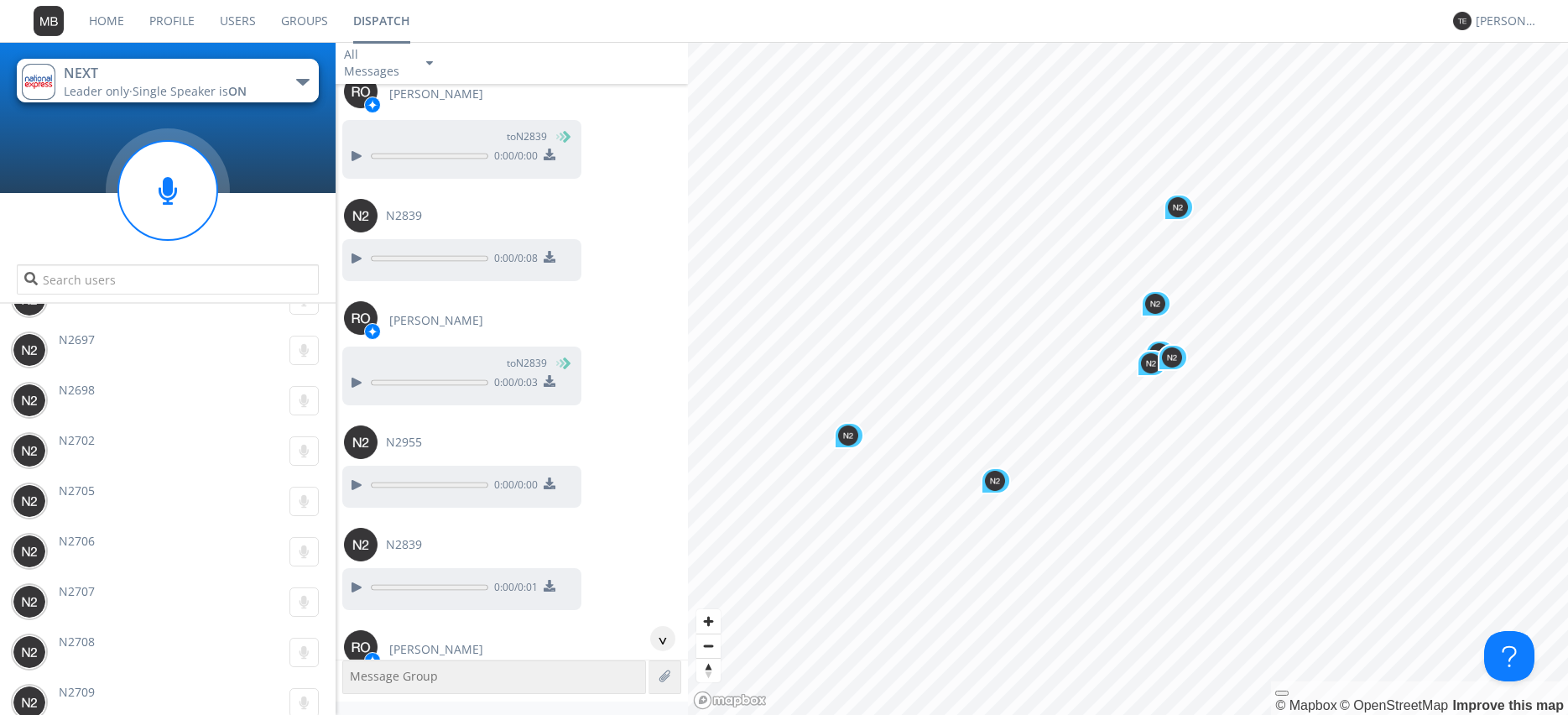
scroll to position [57471, 0]
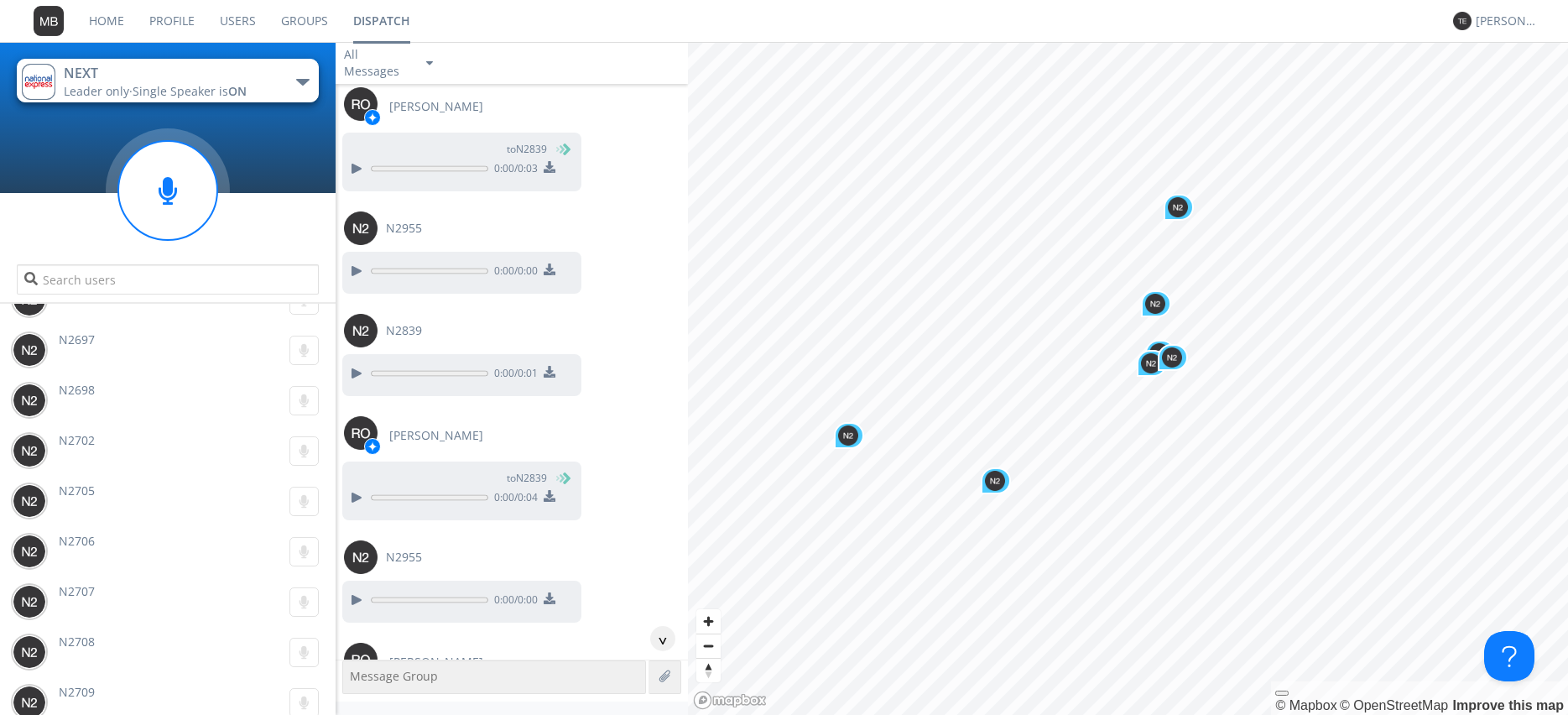
scroll to position [57662, 0]
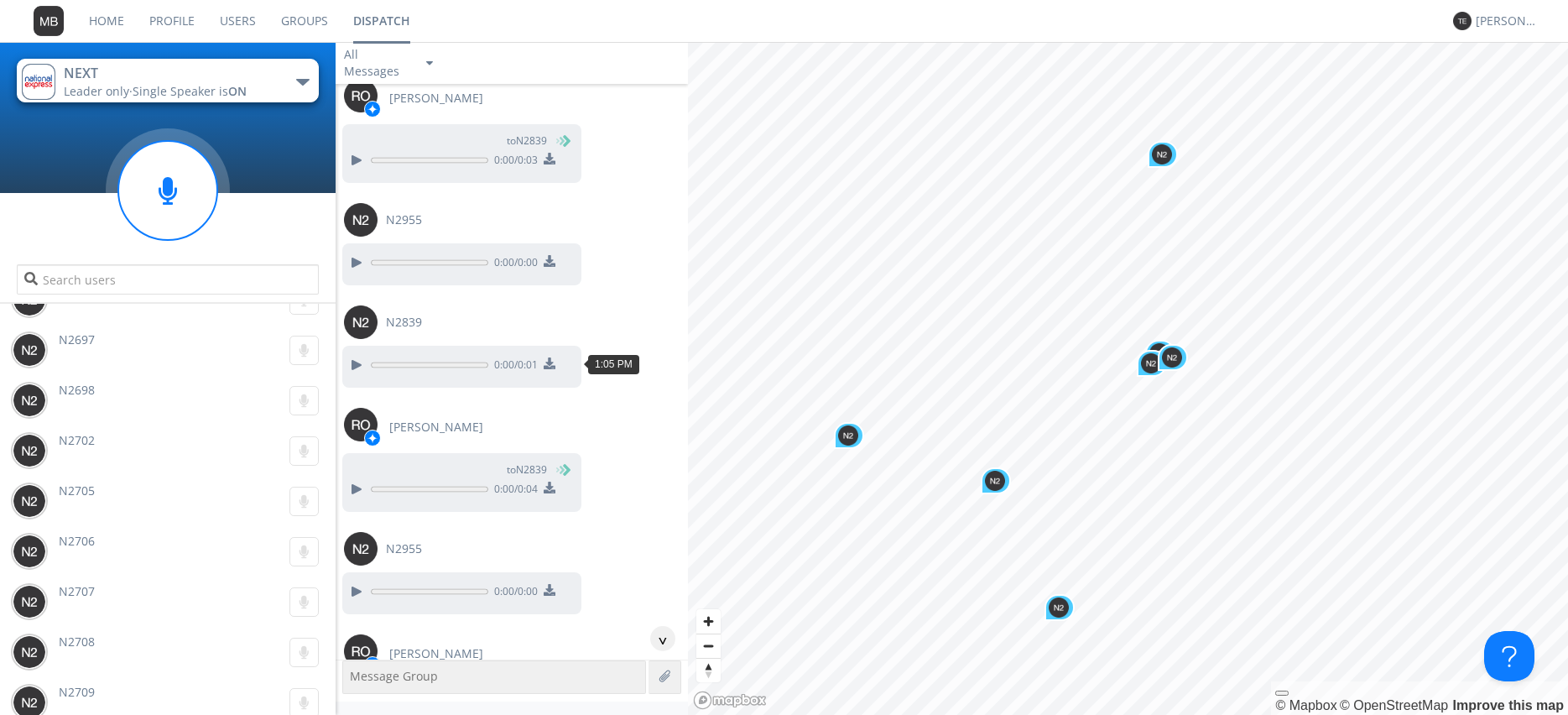
click at [360, 706] on div at bounding box center [356, 716] width 20 height 20
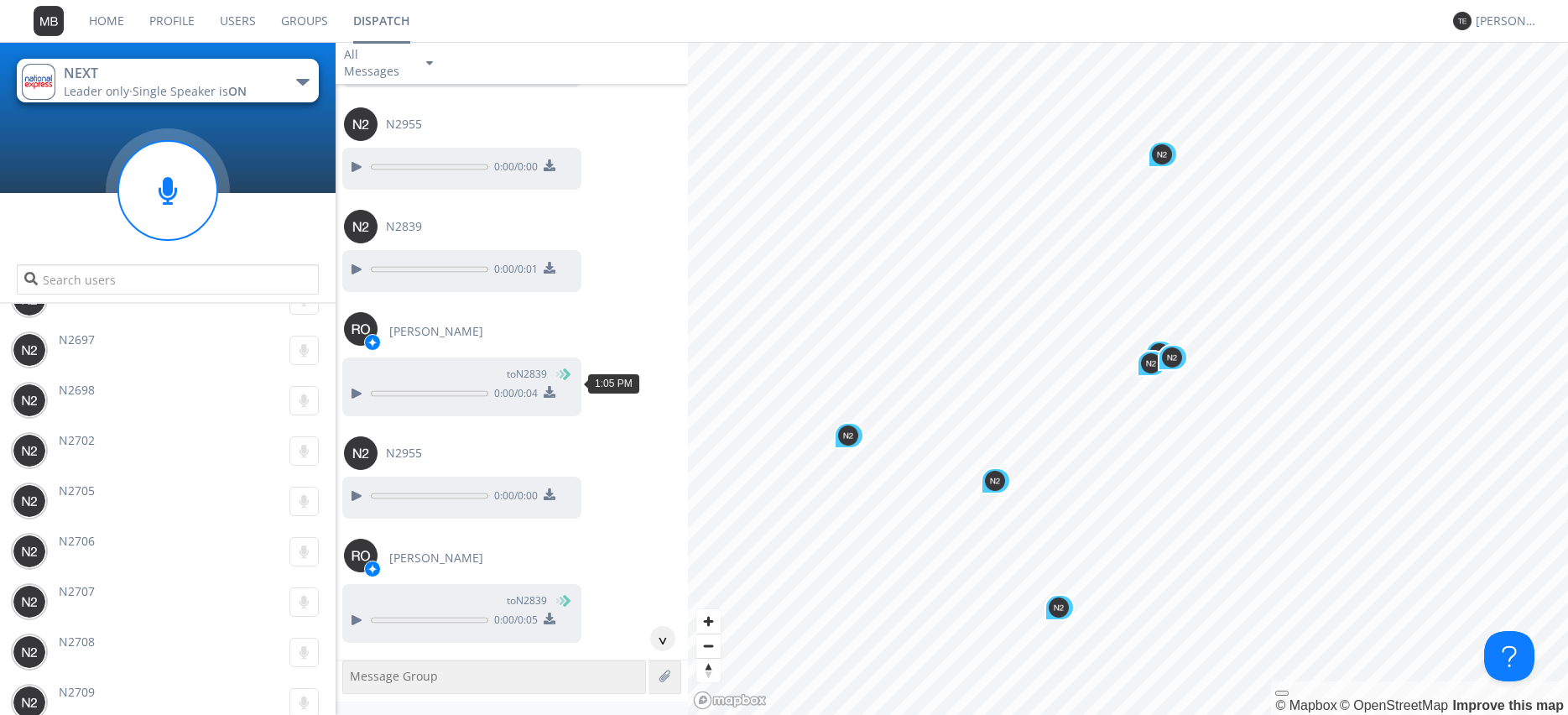
scroll to position [57854, 0]
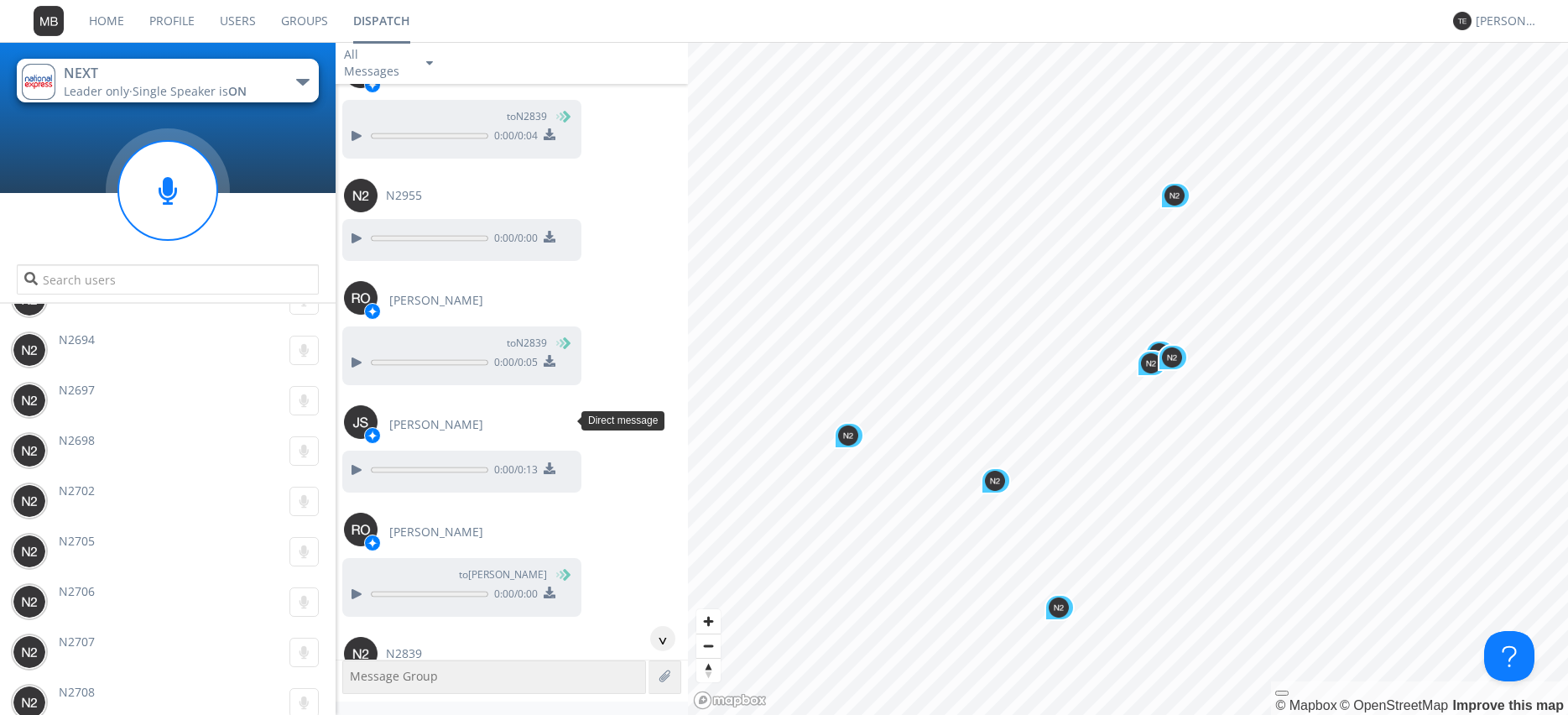
scroll to position [58045, 0]
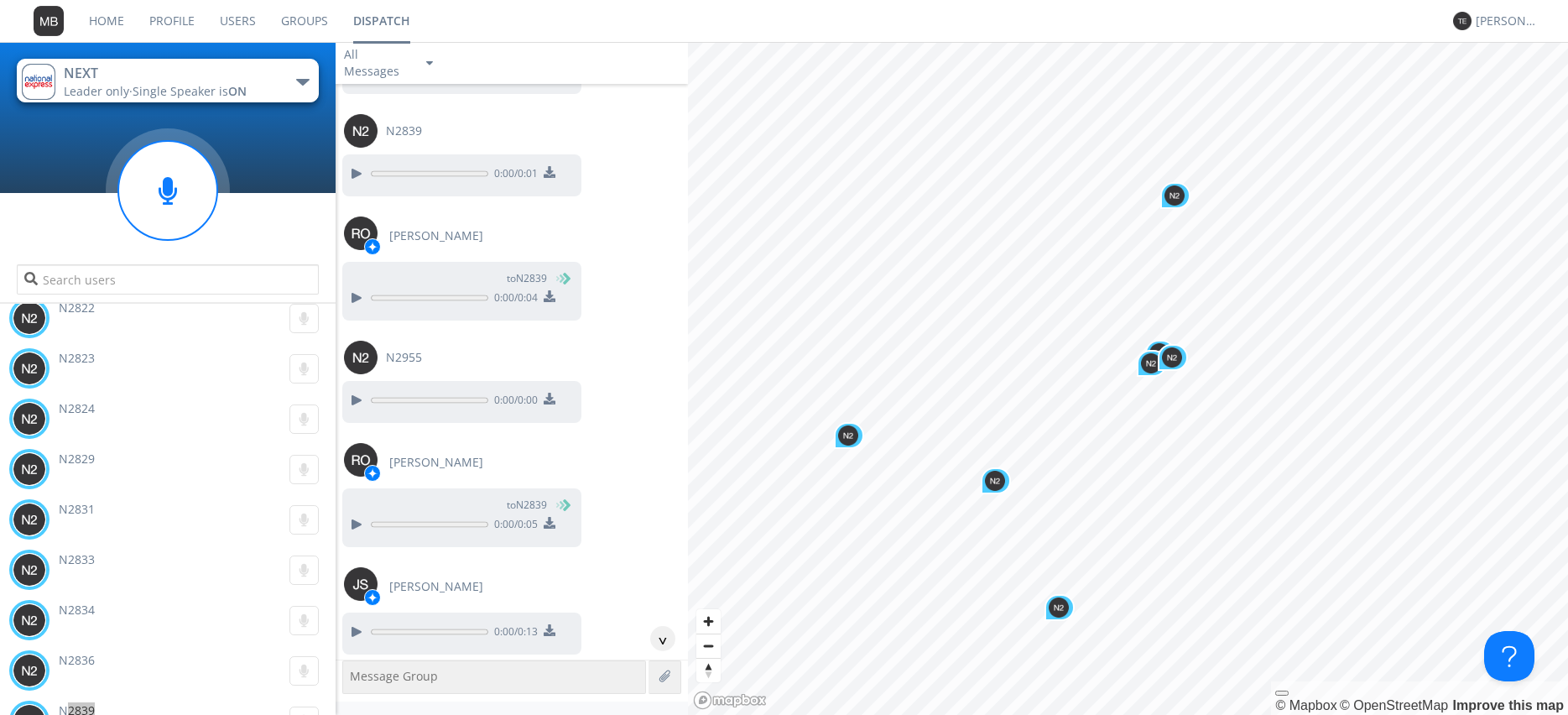
scroll to position [5599, 0]
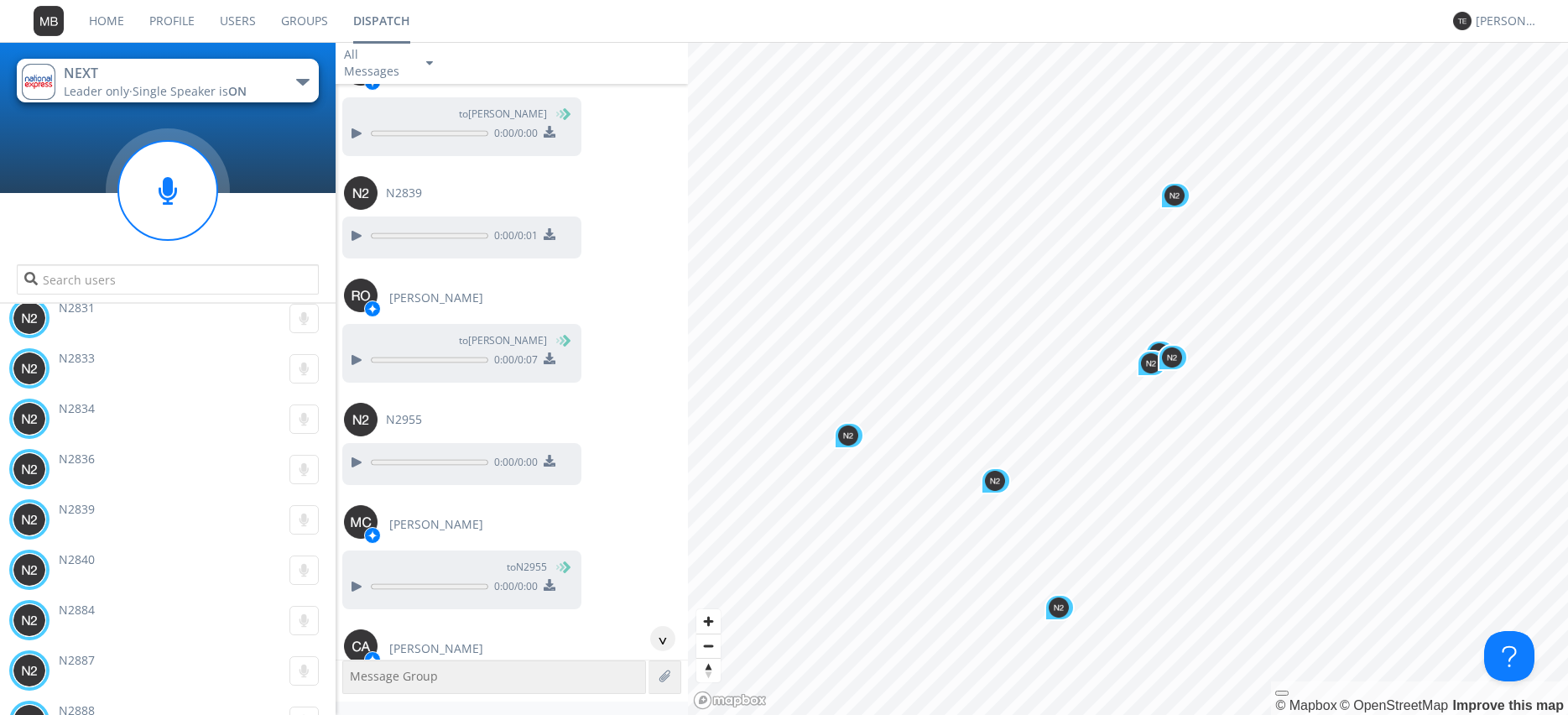
scroll to position [58523, 0]
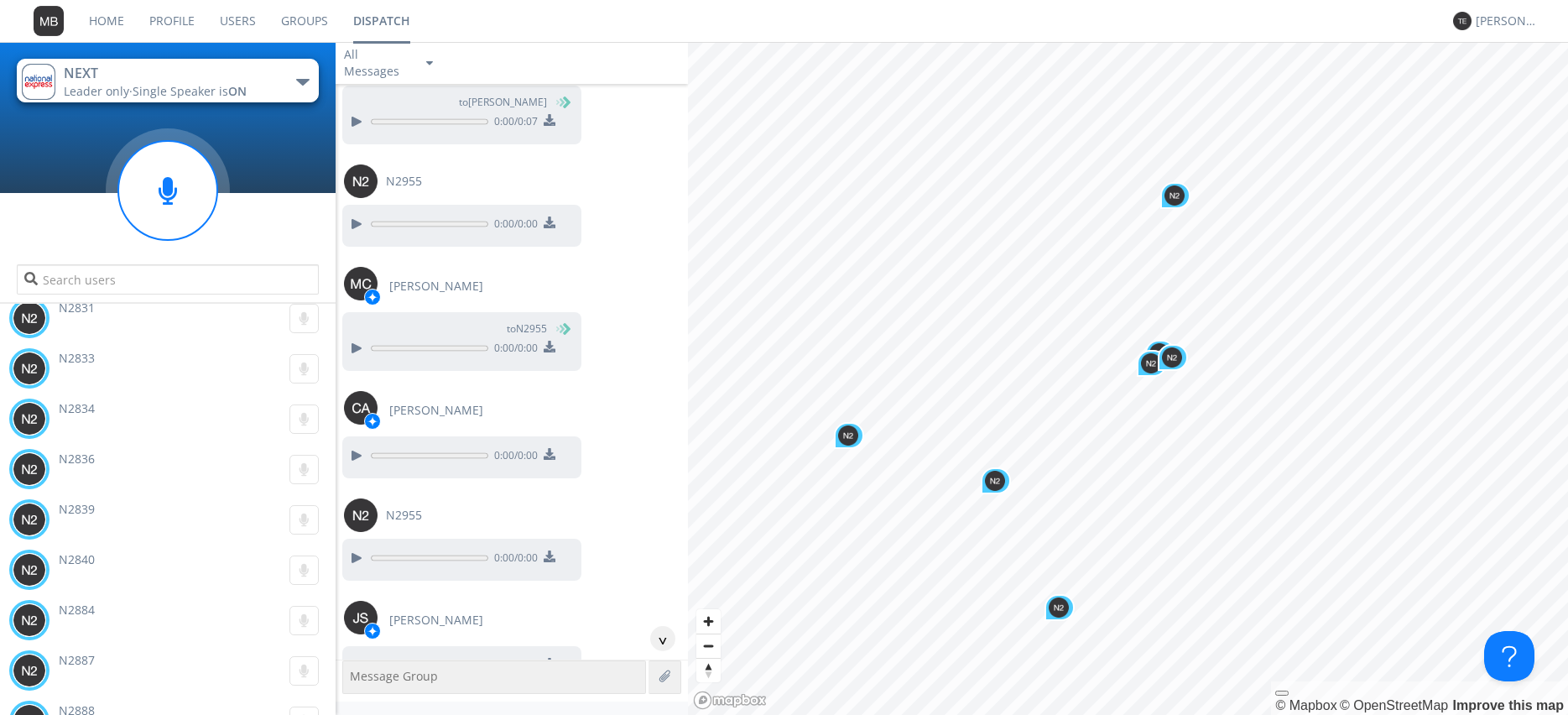
scroll to position [58810, 0]
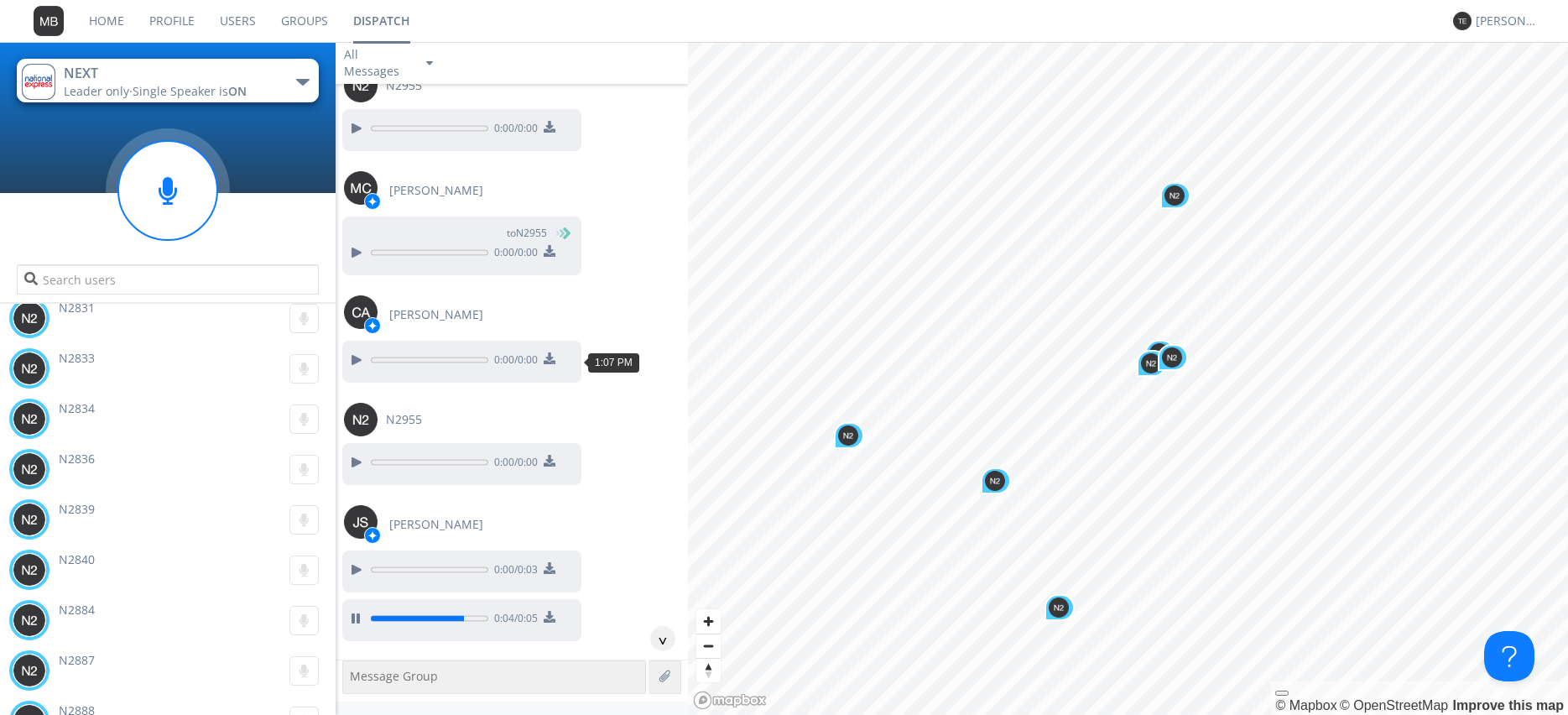
click at [353, 710] on div at bounding box center [356, 720] width 20 height 20
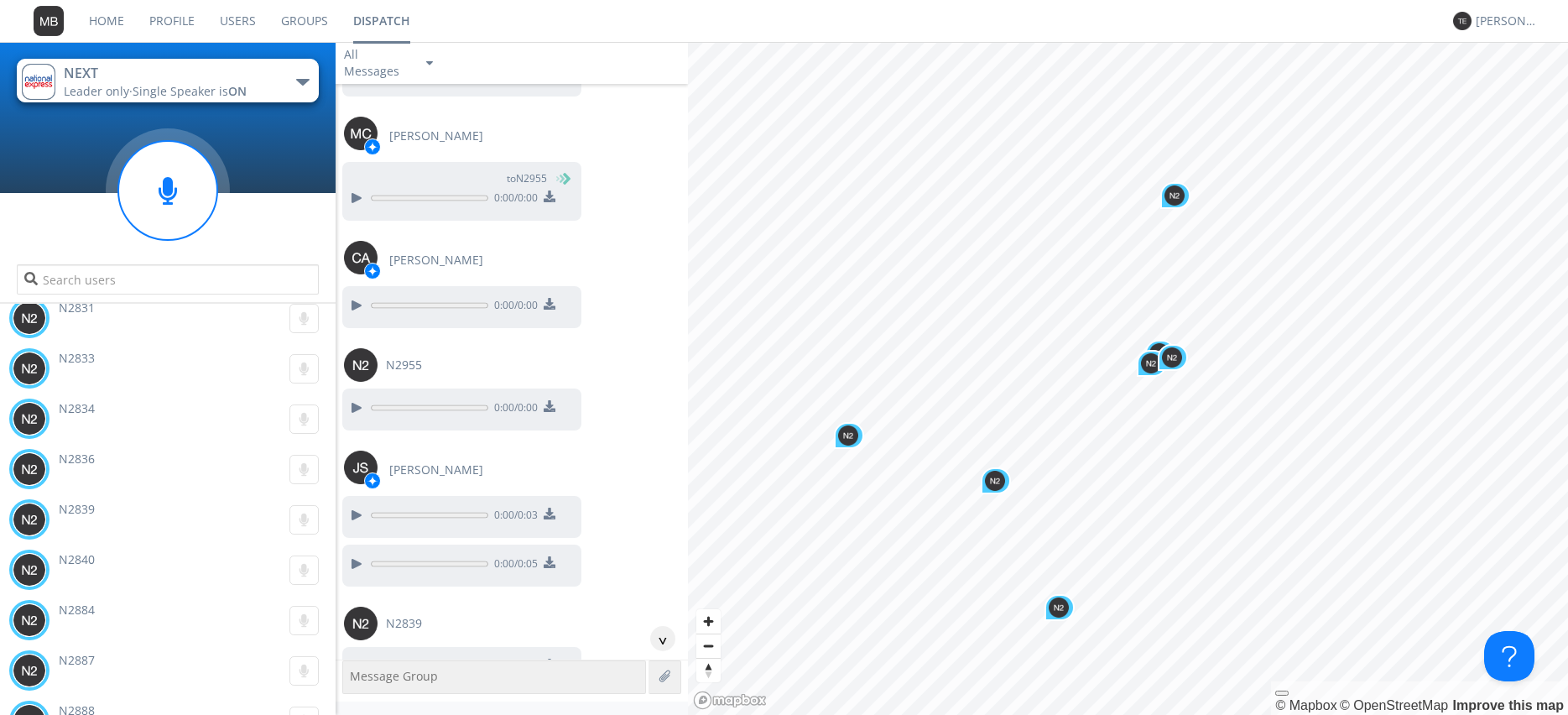
scroll to position [58906, 0]
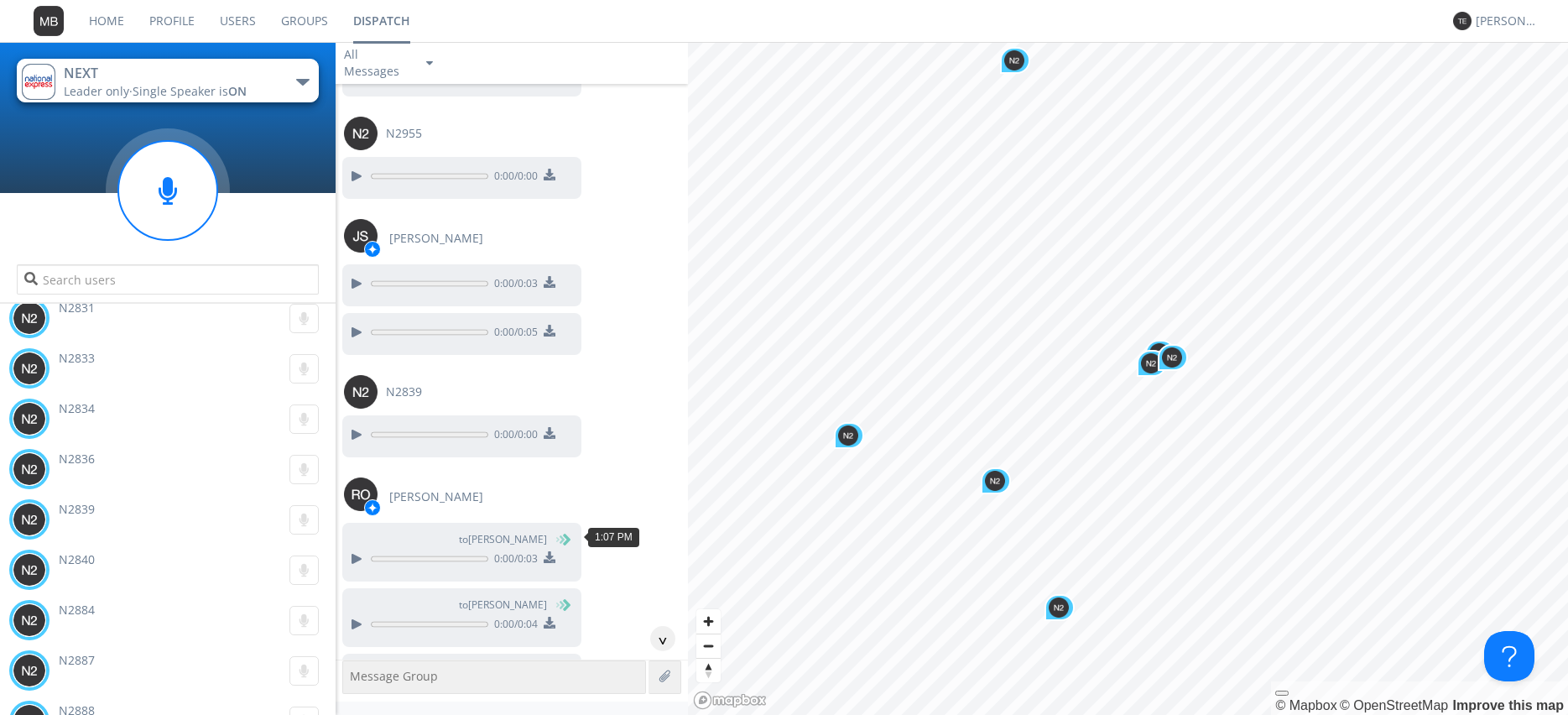
scroll to position [59097, 0]
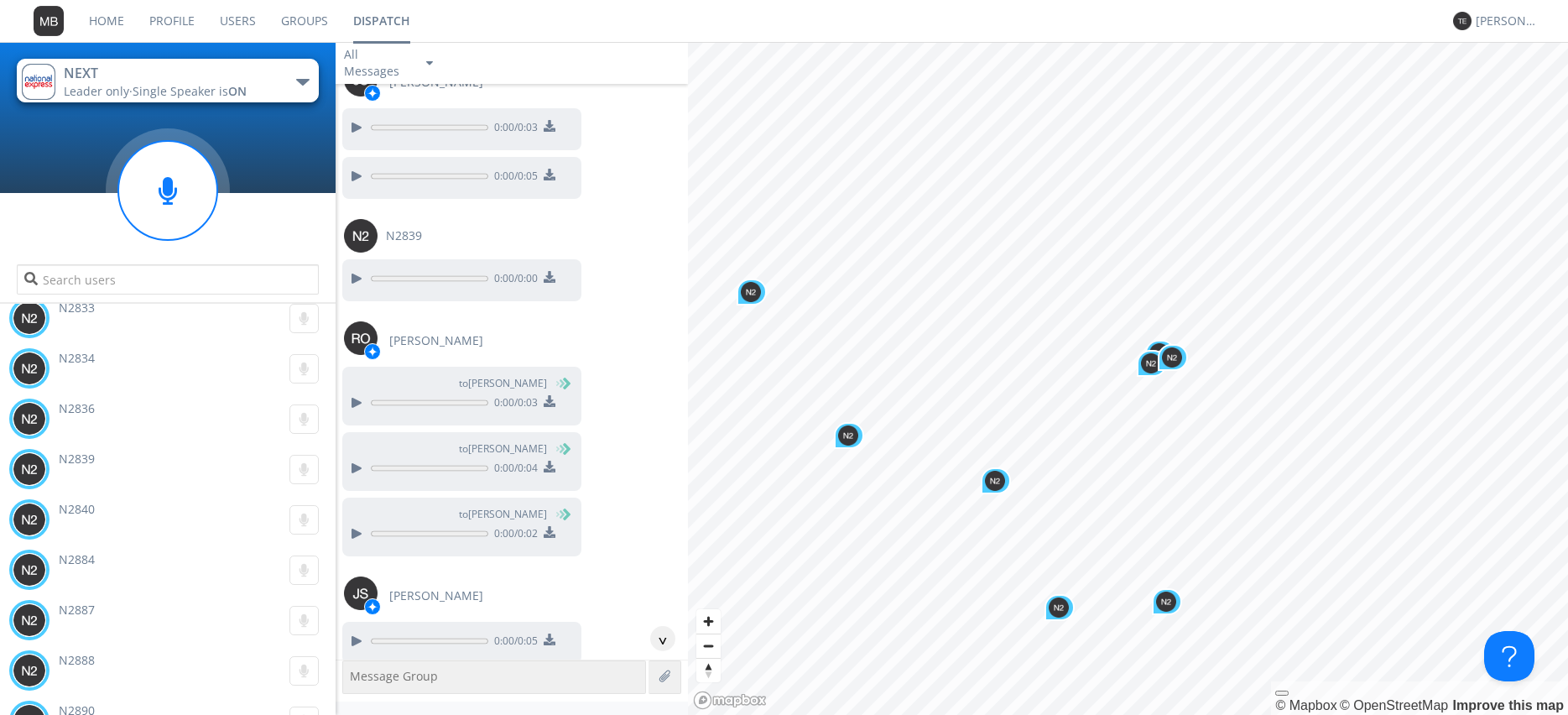
scroll to position [59288, 0]
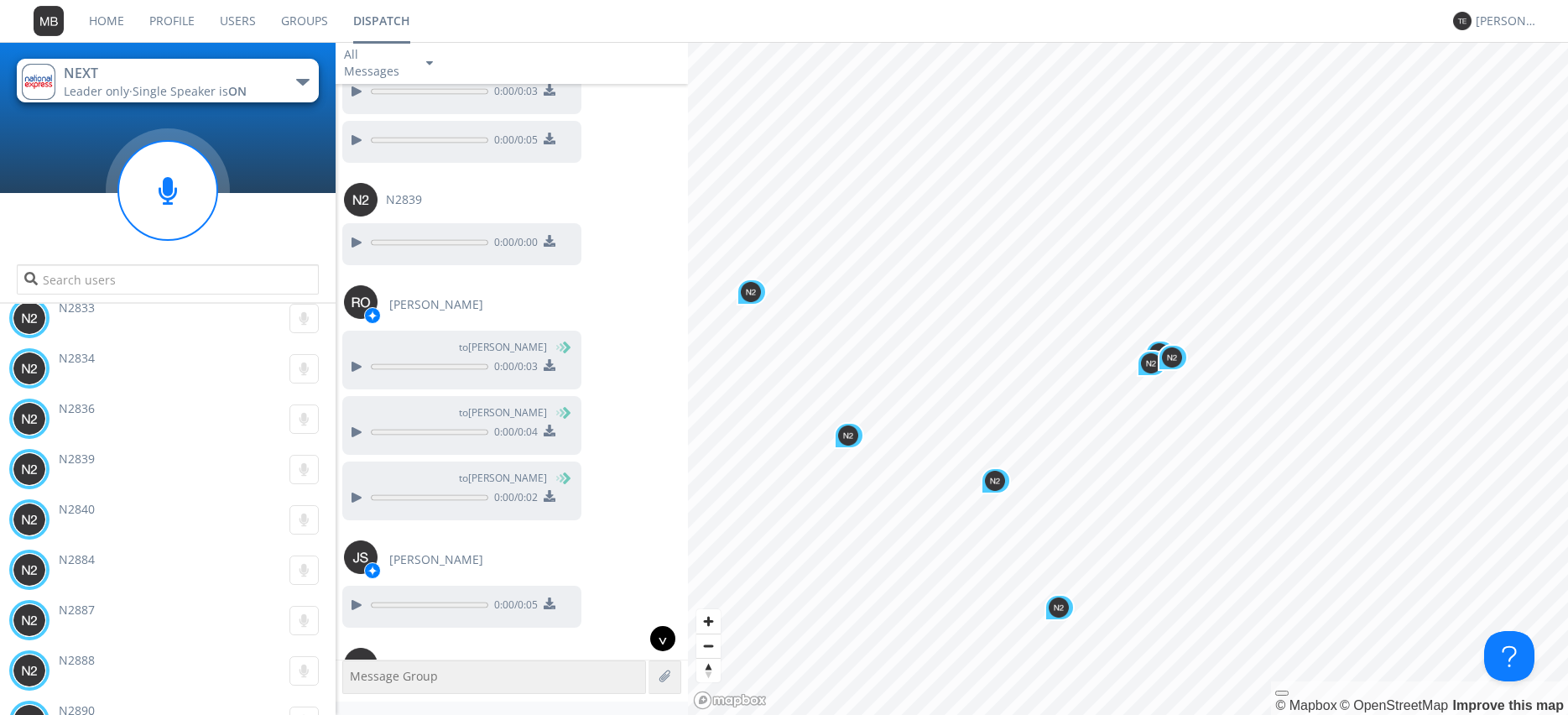
click at [658, 647] on div "^" at bounding box center [662, 638] width 25 height 25
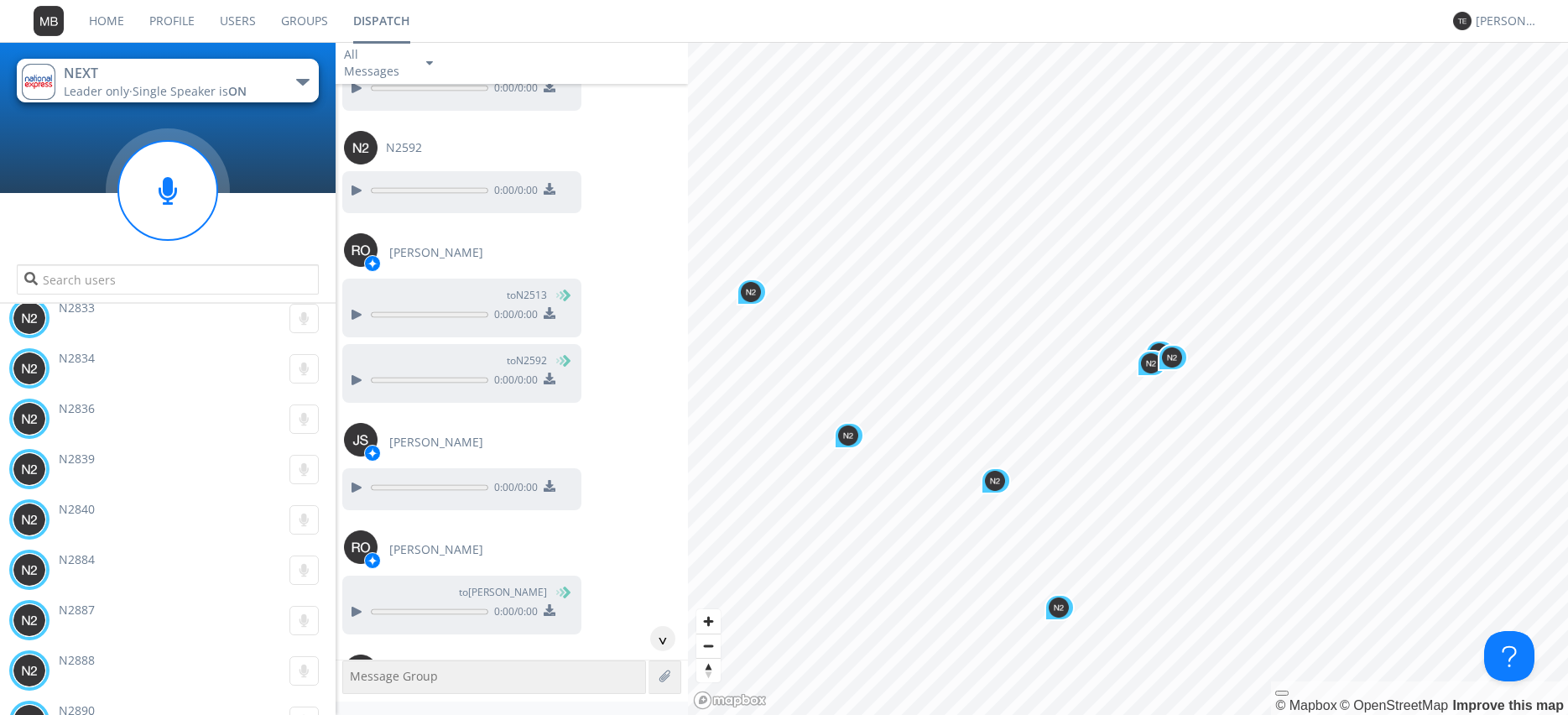
scroll to position [69856, 0]
